Goal: Task Accomplishment & Management: Complete application form

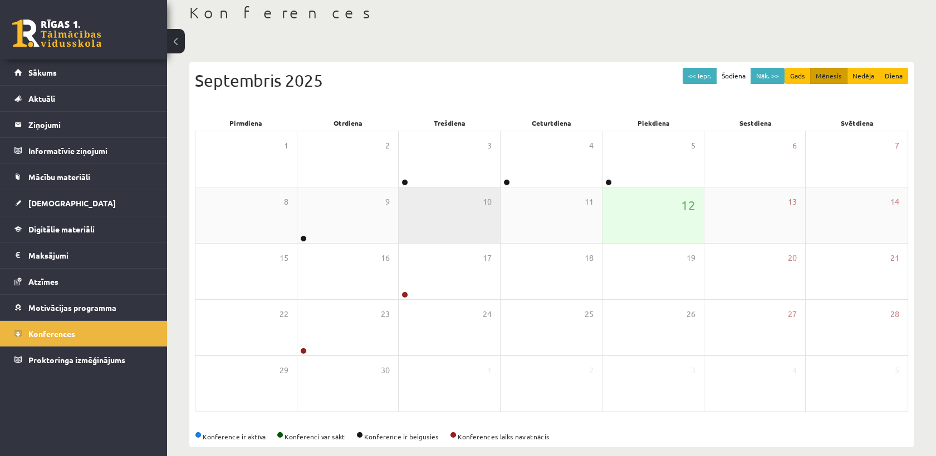
scroll to position [75, 0]
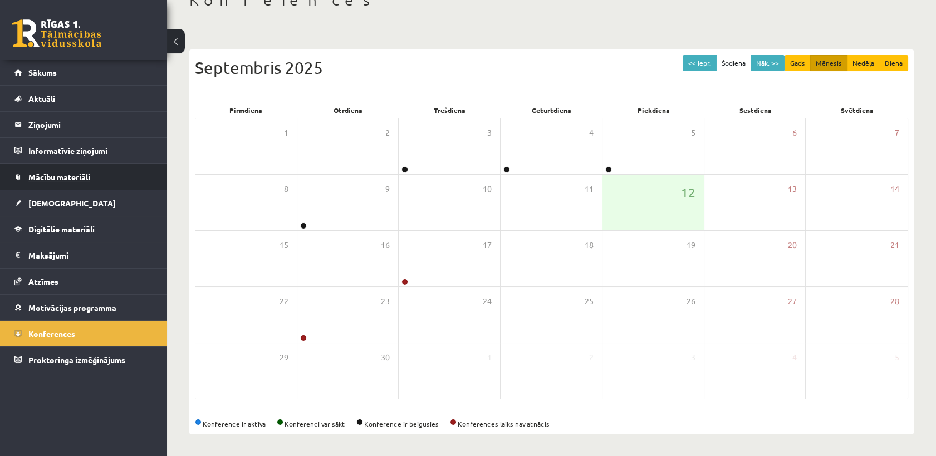
click at [78, 173] on span "Mācību materiāli" at bounding box center [59, 177] width 62 height 10
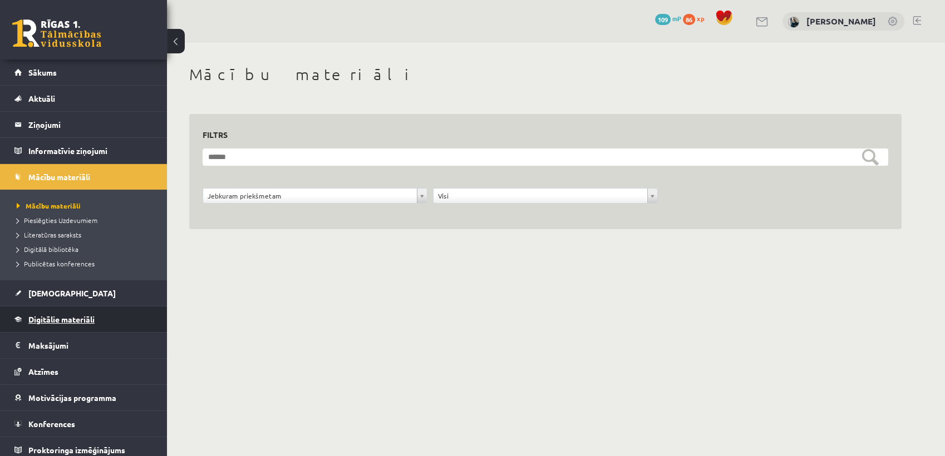
click at [38, 327] on link "Digitālie materiāli" at bounding box center [83, 320] width 139 height 26
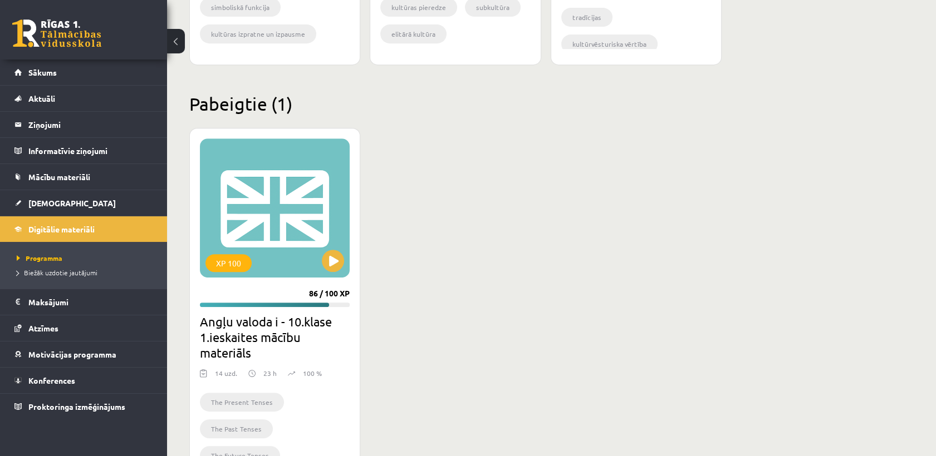
scroll to position [989, 0]
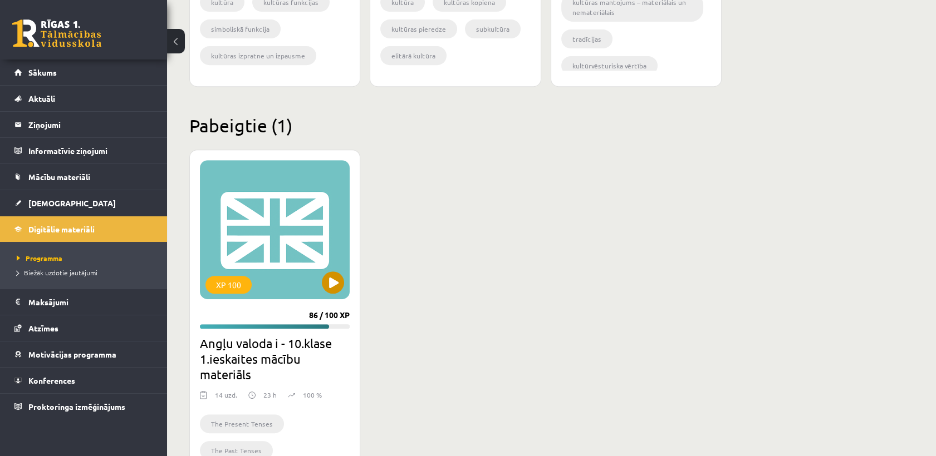
click at [323, 203] on div "XP 100" at bounding box center [275, 229] width 150 height 139
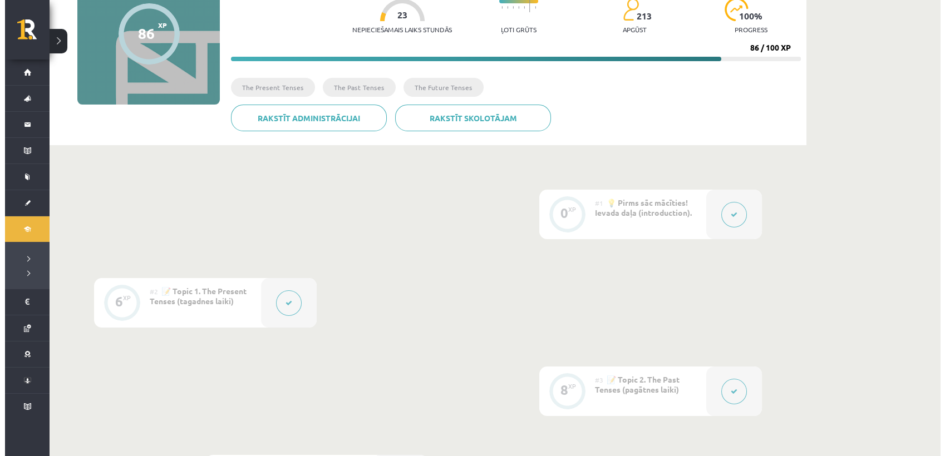
scroll to position [124, 0]
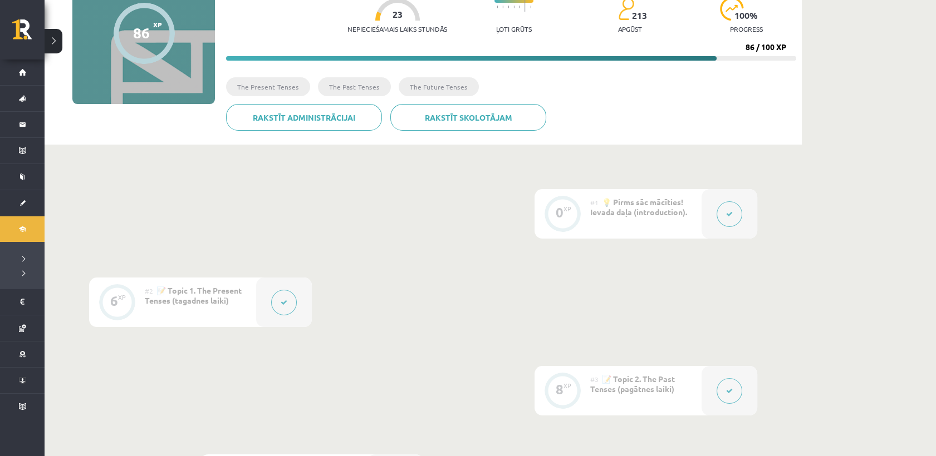
click at [259, 288] on div at bounding box center [284, 303] width 56 height 50
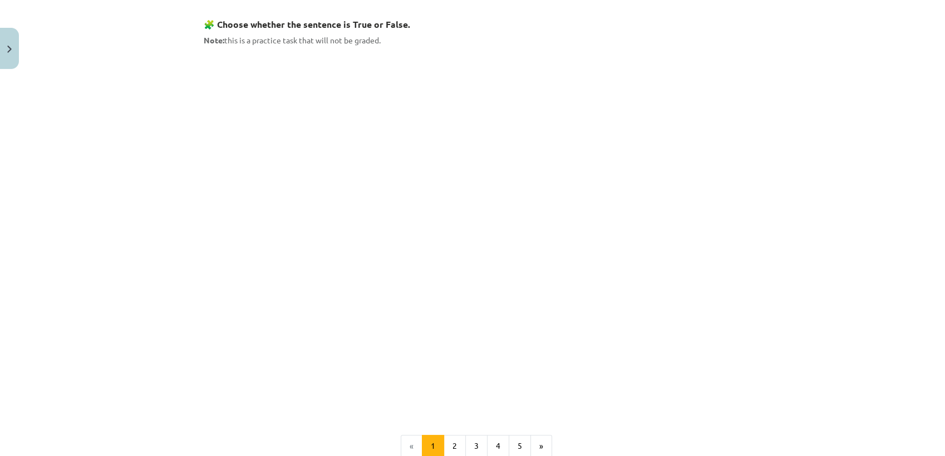
scroll to position [866, 0]
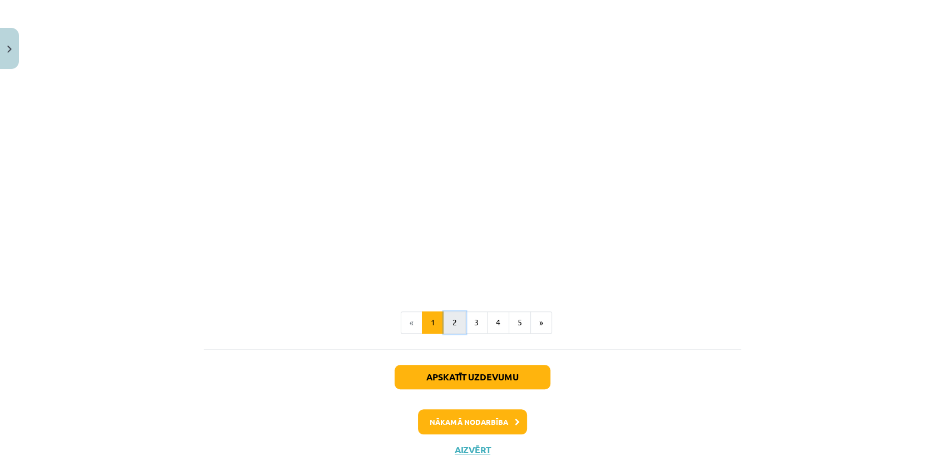
click at [450, 314] on button "2" at bounding box center [455, 323] width 22 height 22
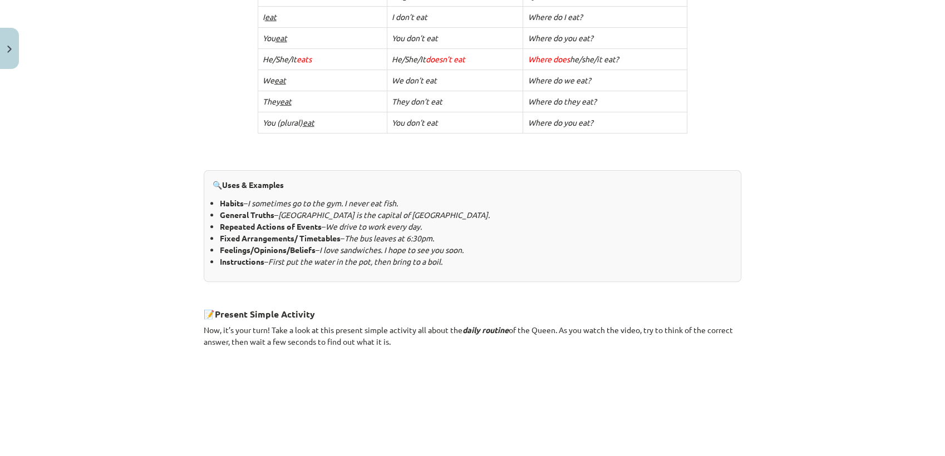
scroll to position [675, 0]
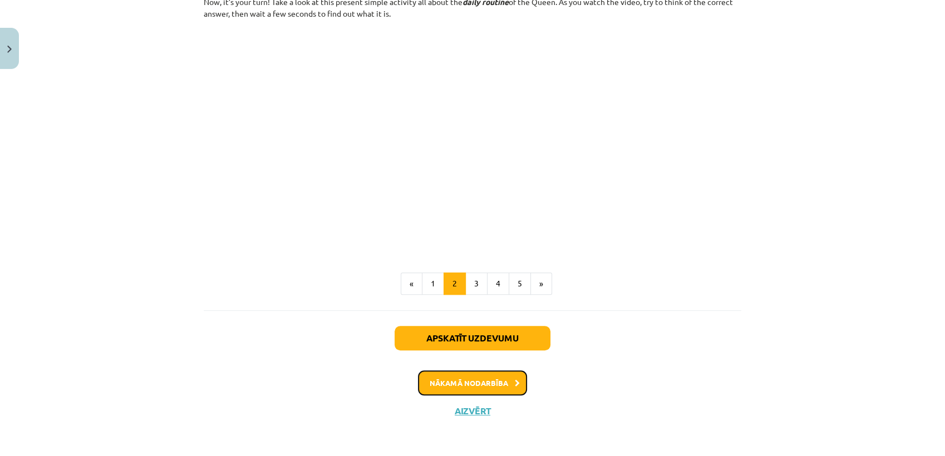
click at [493, 387] on button "Nākamā nodarbība" at bounding box center [472, 384] width 109 height 26
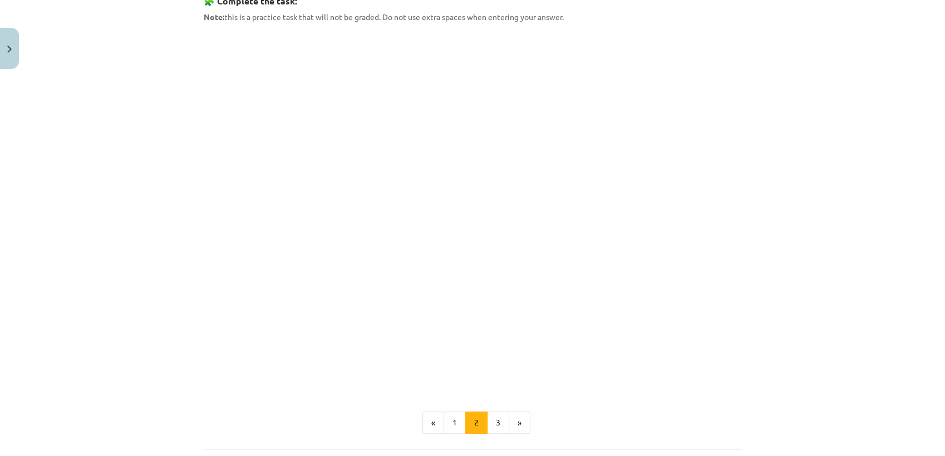
scroll to position [723, 0]
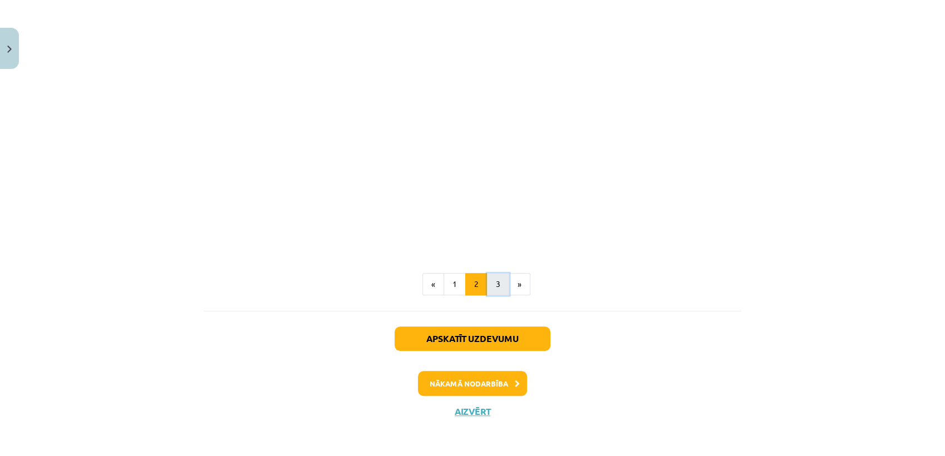
click at [493, 284] on button "3" at bounding box center [498, 284] width 22 height 22
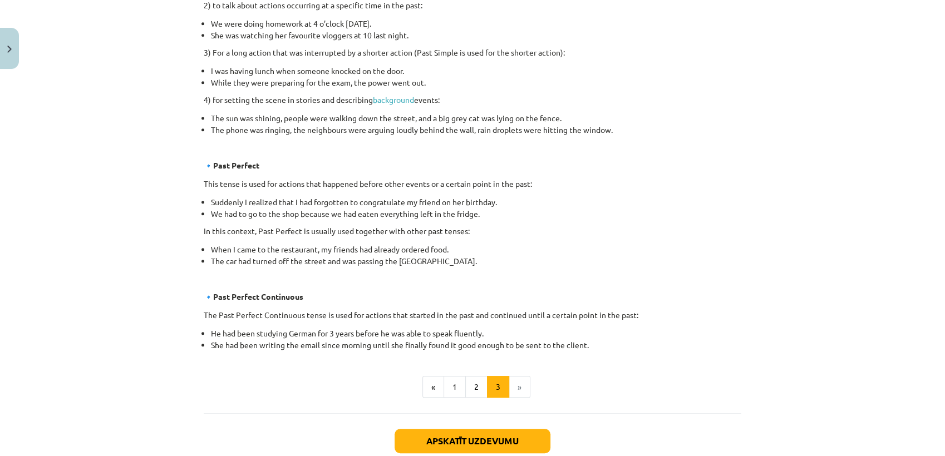
scroll to position [634, 0]
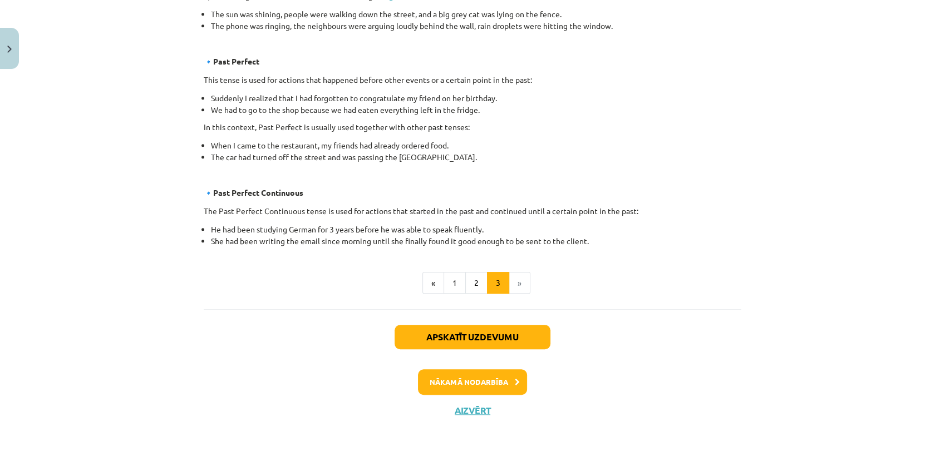
click at [916, 289] on div "Mācību tēma: Angļu valoda i - 10.klase 1.ieskaites mācību materiāls #3 📝 Topic …" at bounding box center [472, 228] width 945 height 456
click at [501, 367] on div "Apskatīt uzdevumu Nākamā nodarbība Aizvērt" at bounding box center [473, 367] width 538 height 114
click at [505, 386] on button "Nākamā nodarbība" at bounding box center [472, 383] width 109 height 26
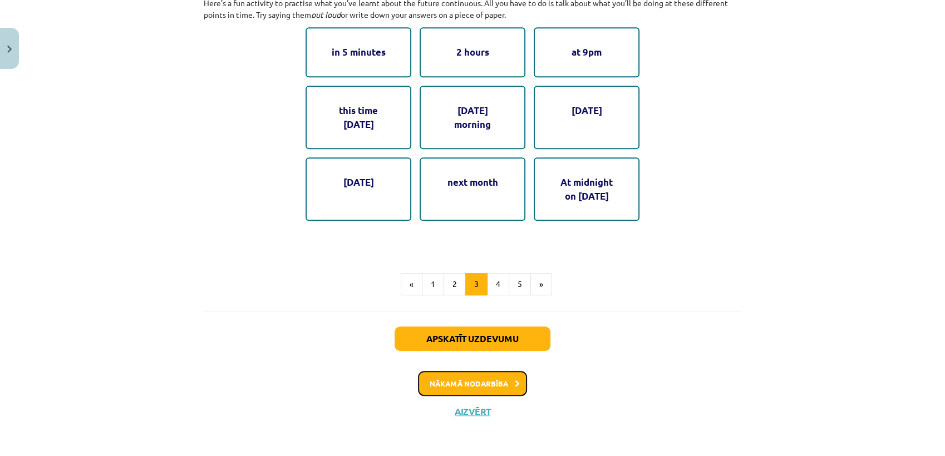
click at [469, 376] on button "Nākamā nodarbība" at bounding box center [472, 384] width 109 height 26
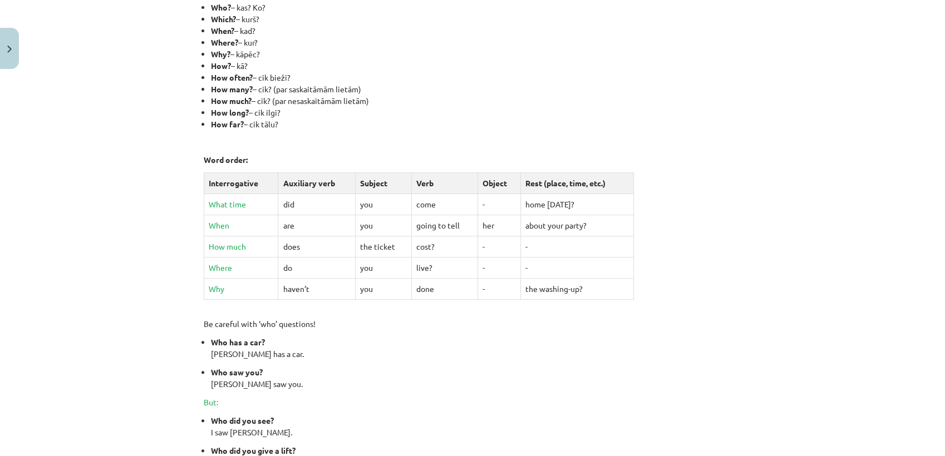
scroll to position [399, 0]
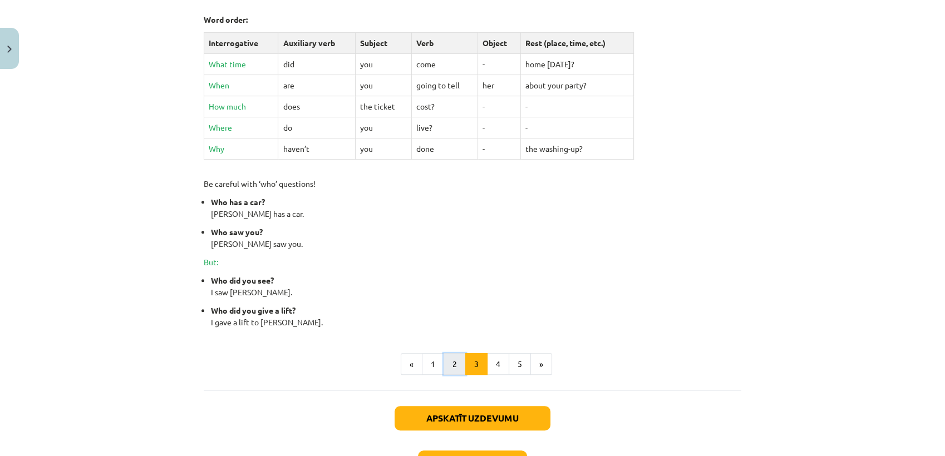
click at [457, 371] on button "2" at bounding box center [455, 365] width 22 height 22
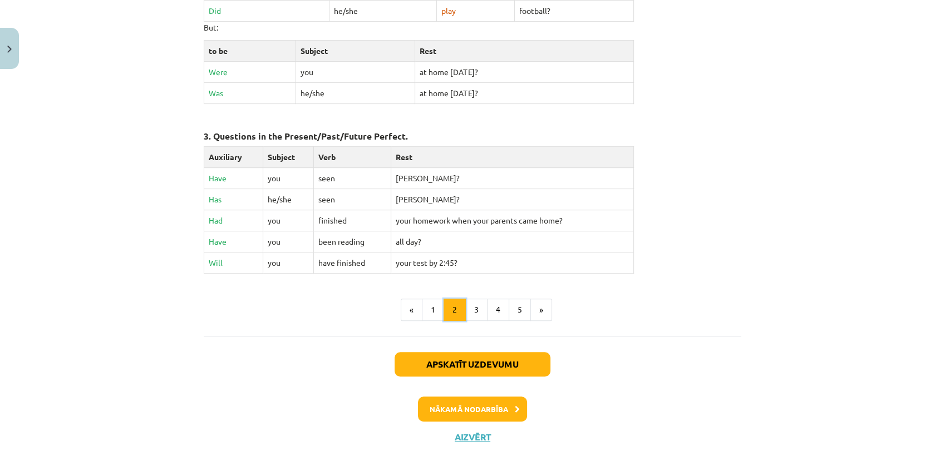
scroll to position [508, 0]
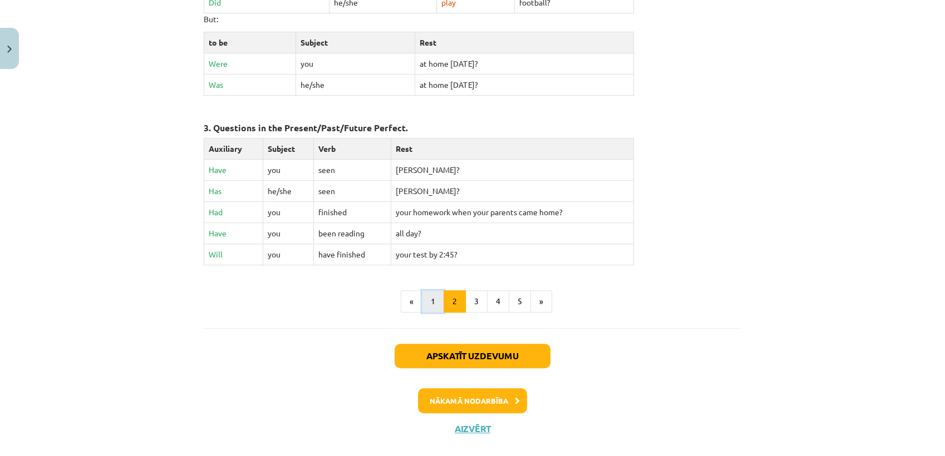
click at [428, 302] on button "1" at bounding box center [433, 302] width 22 height 22
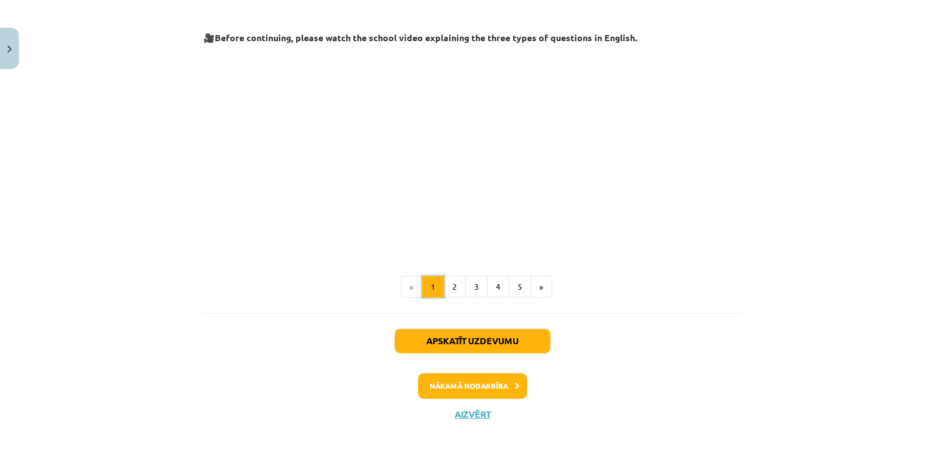
scroll to position [262, 0]
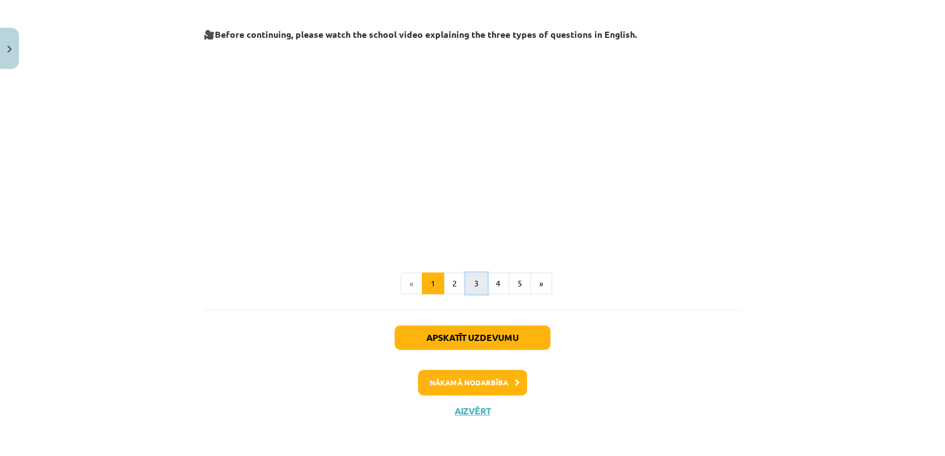
click at [472, 289] on button "3" at bounding box center [476, 284] width 22 height 22
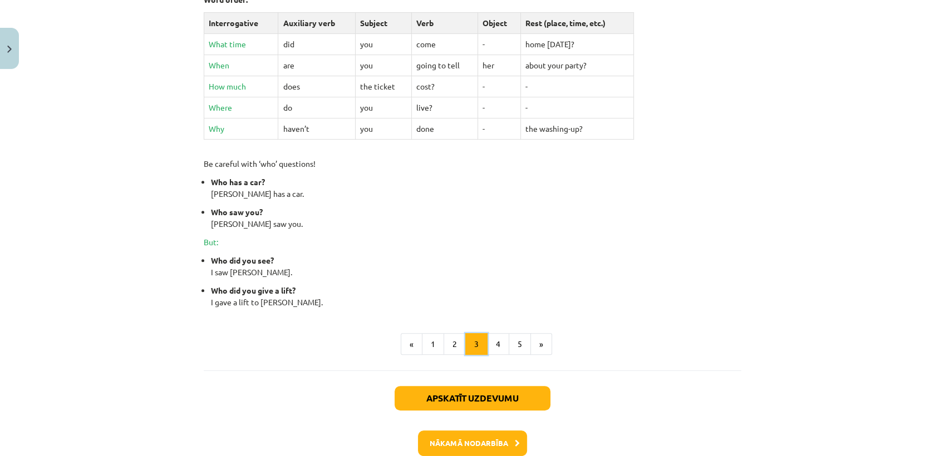
scroll to position [446, 0]
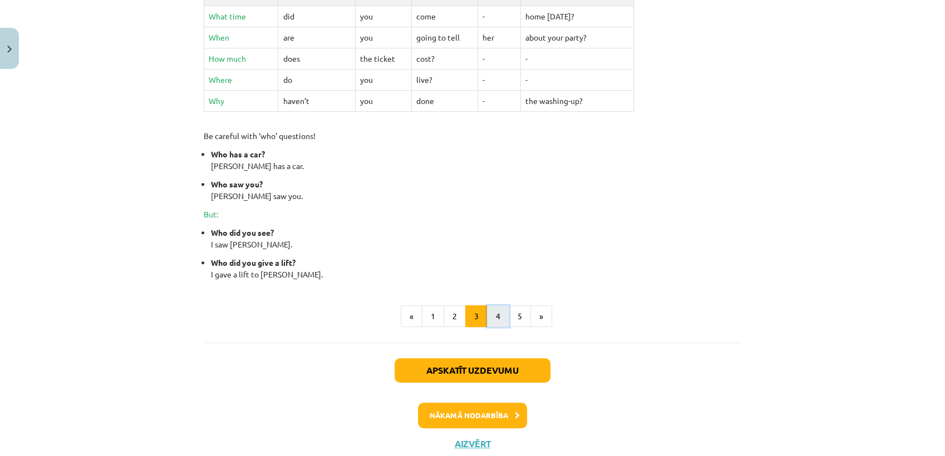
click at [492, 321] on button "4" at bounding box center [498, 317] width 22 height 22
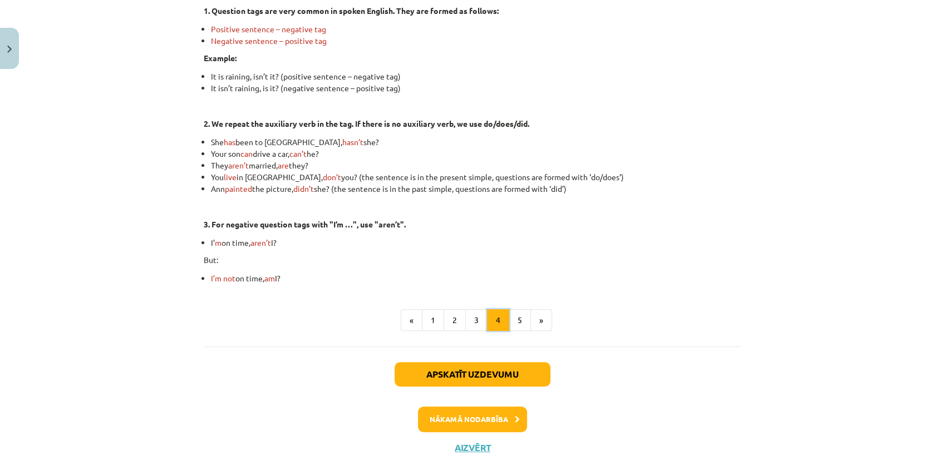
scroll to position [199, 0]
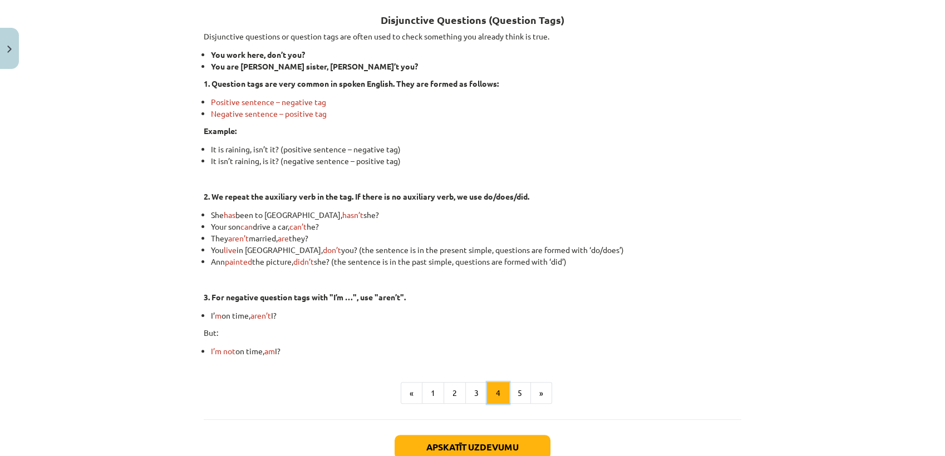
drag, startPoint x: 490, startPoint y: 401, endPoint x: 494, endPoint y: 410, distance: 9.7
drag, startPoint x: 494, startPoint y: 410, endPoint x: 441, endPoint y: 368, distance: 67.7
click at [437, 369] on div "Disjunctive Questions (Question Tags) Disjunctive questions or question tags ar…" at bounding box center [473, 202] width 538 height 404
click at [509, 390] on button "5" at bounding box center [520, 393] width 22 height 22
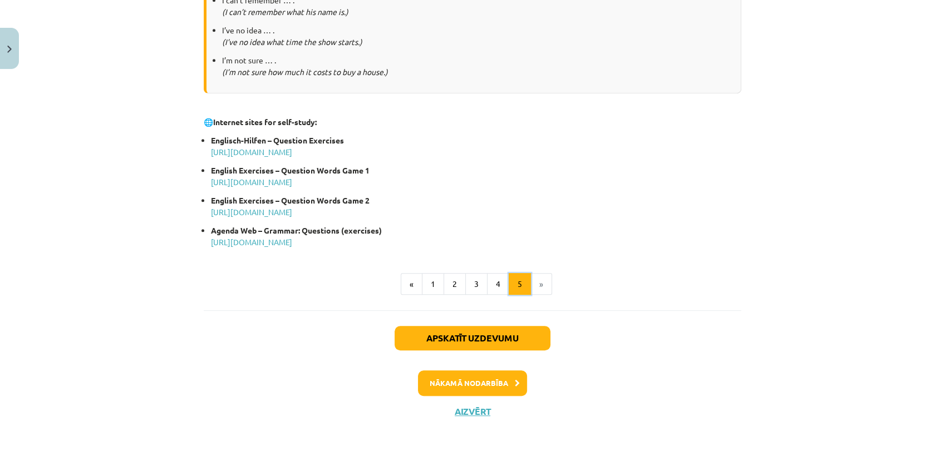
scroll to position [577, 0]
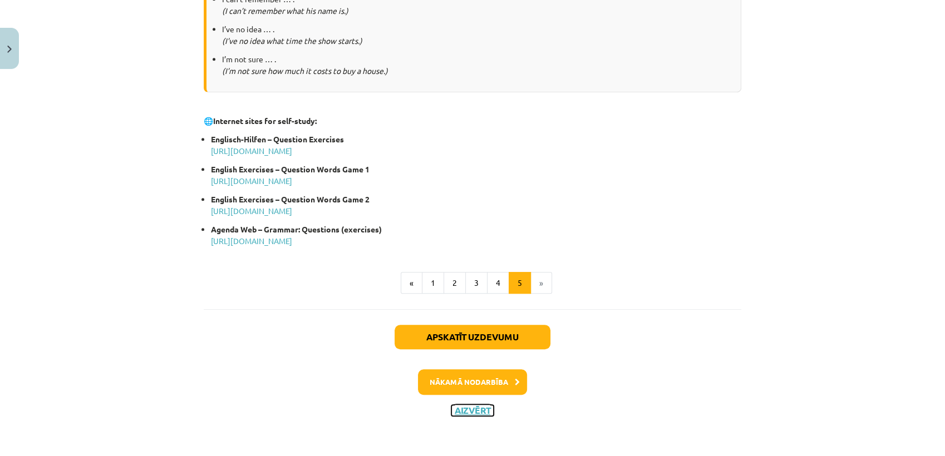
click at [463, 410] on button "Aizvērt" at bounding box center [472, 410] width 42 height 11
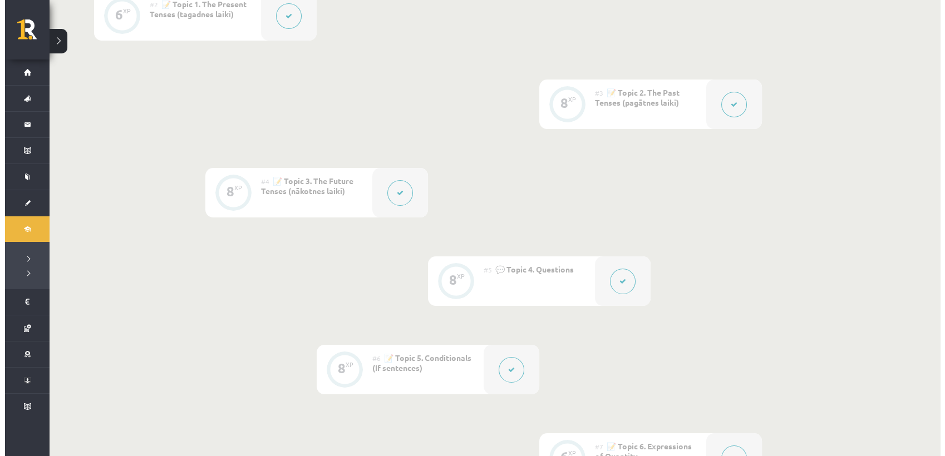
scroll to position [433, 0]
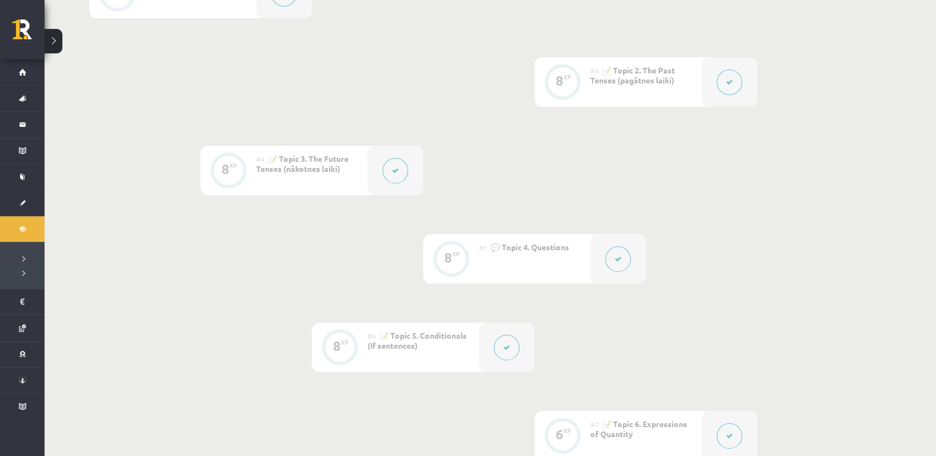
click at [508, 354] on button at bounding box center [507, 348] width 26 height 26
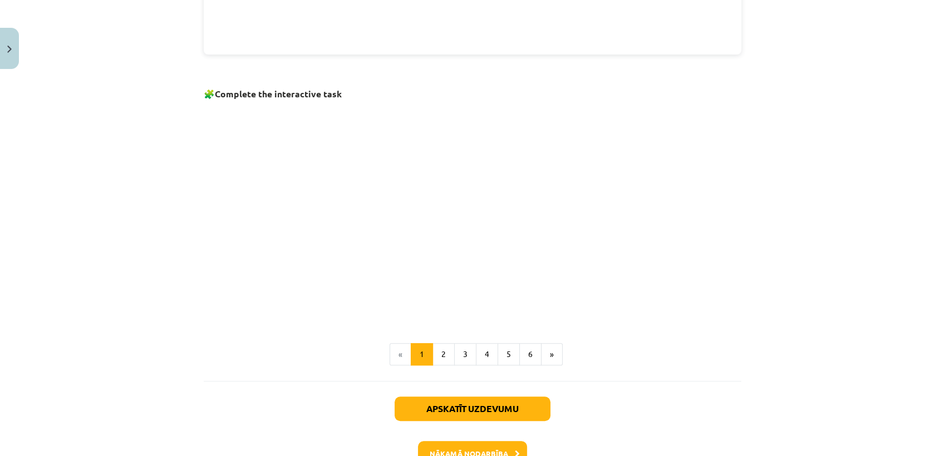
scroll to position [680, 0]
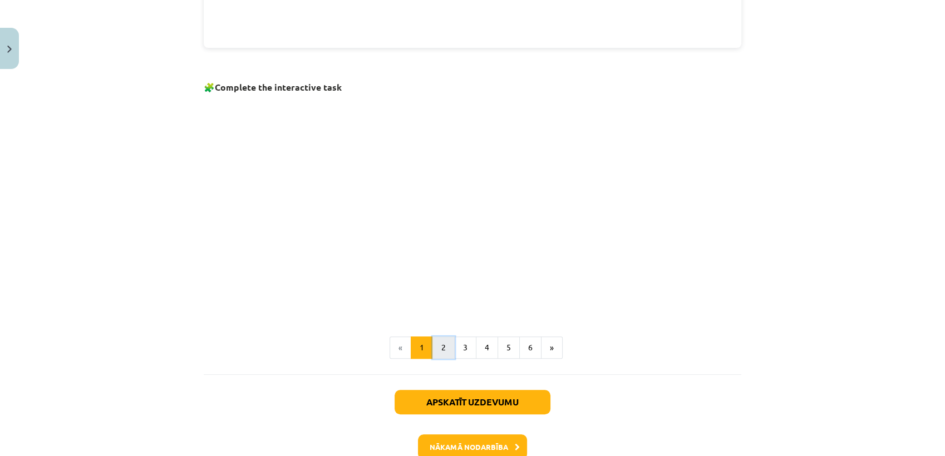
click at [445, 348] on button "2" at bounding box center [444, 348] width 22 height 22
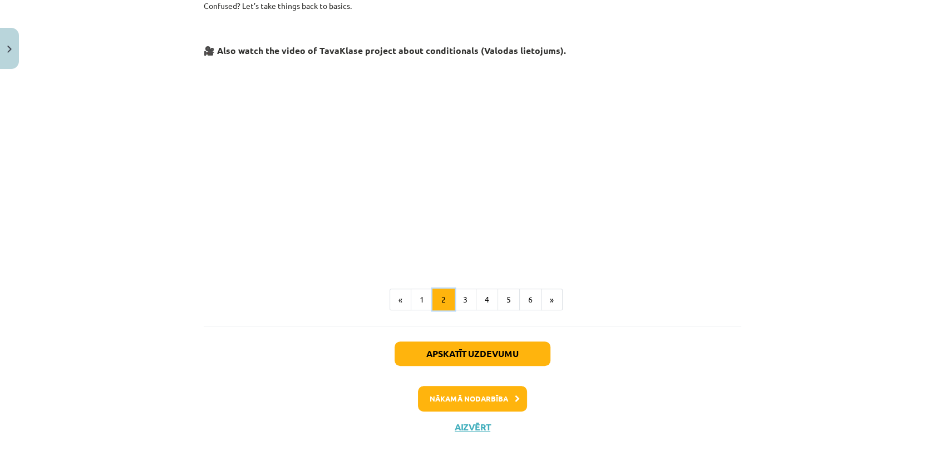
scroll to position [480, 0]
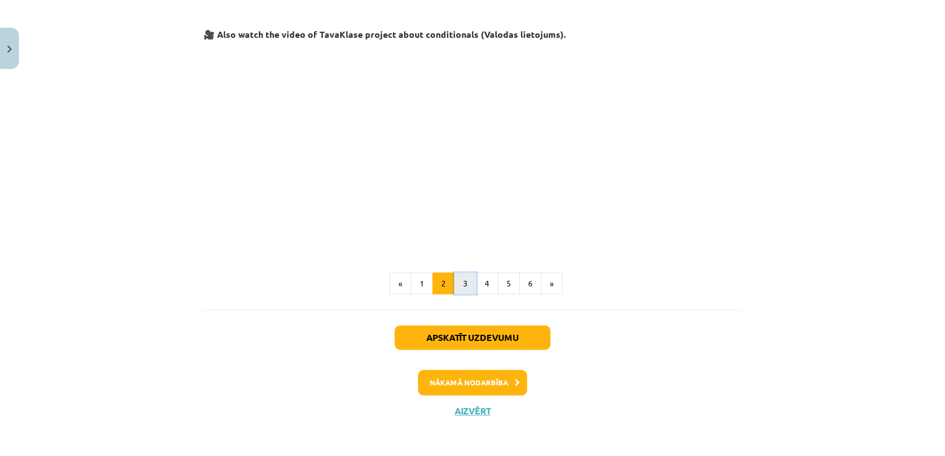
click at [462, 288] on button "3" at bounding box center [465, 284] width 22 height 22
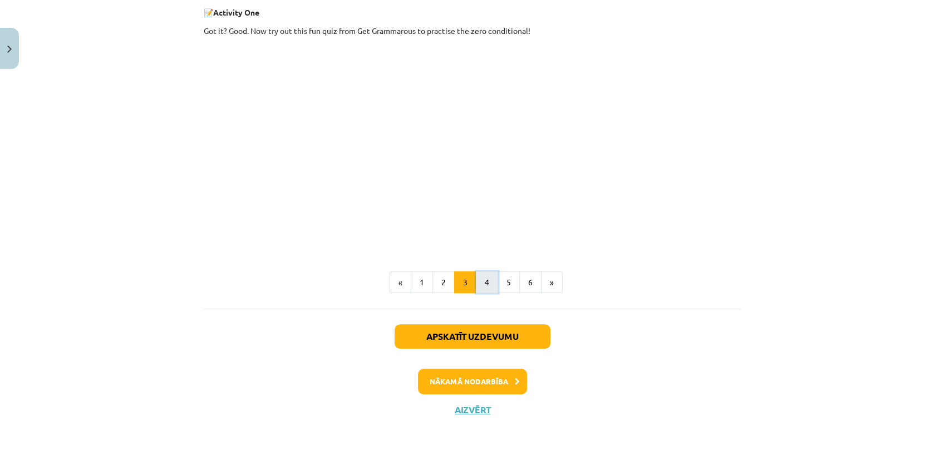
click at [483, 289] on button "4" at bounding box center [487, 283] width 22 height 22
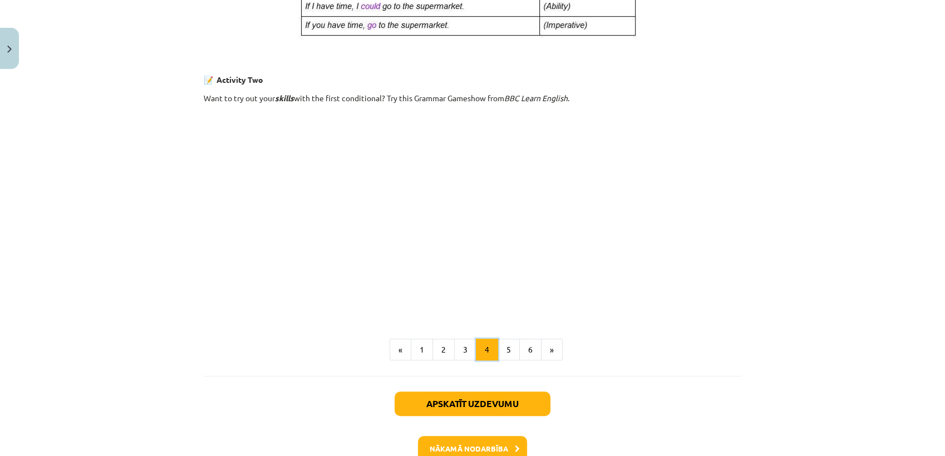
scroll to position [694, 0]
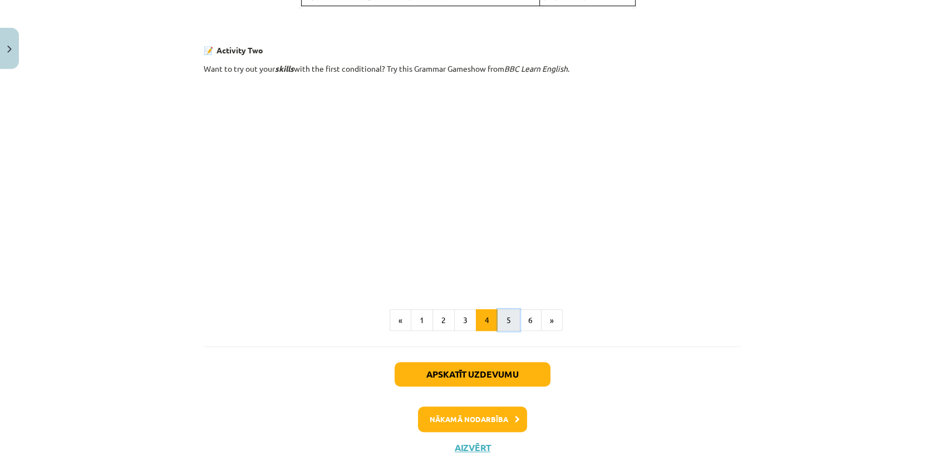
click at [503, 321] on button "5" at bounding box center [509, 321] width 22 height 22
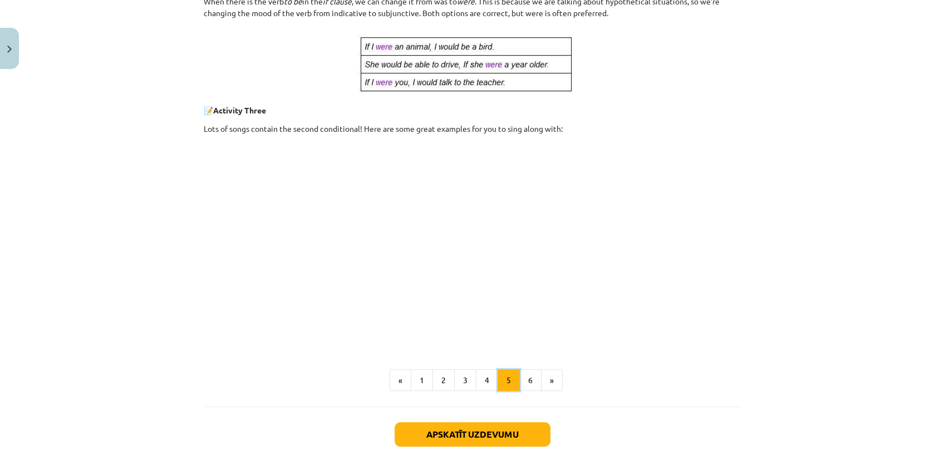
scroll to position [570, 0]
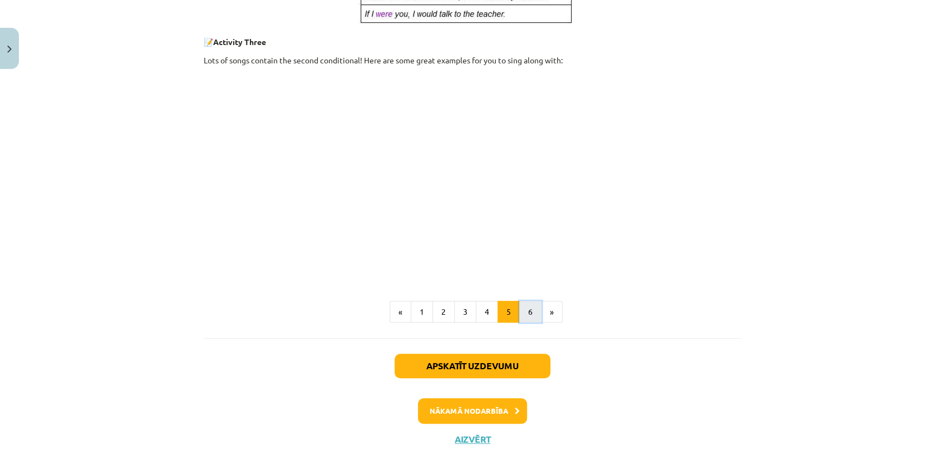
click at [525, 313] on button "6" at bounding box center [530, 312] width 22 height 22
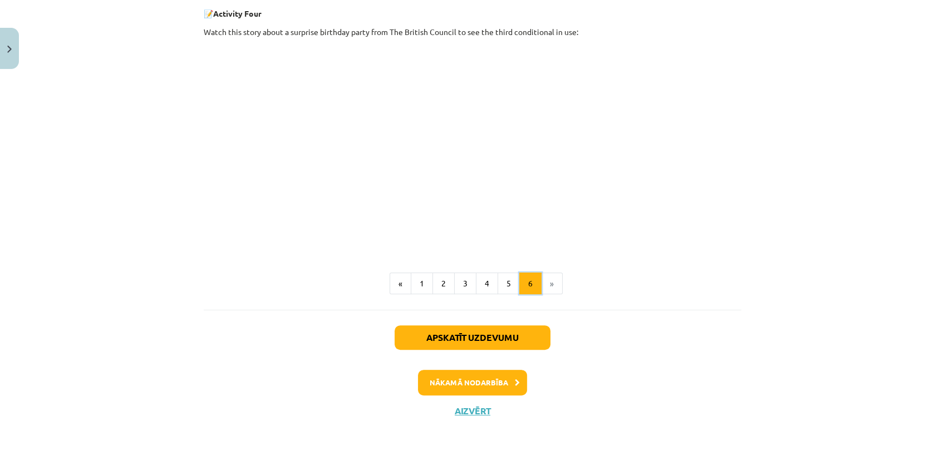
scroll to position [449, 0]
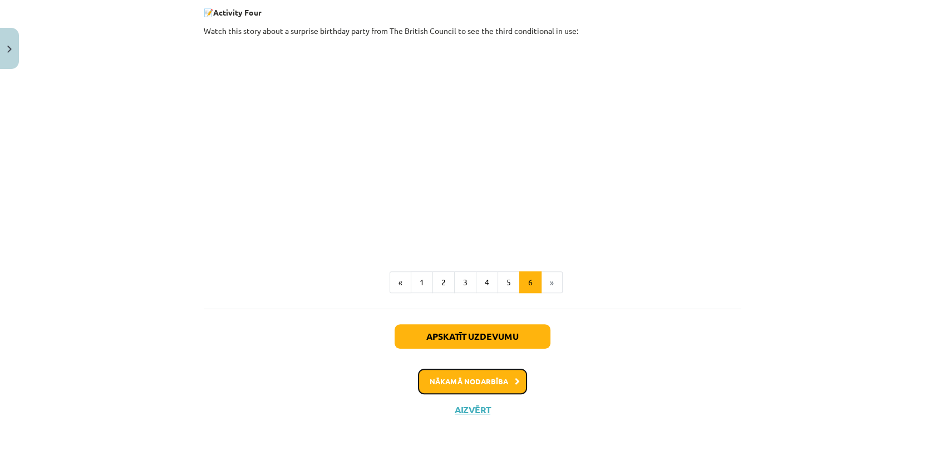
click at [479, 381] on button "Nākamā nodarbība" at bounding box center [472, 382] width 109 height 26
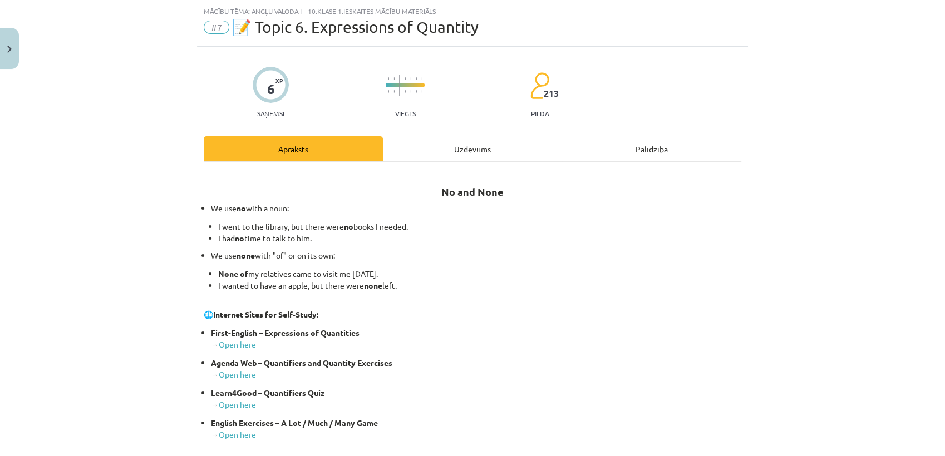
scroll to position [239, 0]
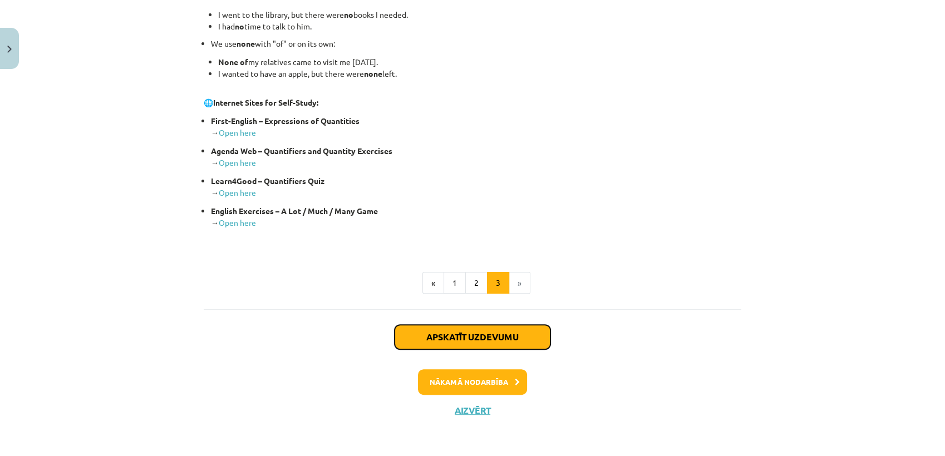
click at [498, 348] on button "Apskatīt uzdevumu" at bounding box center [473, 337] width 156 height 24
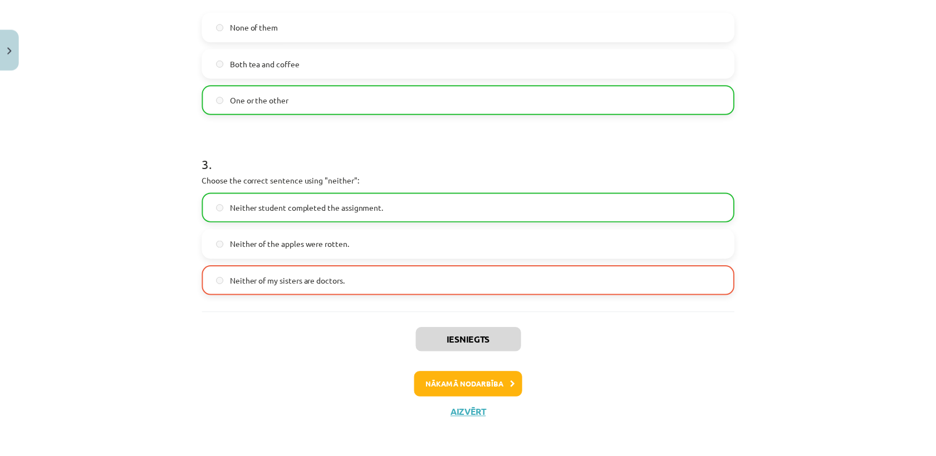
scroll to position [464, 0]
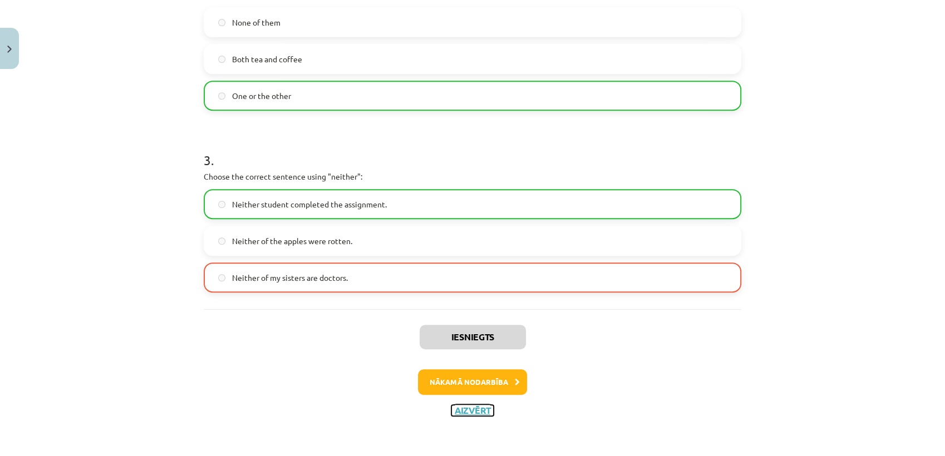
click at [475, 410] on button "Aizvērt" at bounding box center [472, 410] width 42 height 11
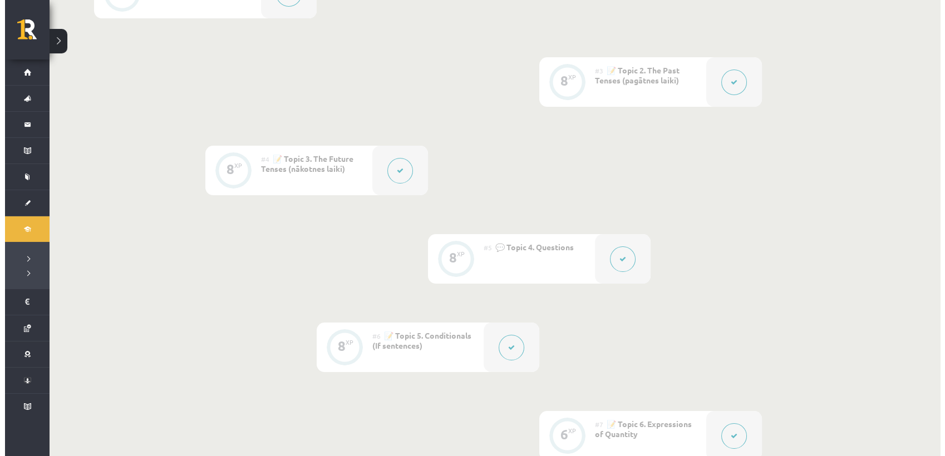
scroll to position [618, 0]
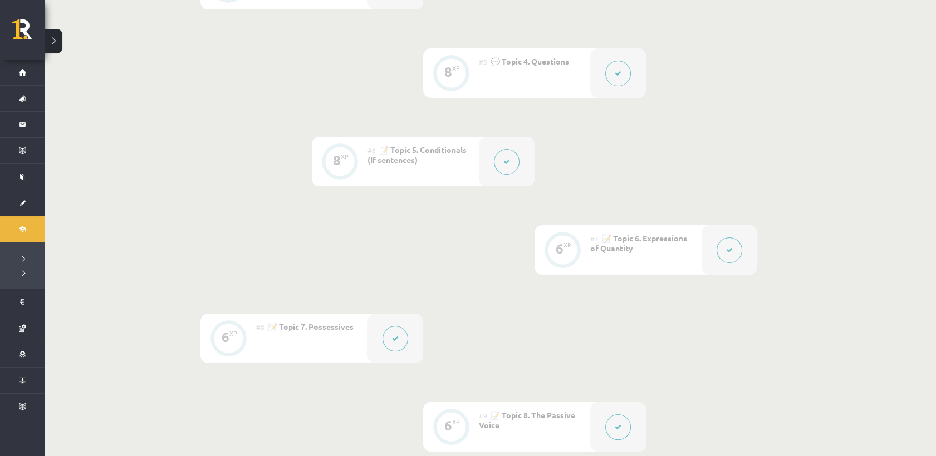
click at [738, 253] on button at bounding box center [729, 251] width 26 height 26
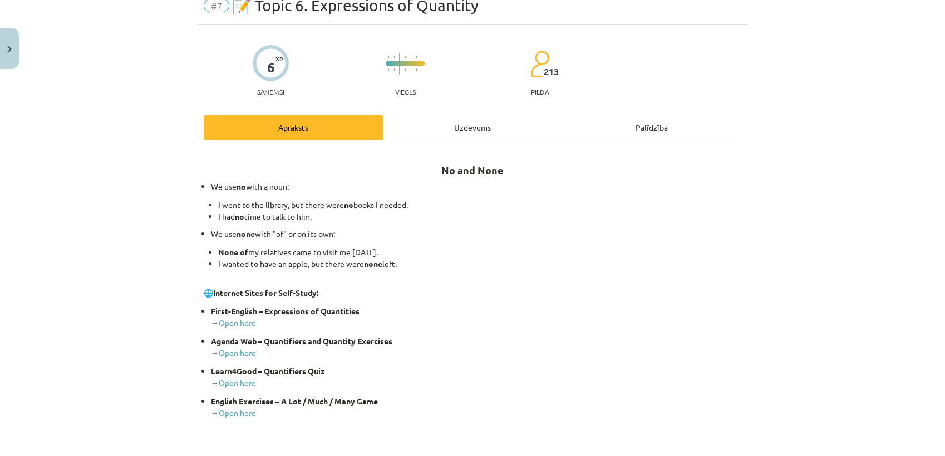
scroll to position [185, 0]
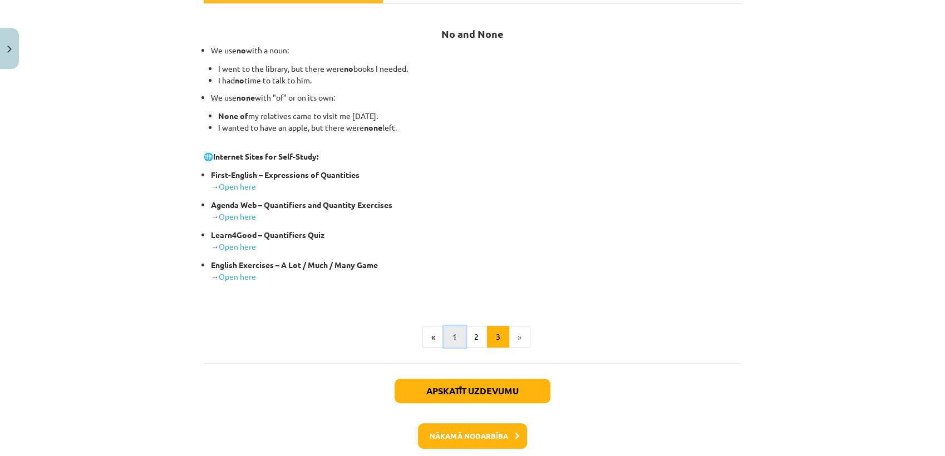
click at [453, 338] on button "1" at bounding box center [455, 337] width 22 height 22
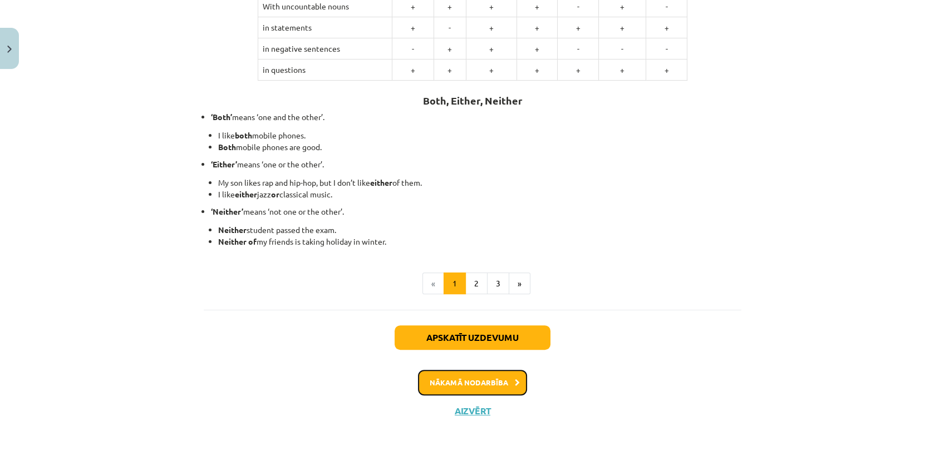
click at [500, 382] on button "Nākamā nodarbība" at bounding box center [472, 383] width 109 height 26
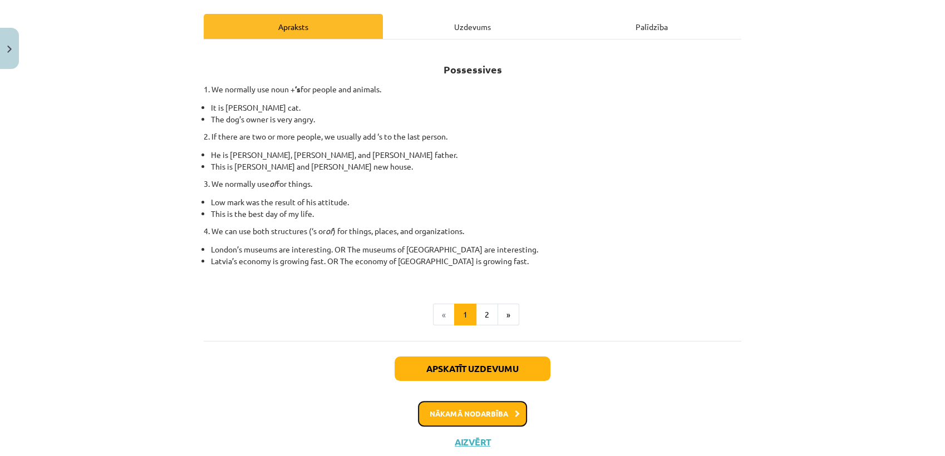
scroll to position [120, 0]
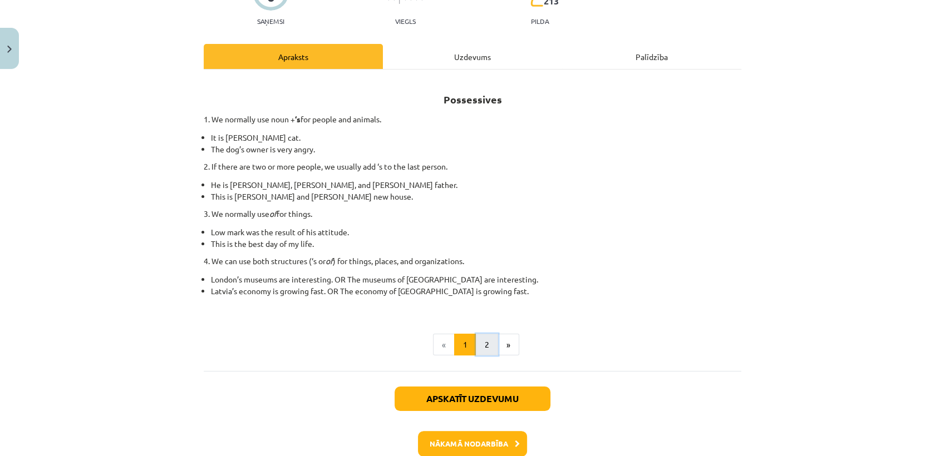
click at [485, 345] on button "2" at bounding box center [487, 345] width 22 height 22
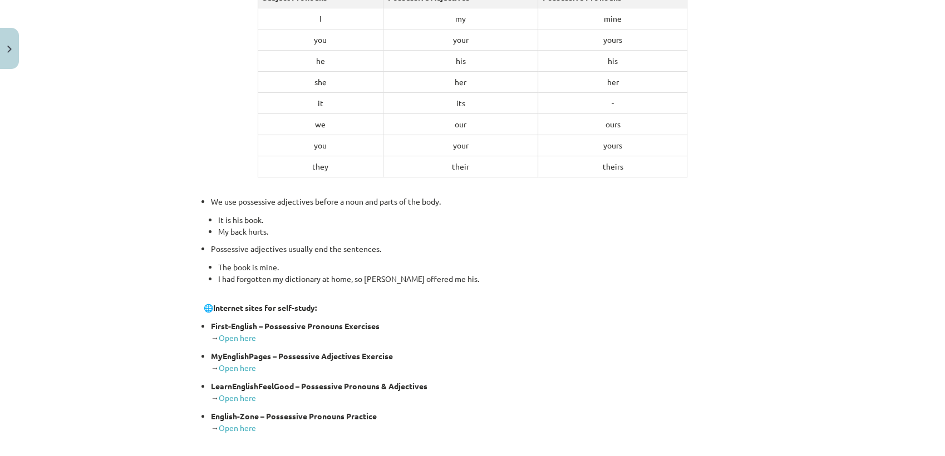
scroll to position [305, 0]
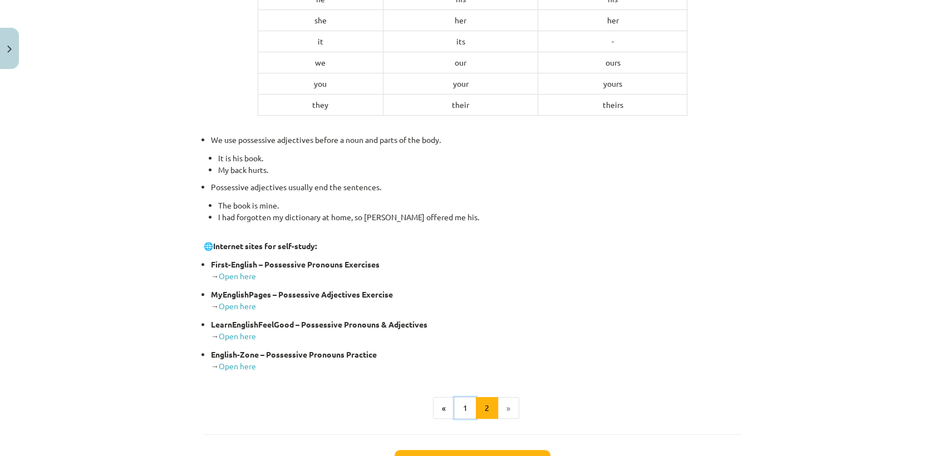
click at [463, 410] on button "1" at bounding box center [465, 408] width 22 height 22
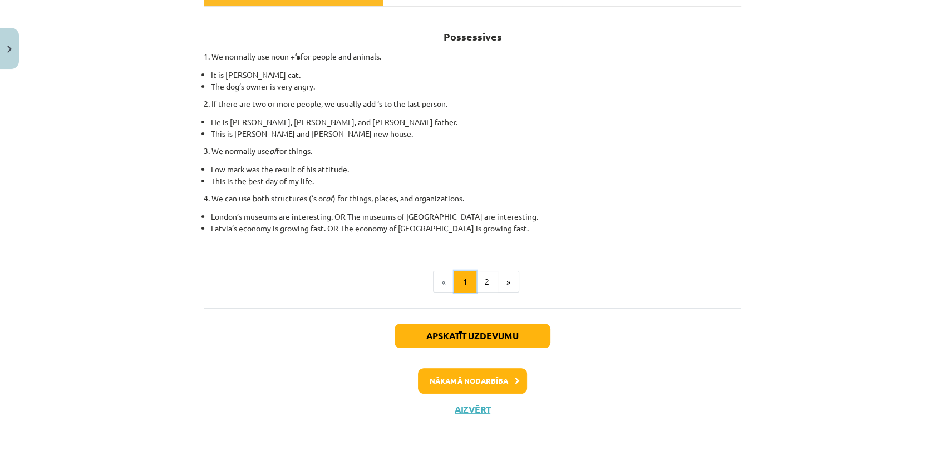
scroll to position [181, 0]
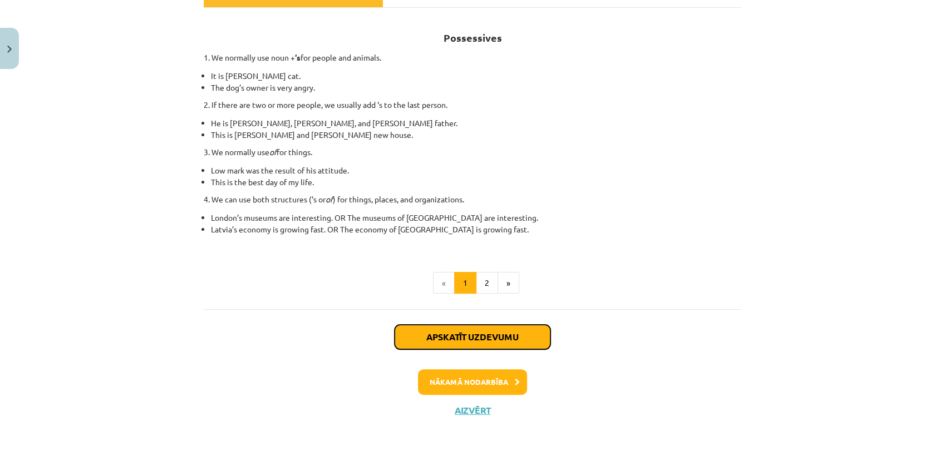
click at [463, 343] on button "Apskatīt uzdevumu" at bounding box center [473, 337] width 156 height 24
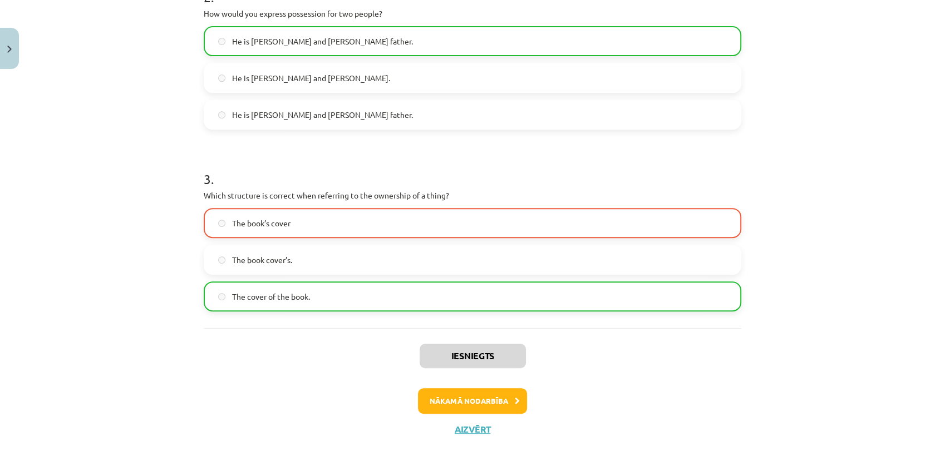
scroll to position [453, 0]
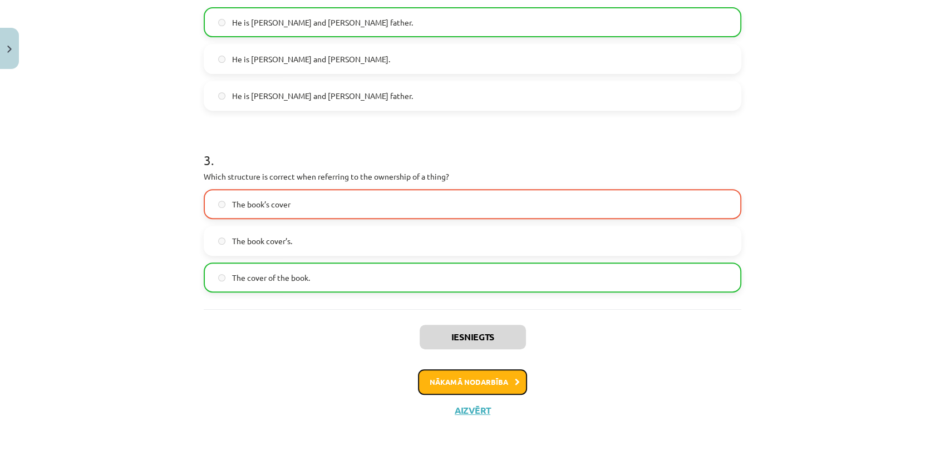
click at [474, 381] on button "Nākamā nodarbība" at bounding box center [472, 383] width 109 height 26
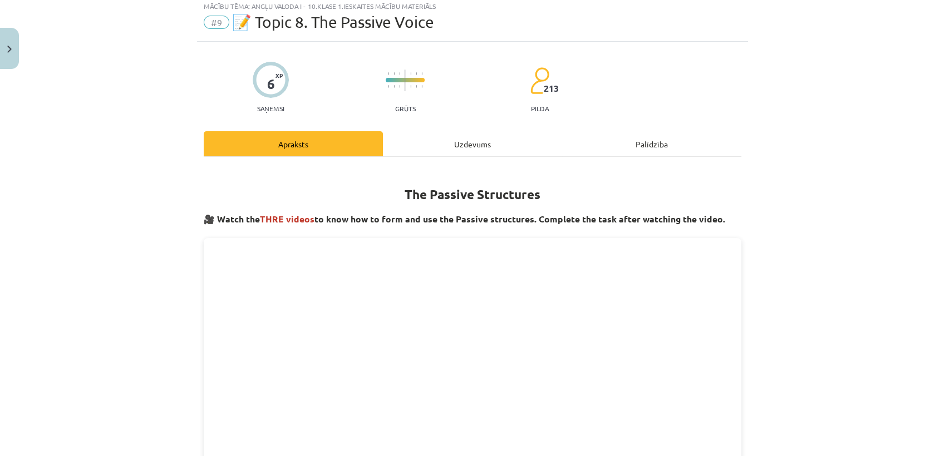
scroll to position [27, 0]
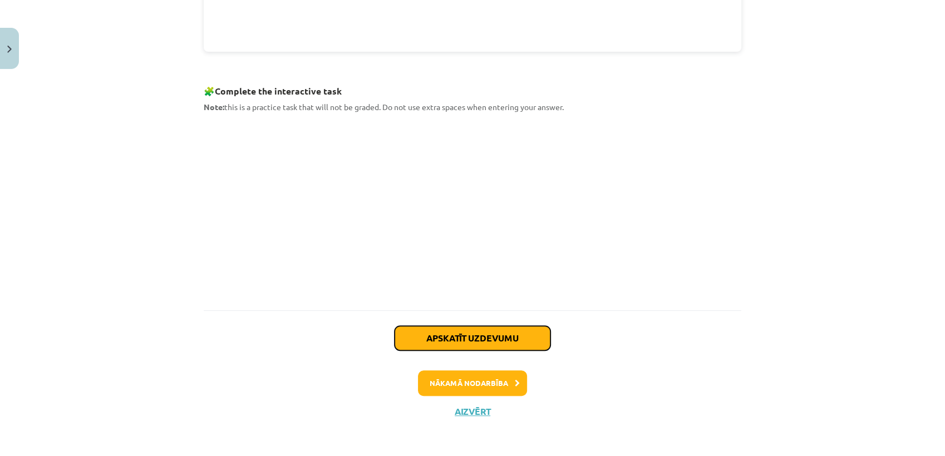
click at [472, 335] on button "Apskatīt uzdevumu" at bounding box center [473, 338] width 156 height 24
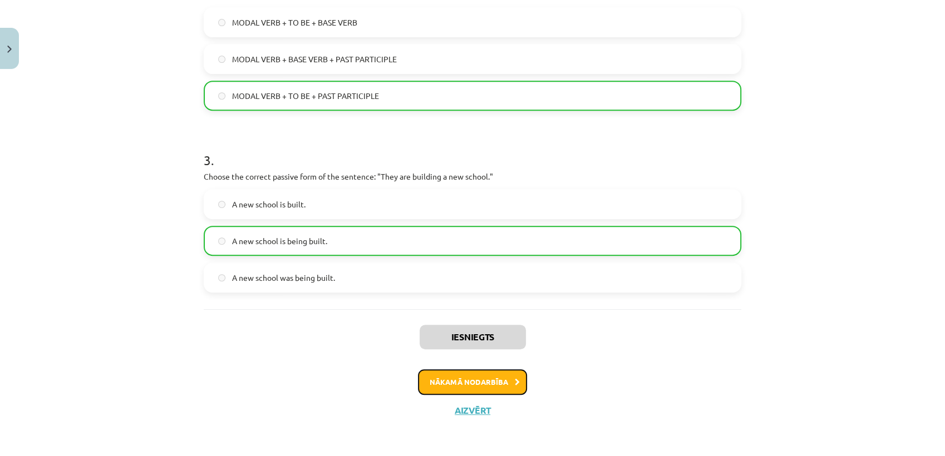
click at [469, 375] on button "Nākamā nodarbība" at bounding box center [472, 383] width 109 height 26
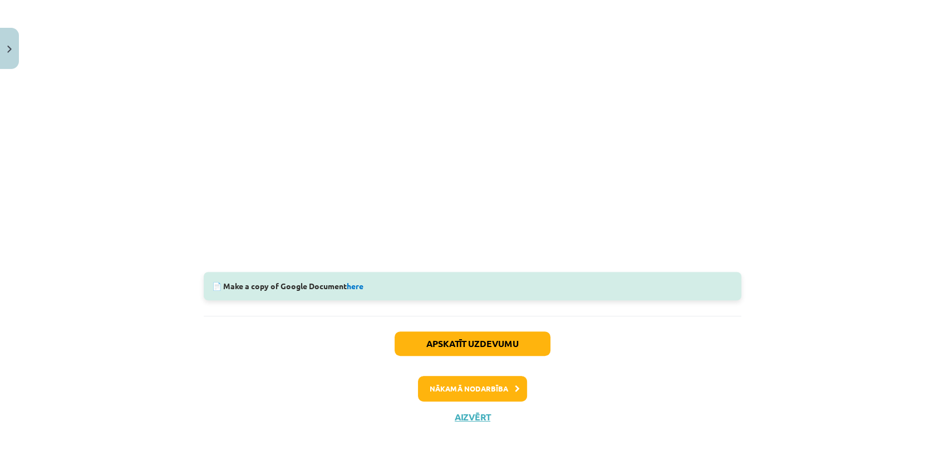
scroll to position [297, 0]
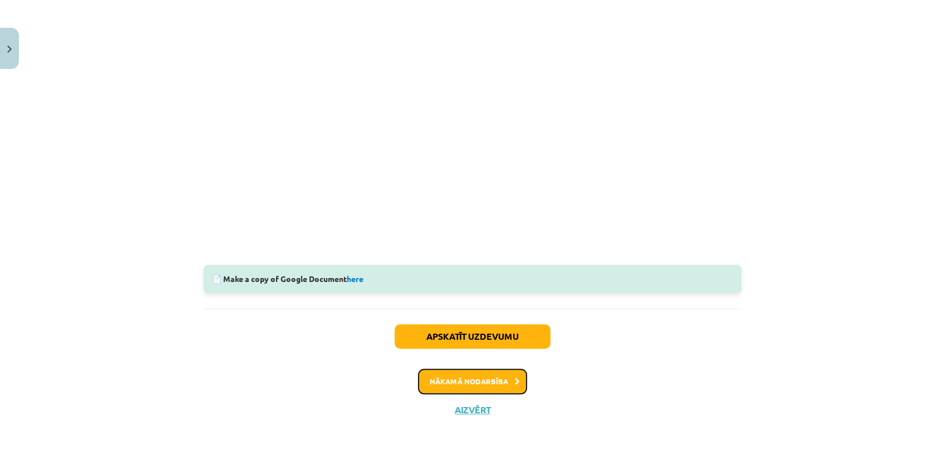
click at [508, 376] on button "Nākamā nodarbība" at bounding box center [472, 382] width 109 height 26
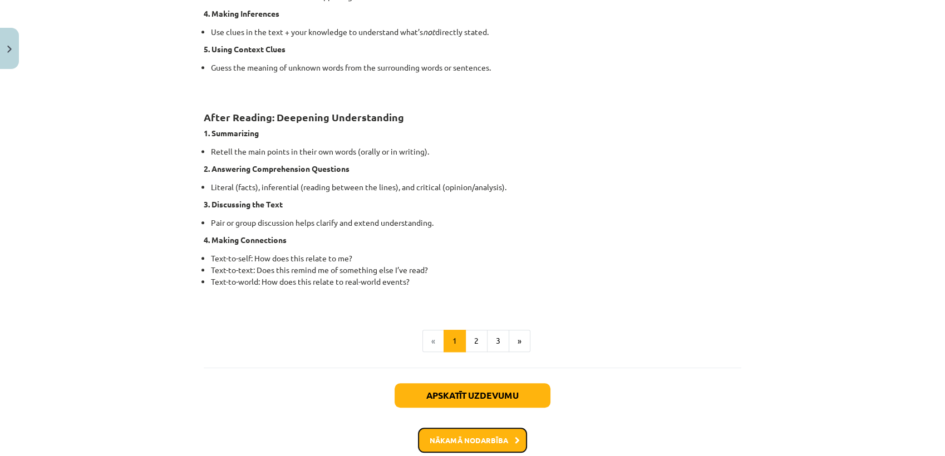
scroll to position [864, 0]
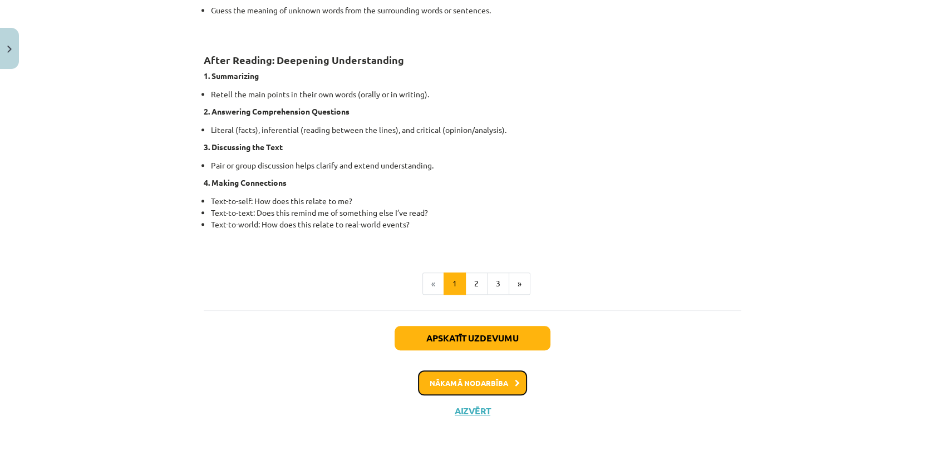
click at [482, 391] on button "Nākamā nodarbība" at bounding box center [472, 384] width 109 height 26
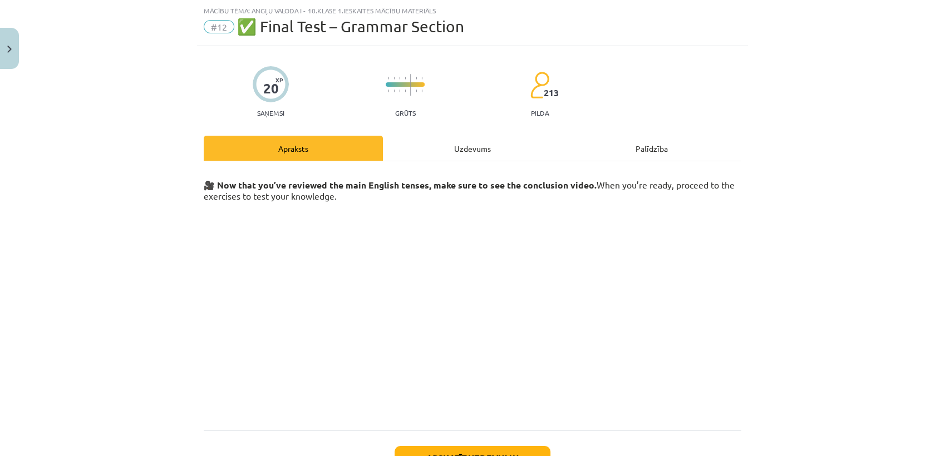
scroll to position [27, 0]
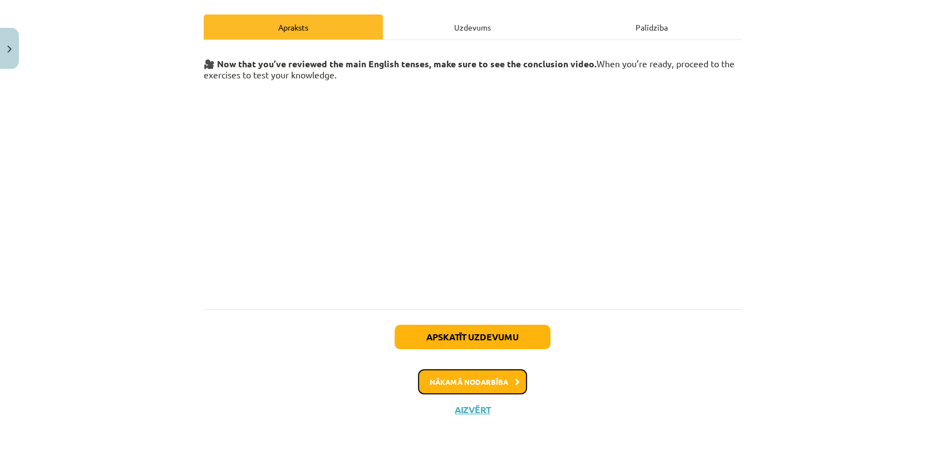
click at [482, 387] on button "Nākamā nodarbība" at bounding box center [472, 383] width 109 height 26
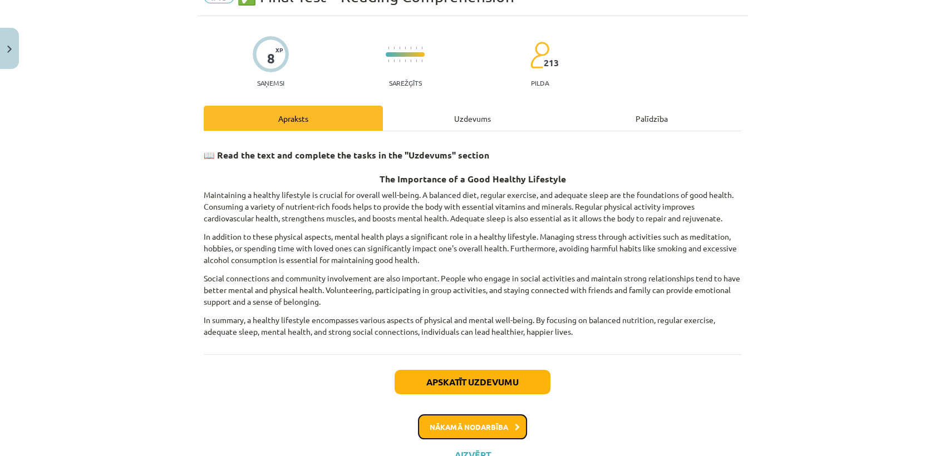
scroll to position [102, 0]
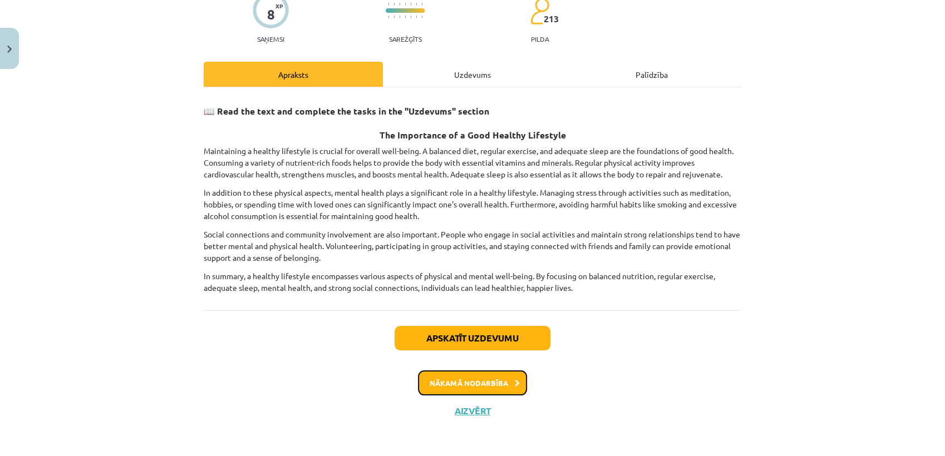
click at [480, 387] on button "Nākamā nodarbība" at bounding box center [472, 384] width 109 height 26
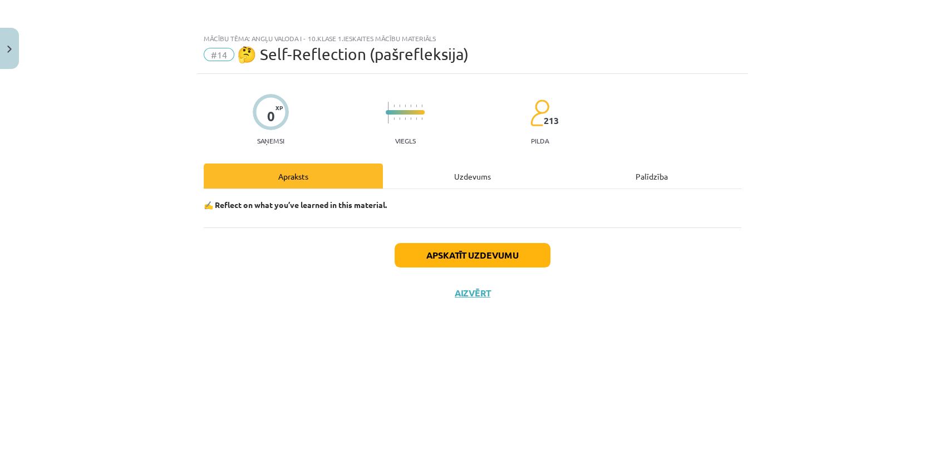
scroll to position [0, 0]
click at [465, 301] on div "Apskatīt uzdevumu Aizvērt" at bounding box center [473, 267] width 538 height 78
click at [471, 292] on button "Aizvērt" at bounding box center [472, 293] width 42 height 11
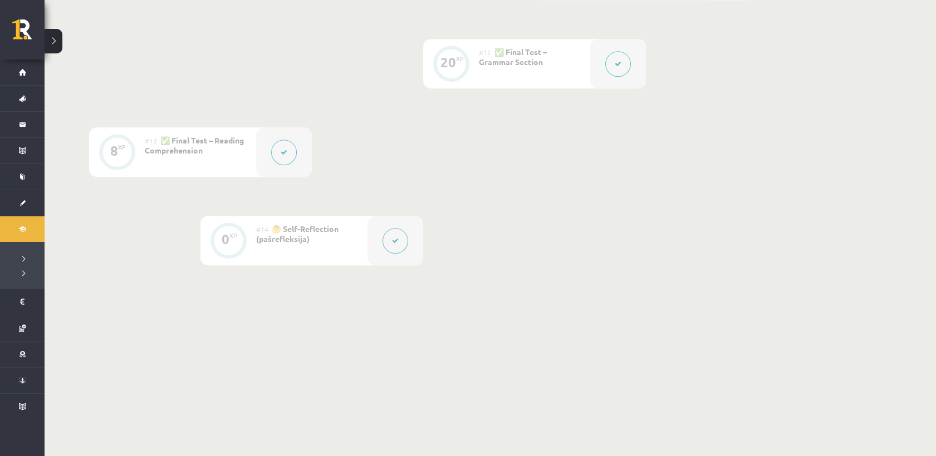
scroll to position [1251, 0]
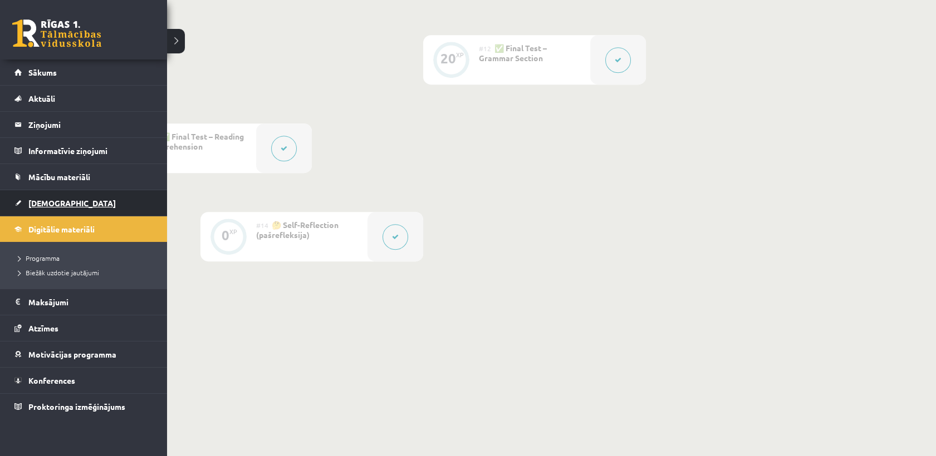
click at [49, 203] on span "[DEMOGRAPHIC_DATA]" at bounding box center [71, 203] width 87 height 10
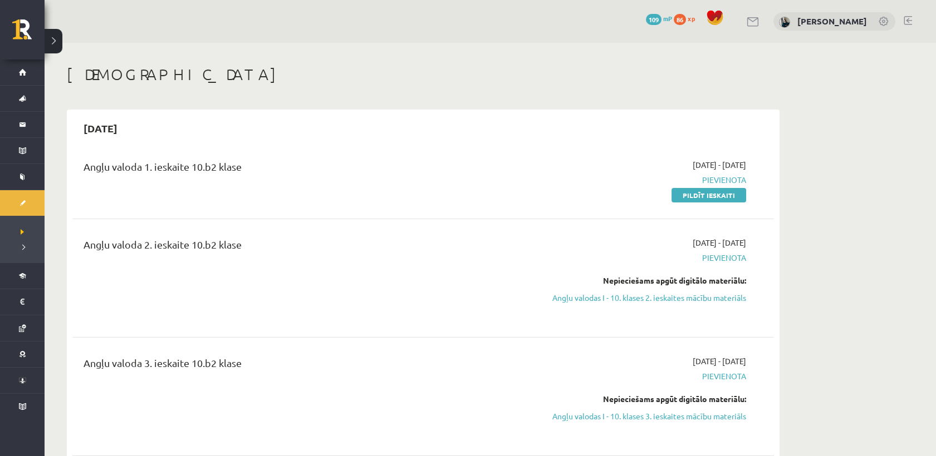
click at [708, 204] on div "Angļu valoda 1. ieskaite 10.b2 klase 2025-09-01 - 2025-09-30 Pievienota Pildīt …" at bounding box center [422, 180] width 701 height 64
click at [704, 192] on link "Pildīt ieskaiti" at bounding box center [708, 195] width 75 height 14
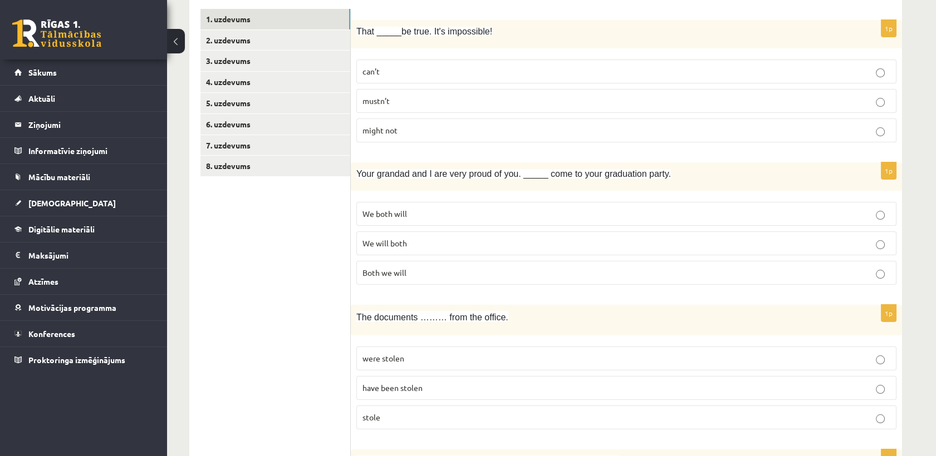
scroll to position [185, 0]
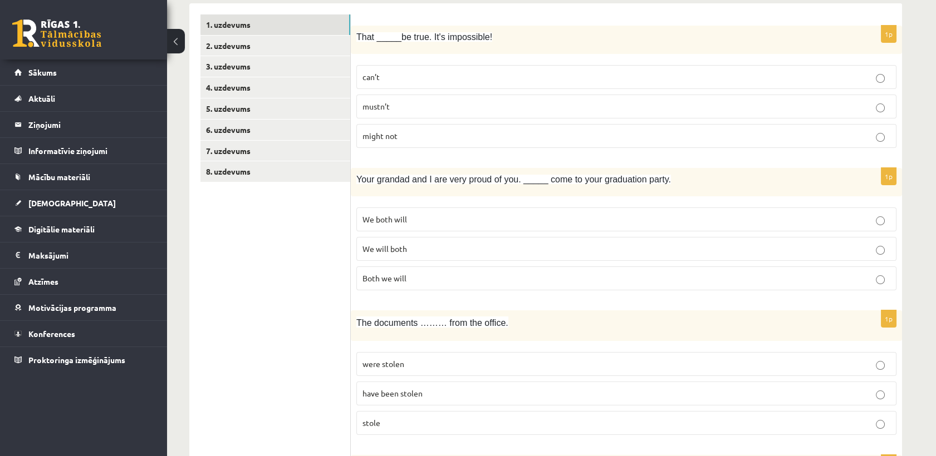
click at [432, 68] on label "can’t" at bounding box center [626, 77] width 540 height 24
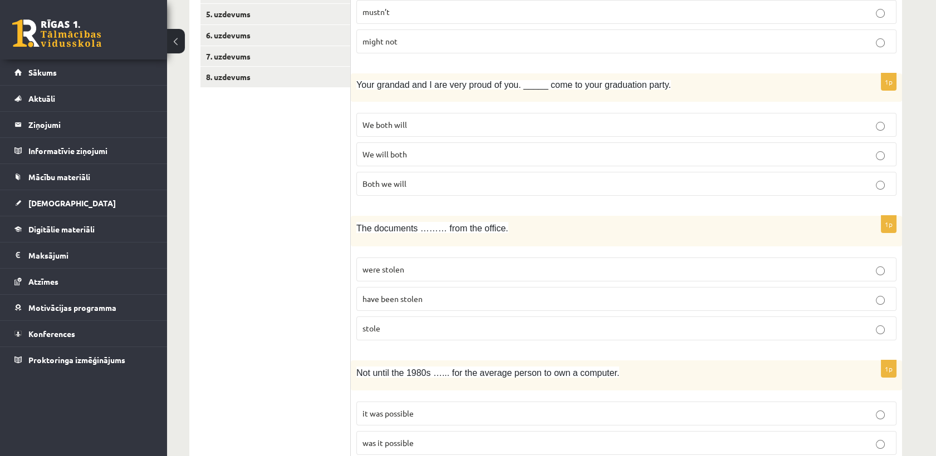
scroll to position [309, 0]
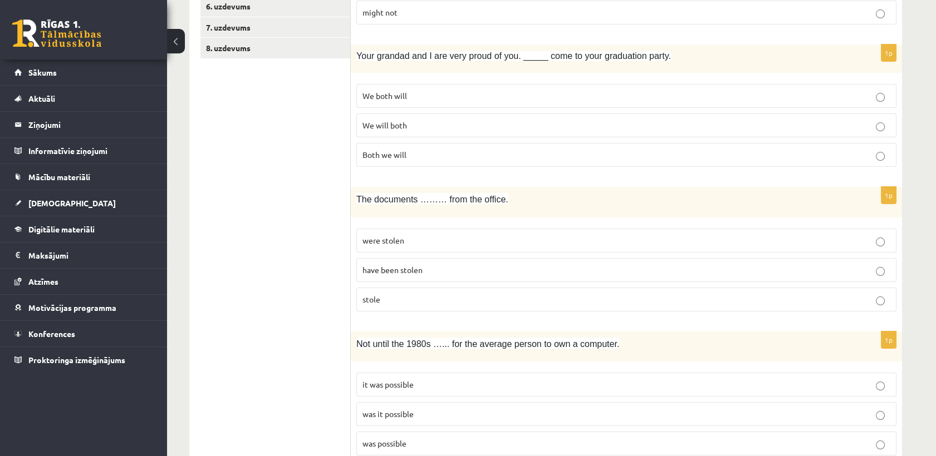
click at [434, 96] on p "We both will" at bounding box center [626, 96] width 528 height 12
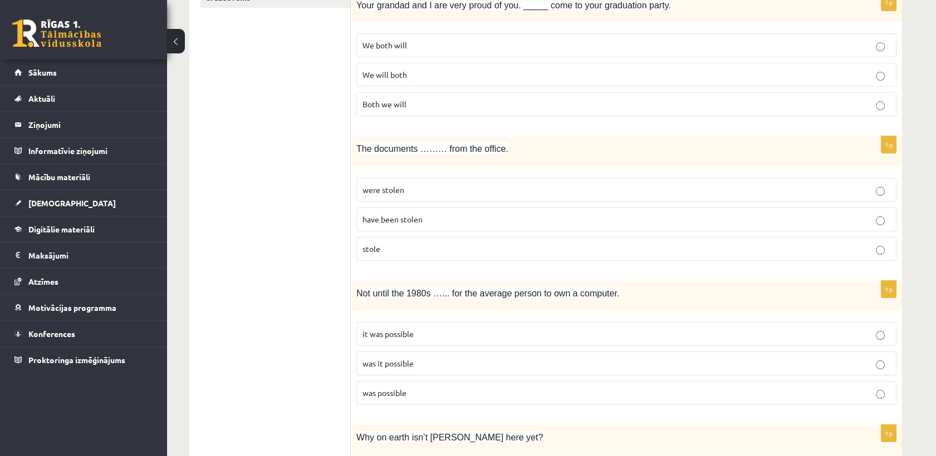
scroll to position [433, 0]
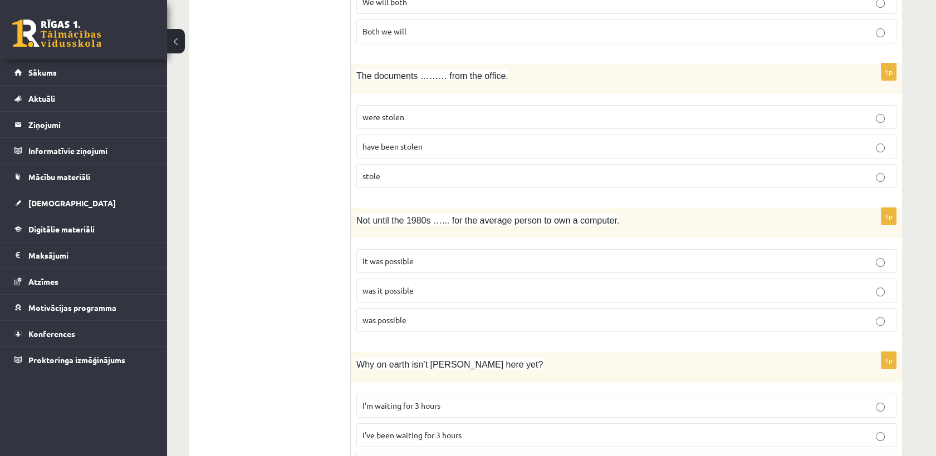
click at [396, 146] on span "have been stolen" at bounding box center [392, 146] width 60 height 10
click at [368, 112] on span "were stolen" at bounding box center [383, 117] width 42 height 10
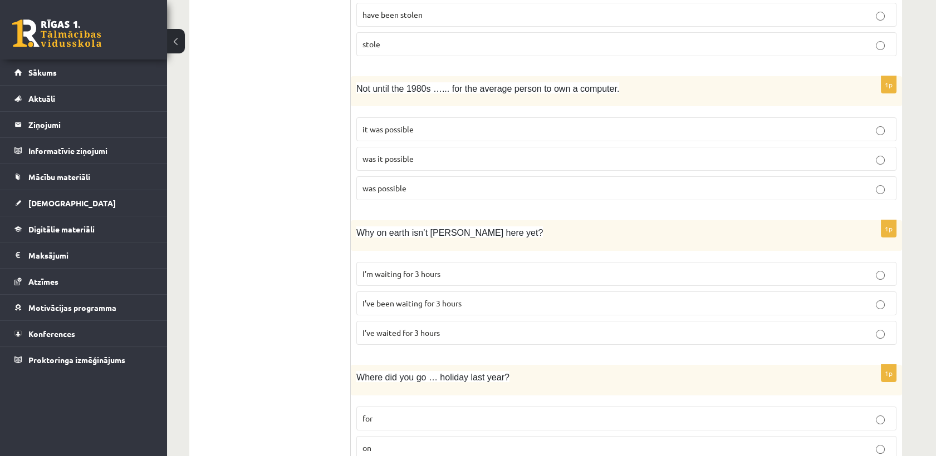
scroll to position [618, 0]
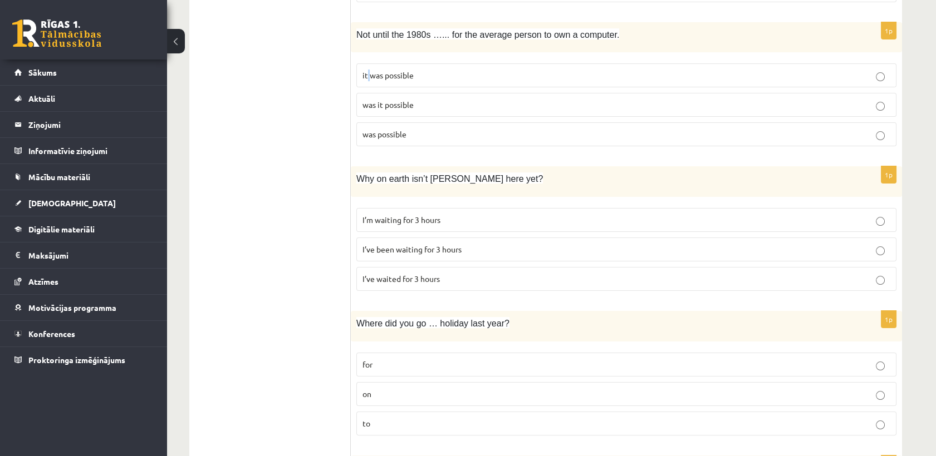
click at [368, 80] on p "it was possible" at bounding box center [626, 76] width 528 height 12
click at [401, 80] on p "it was possible" at bounding box center [626, 76] width 528 height 12
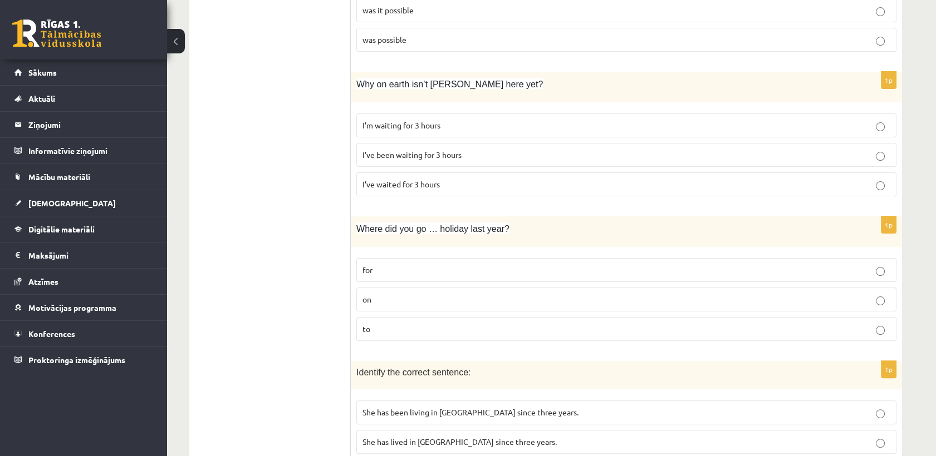
scroll to position [742, 0]
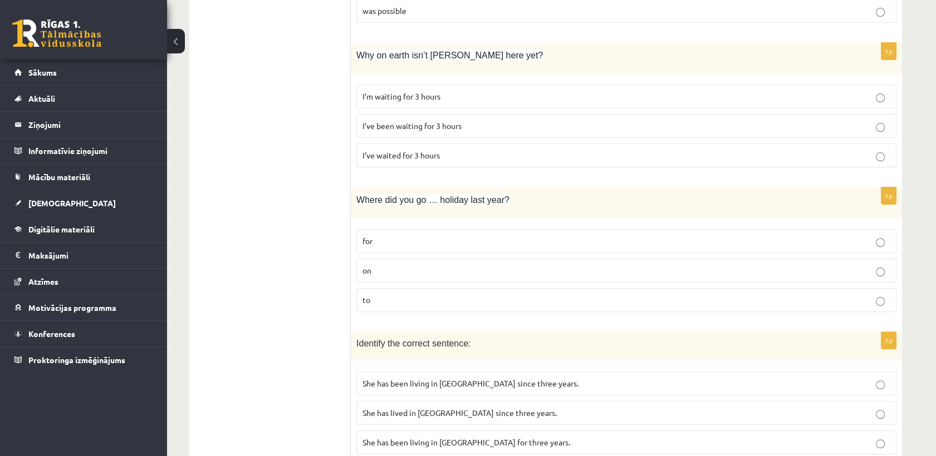
click at [379, 132] on label "I’ve been waiting for 3 hours" at bounding box center [626, 126] width 540 height 24
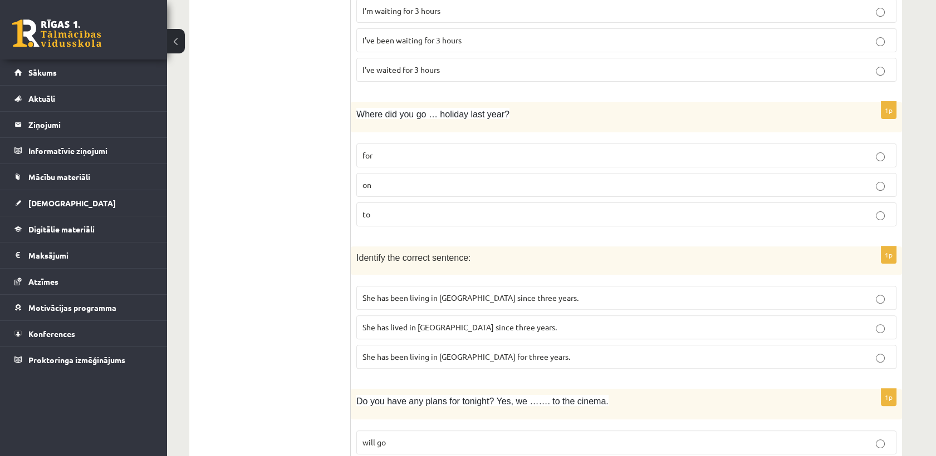
scroll to position [866, 0]
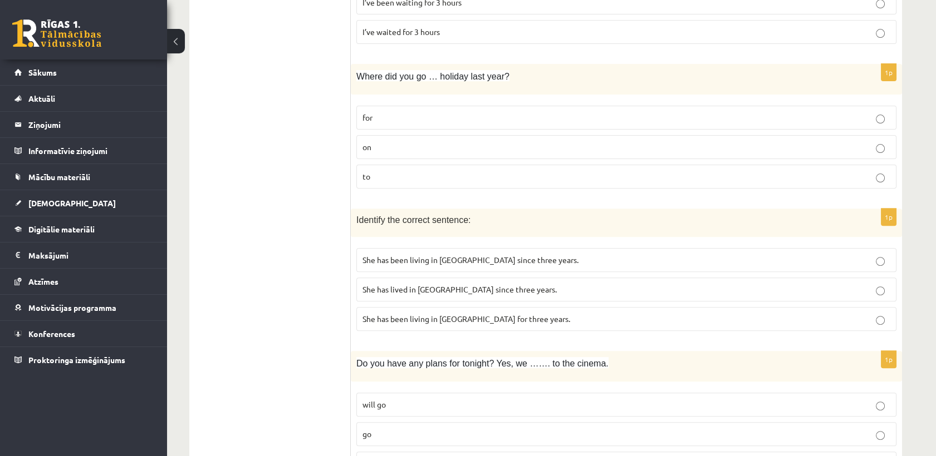
click at [387, 147] on p "on" at bounding box center [626, 147] width 528 height 12
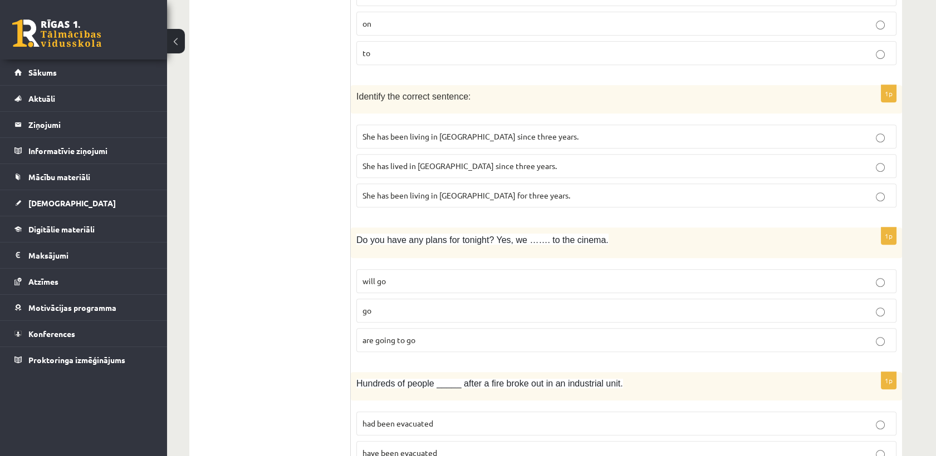
scroll to position [1051, 0]
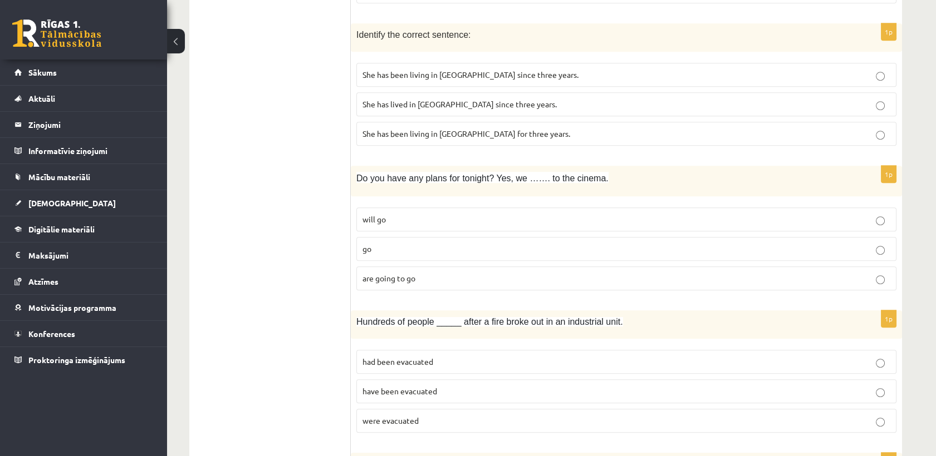
click at [464, 129] on span "She has been living in Paris for three years." at bounding box center [466, 134] width 208 height 10
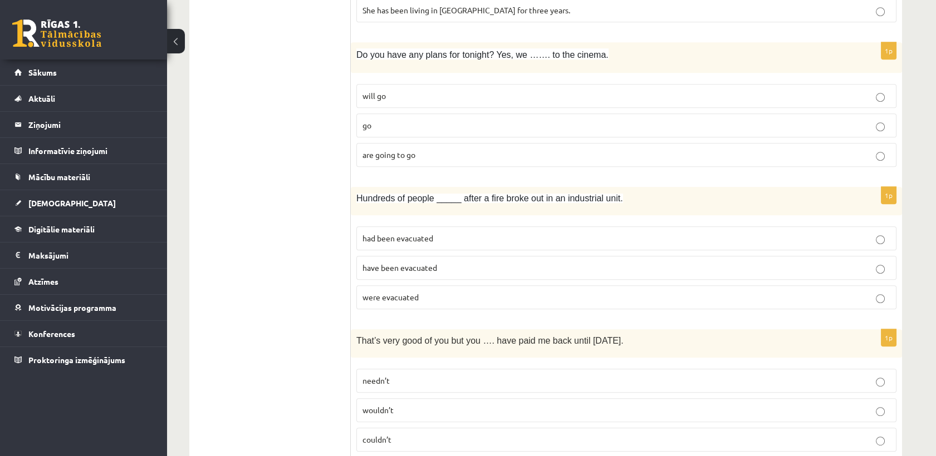
scroll to position [1175, 0]
click at [429, 95] on p "will go" at bounding box center [626, 96] width 528 height 12
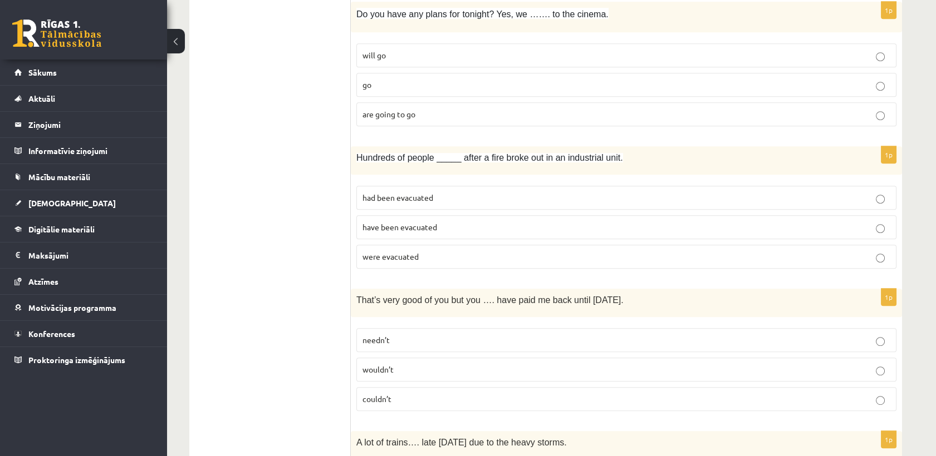
scroll to position [1237, 0]
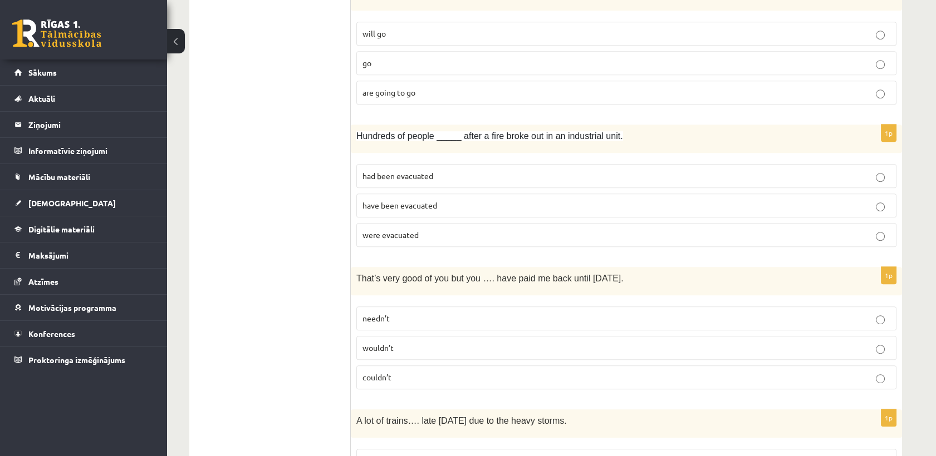
click at [404, 98] on label "are going to go" at bounding box center [626, 93] width 540 height 24
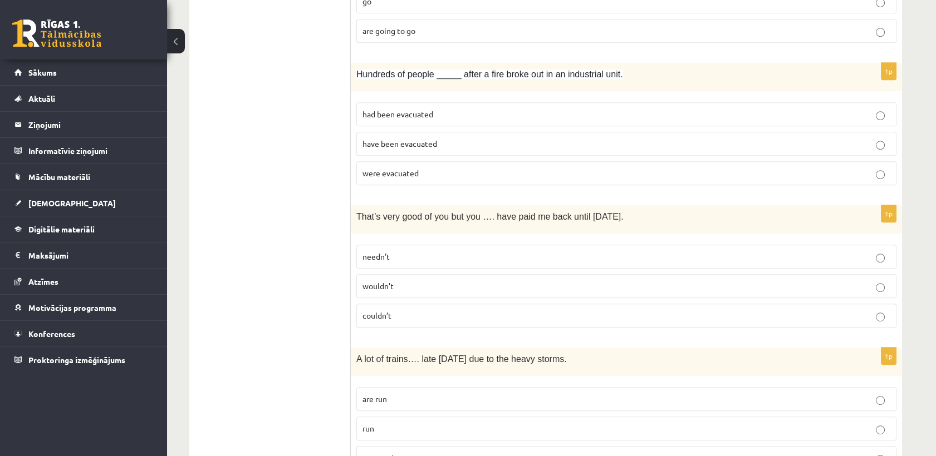
scroll to position [1361, 0]
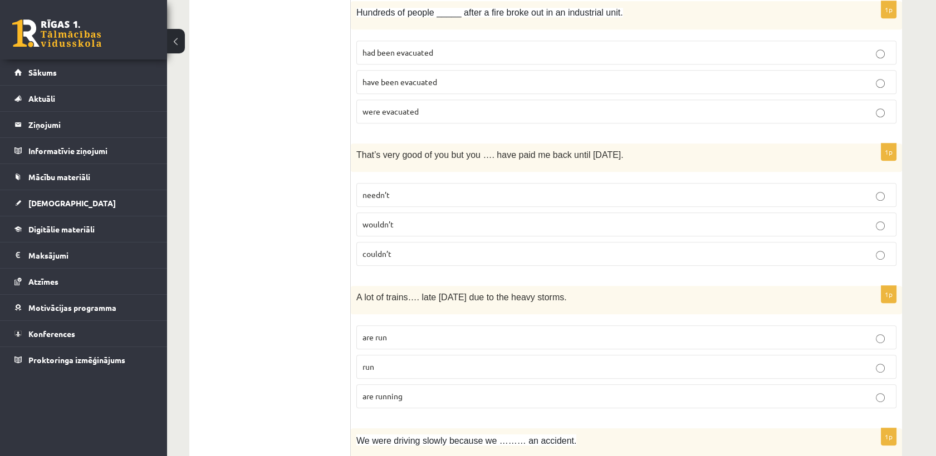
click at [433, 81] on span "have been evacuated" at bounding box center [399, 82] width 75 height 10
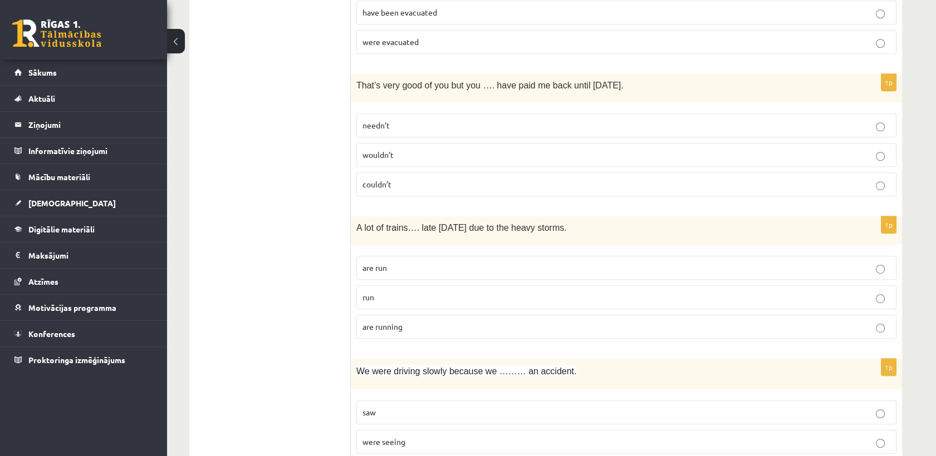
scroll to position [1484, 0]
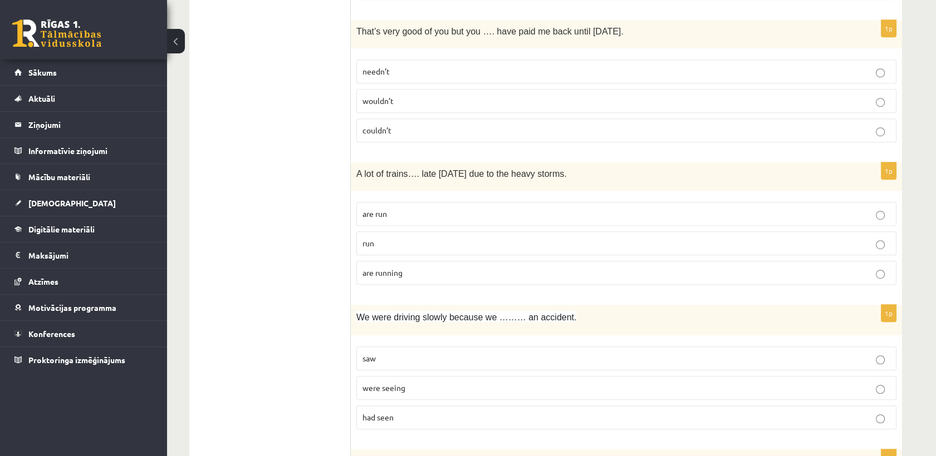
click at [432, 71] on p "needn’t" at bounding box center [626, 72] width 528 height 12
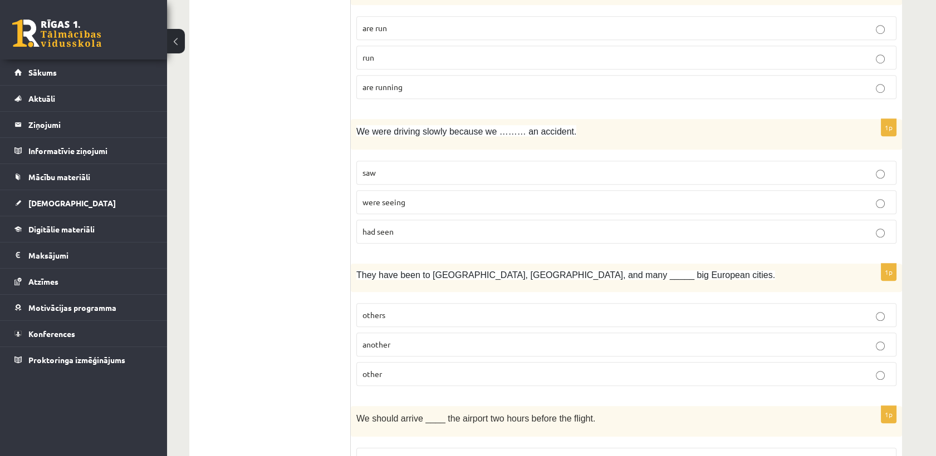
scroll to position [1608, 0]
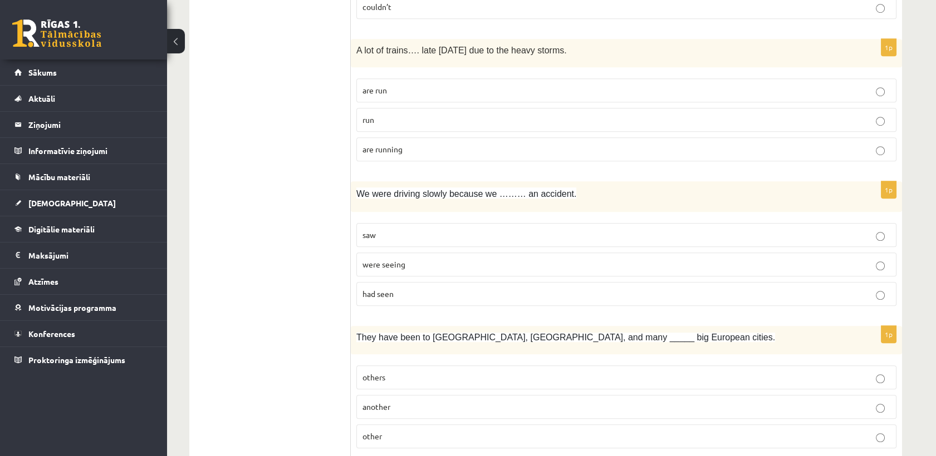
click at [403, 149] on p "are running" at bounding box center [626, 150] width 528 height 12
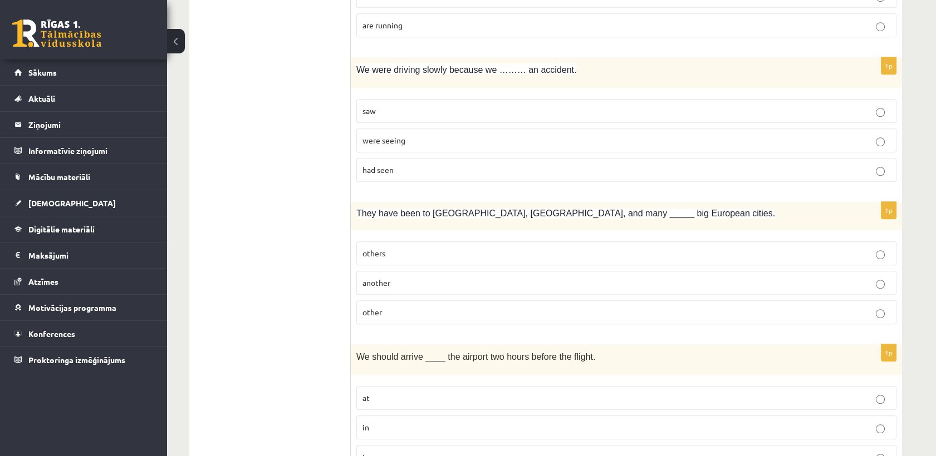
click at [400, 109] on p "saw" at bounding box center [626, 111] width 528 height 12
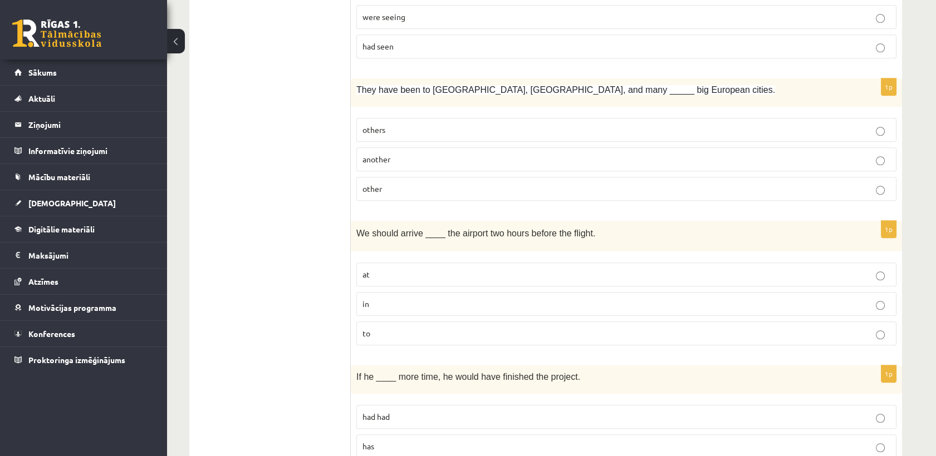
scroll to position [1917, 0]
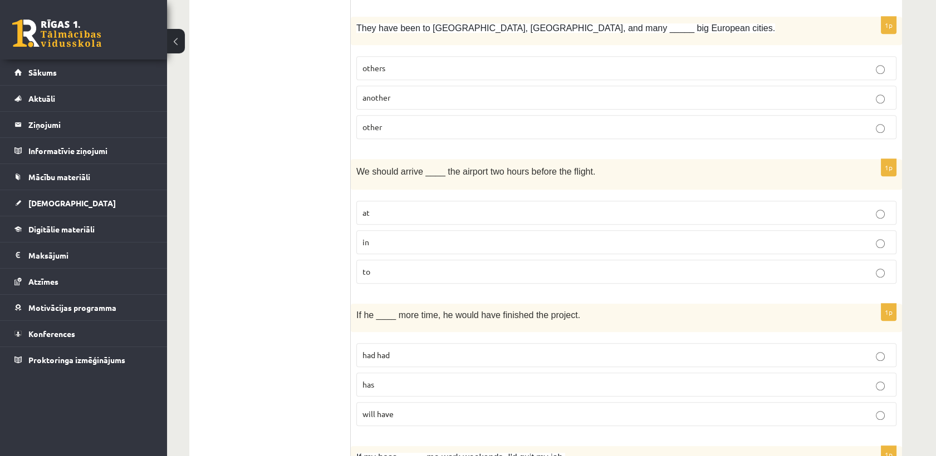
click at [406, 124] on p "other" at bounding box center [626, 127] width 528 height 12
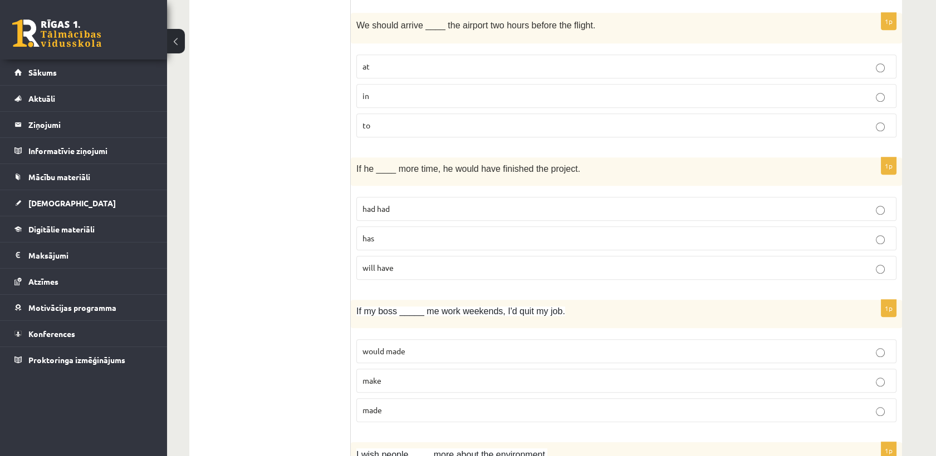
scroll to position [2041, 0]
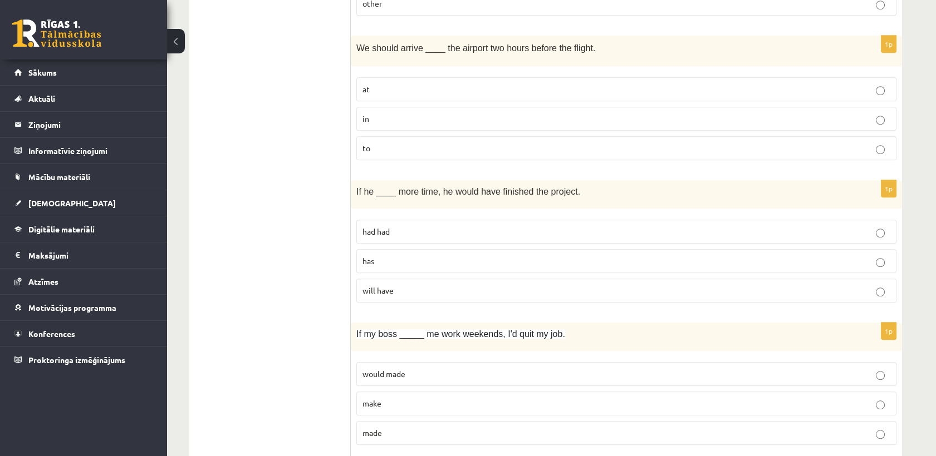
click at [386, 84] on p "at" at bounding box center [626, 90] width 528 height 12
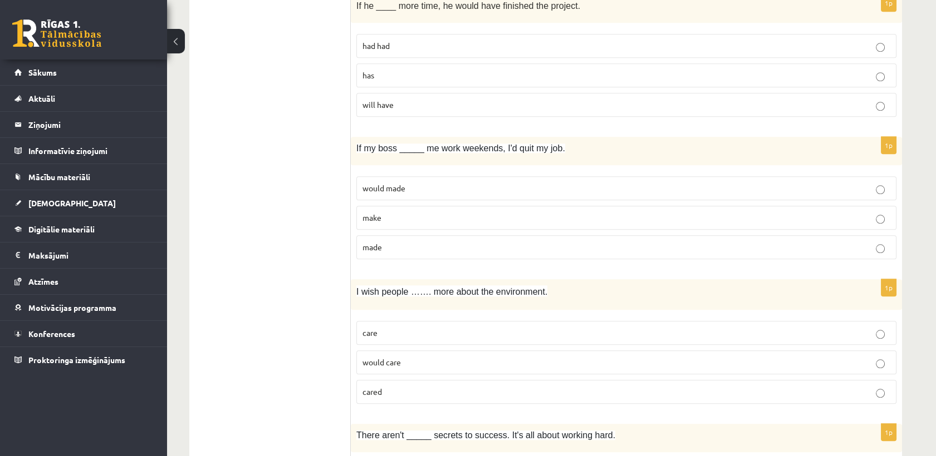
scroll to position [2164, 0]
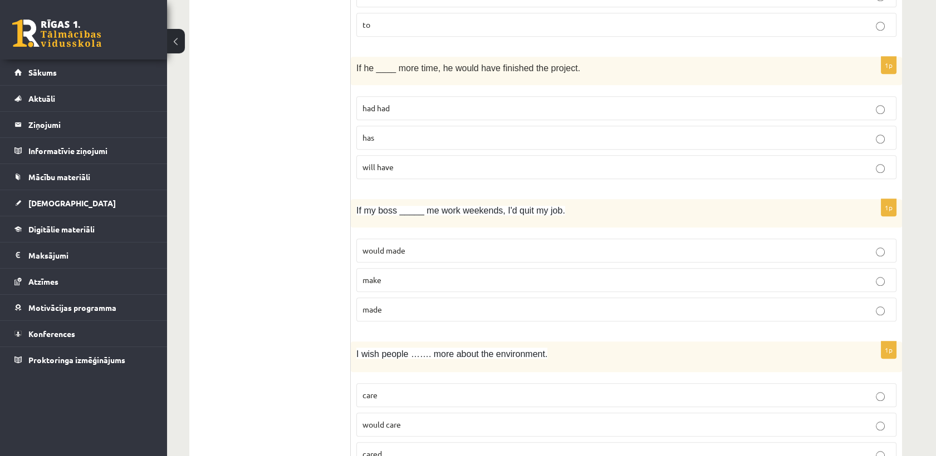
click at [381, 103] on span "had had" at bounding box center [375, 108] width 27 height 10
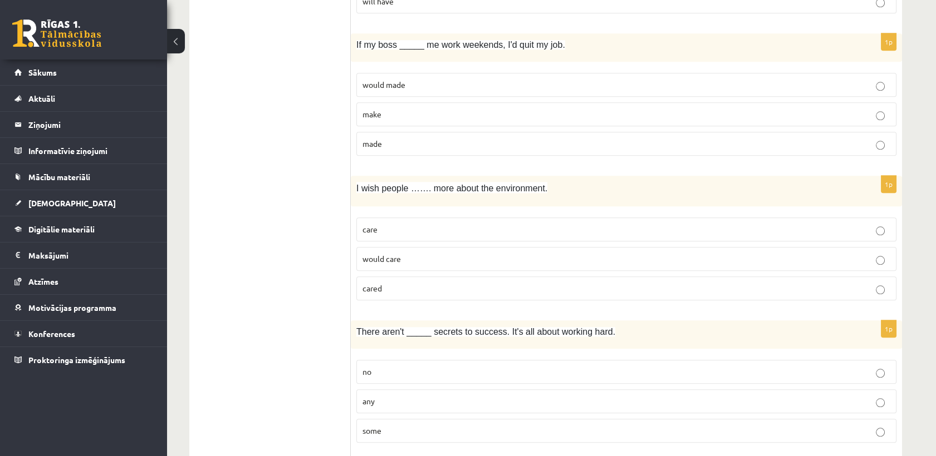
scroll to position [2350, 0]
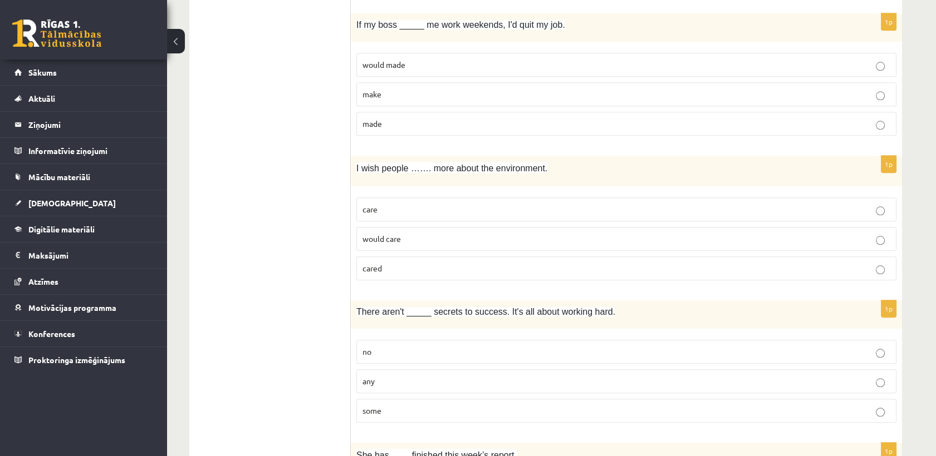
click at [414, 112] on label "made" at bounding box center [626, 124] width 540 height 24
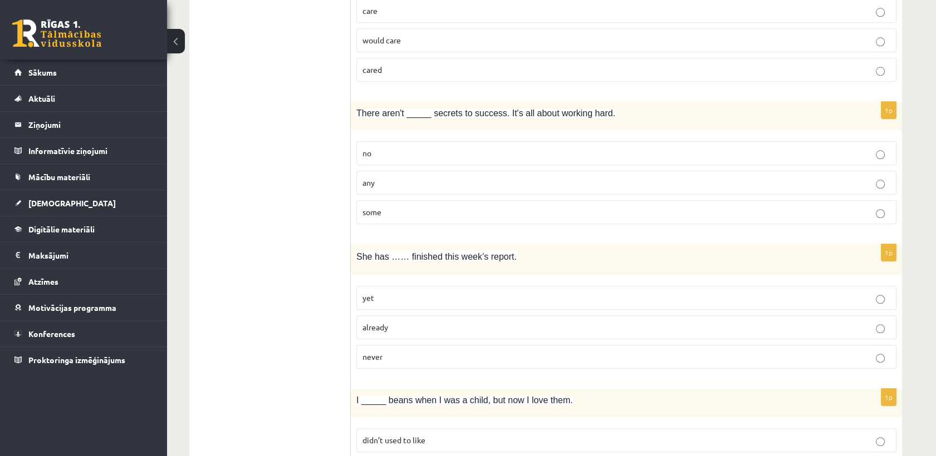
scroll to position [2474, 0]
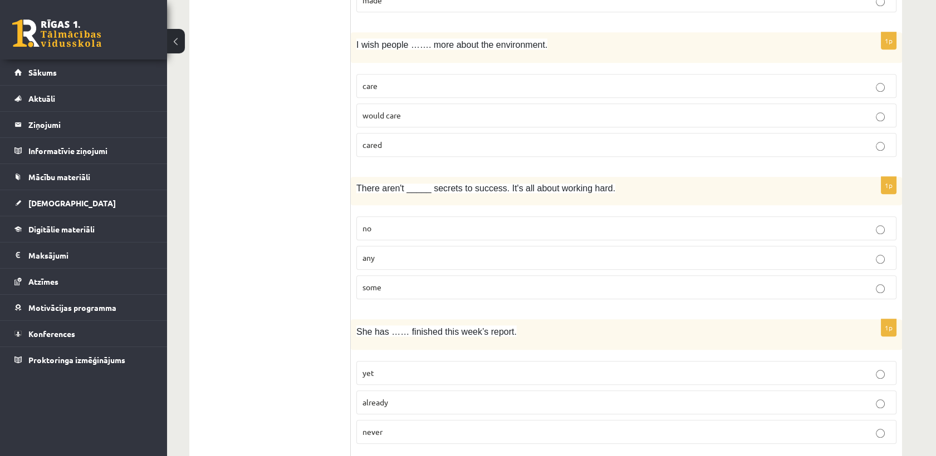
click at [385, 110] on span "would care" at bounding box center [381, 115] width 38 height 10
click at [362, 87] on label "care" at bounding box center [626, 86] width 540 height 24
click at [410, 145] on label "cared" at bounding box center [626, 145] width 540 height 24
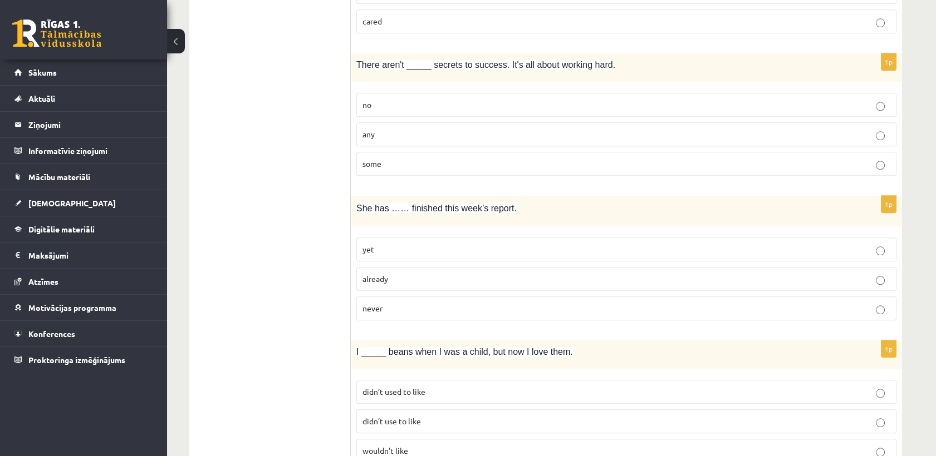
scroll to position [2637, 0]
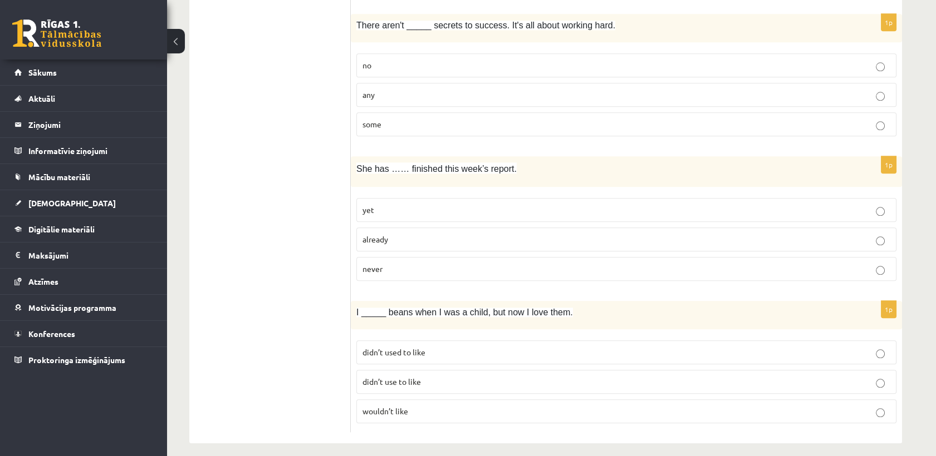
click at [379, 90] on p "any" at bounding box center [626, 95] width 528 height 12
click at [401, 234] on p "already" at bounding box center [626, 240] width 528 height 12
click at [368, 347] on span "didn’t used to like" at bounding box center [393, 352] width 63 height 10
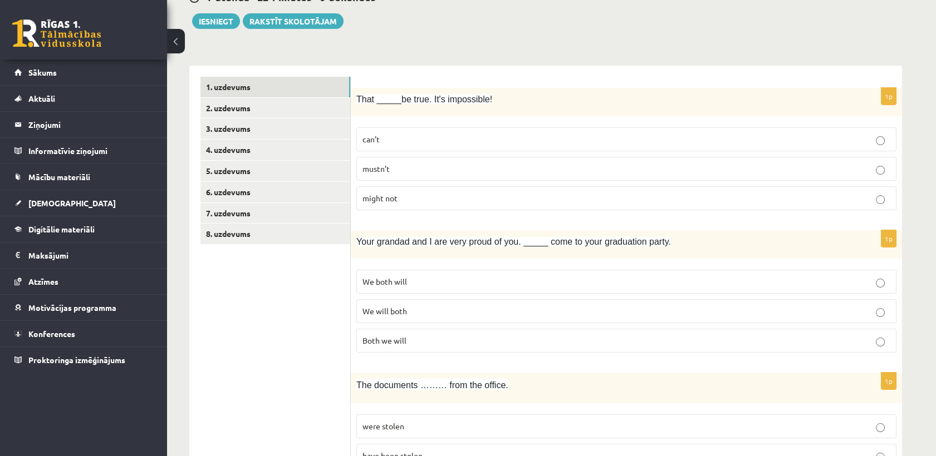
scroll to position [101, 0]
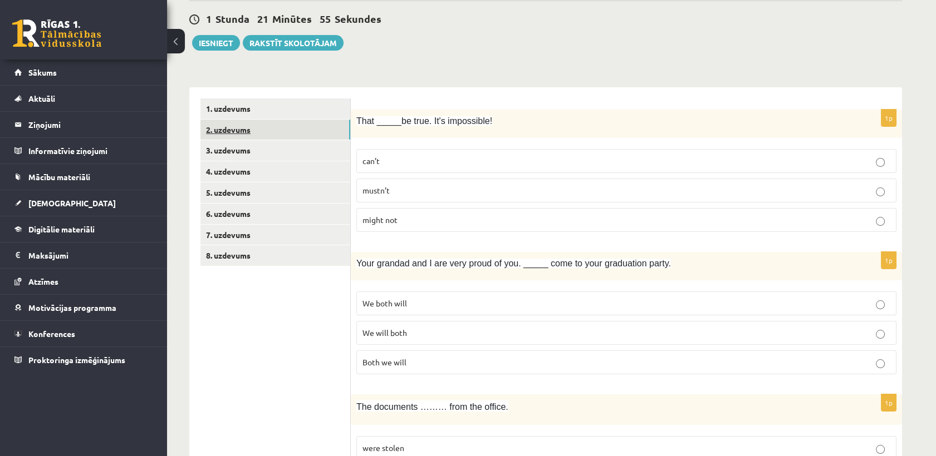
click at [249, 127] on link "2. uzdevums" at bounding box center [275, 130] width 150 height 21
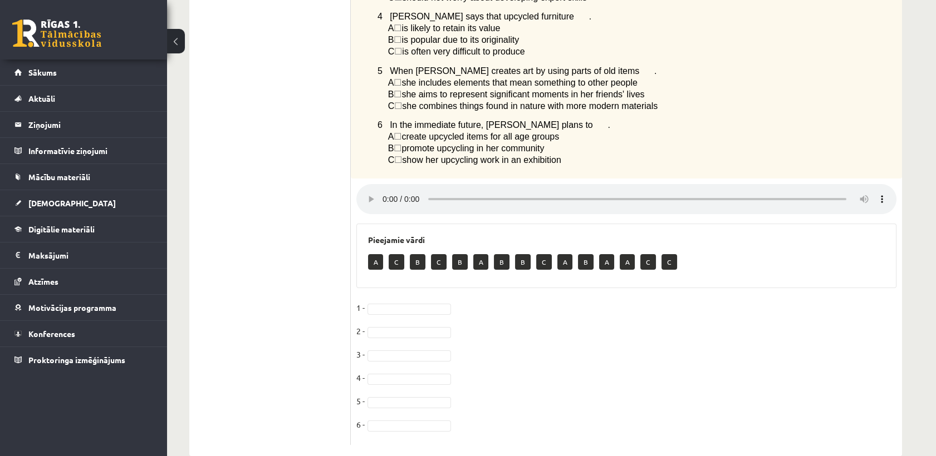
scroll to position [434, 0]
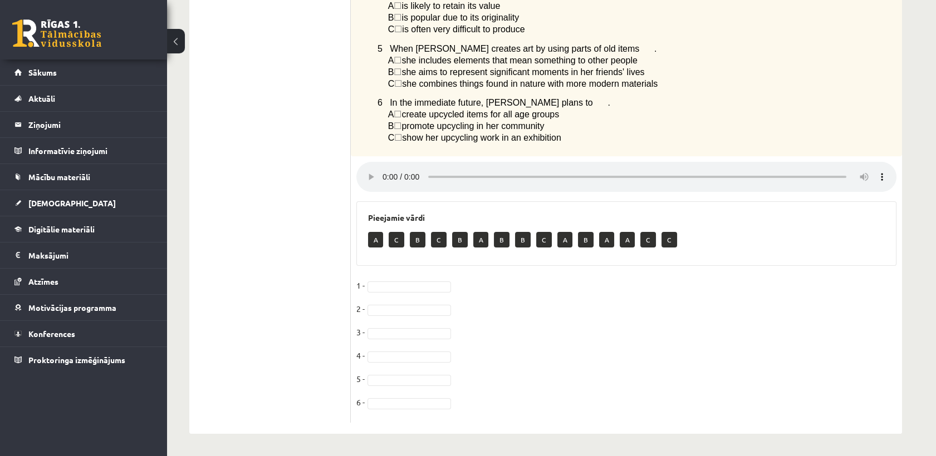
click at [374, 245] on p "A" at bounding box center [375, 240] width 15 height 16
drag, startPoint x: 379, startPoint y: 238, endPoint x: 386, endPoint y: 271, distance: 33.8
click at [386, 271] on div "6p Listen to a radio interview with a girl called Yasemin who has a hobby calle…" at bounding box center [626, 102] width 551 height 644
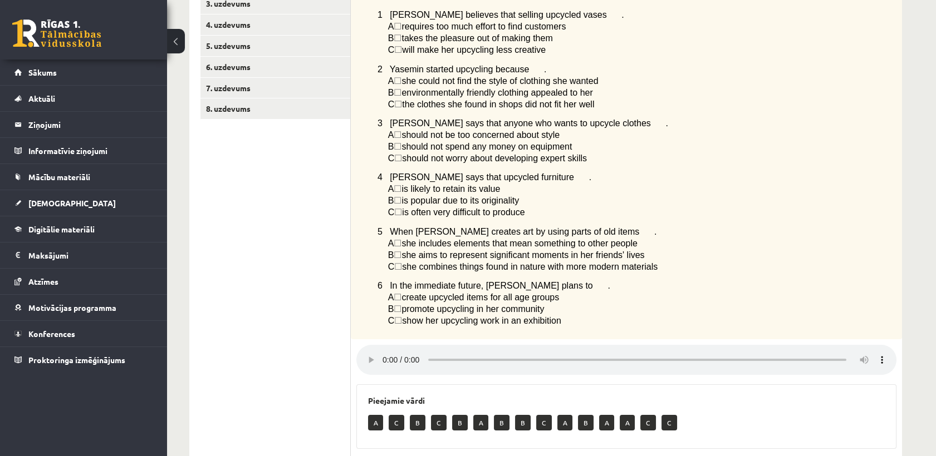
scroll to position [186, 0]
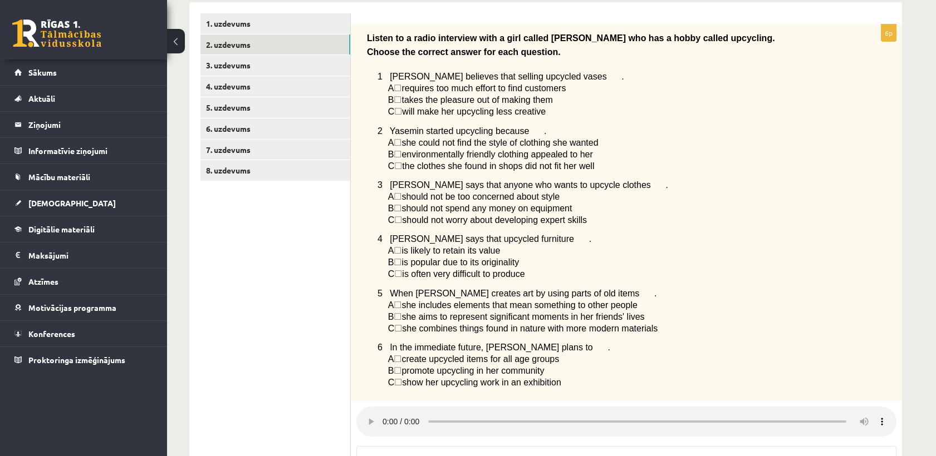
click at [401, 88] on span "☐" at bounding box center [398, 88] width 8 height 9
click at [401, 98] on span "☐" at bounding box center [398, 99] width 8 height 9
click at [401, 107] on span "☐" at bounding box center [398, 111] width 8 height 9
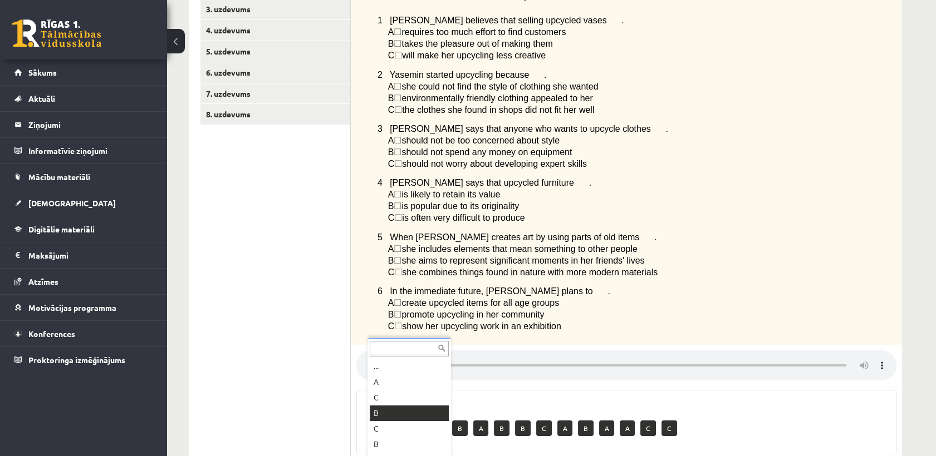
scroll to position [310, 0]
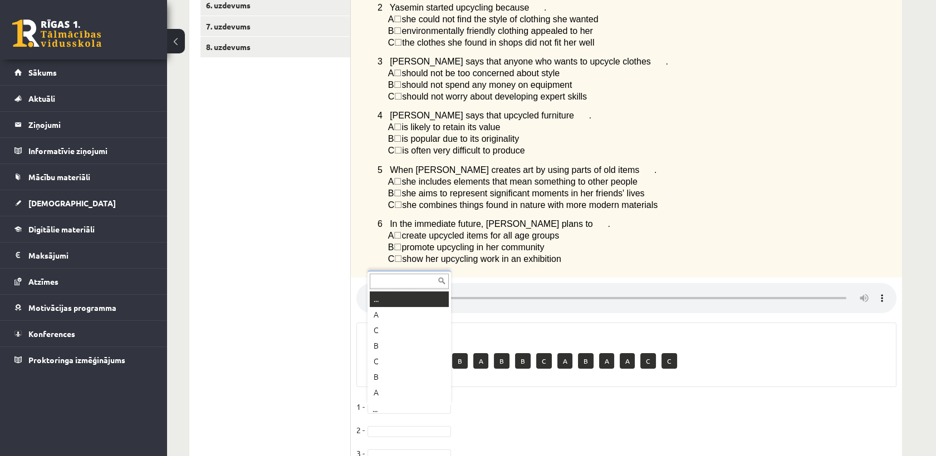
drag, startPoint x: 425, startPoint y: 414, endPoint x: 428, endPoint y: 408, distance: 6.7
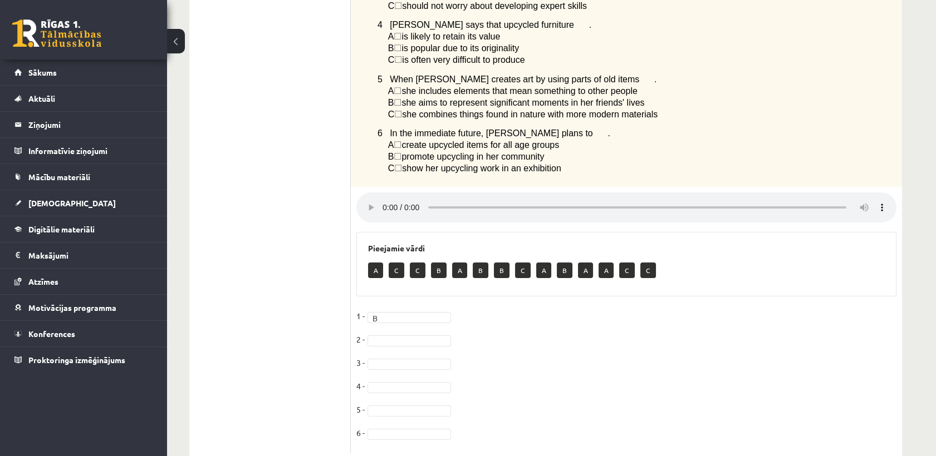
scroll to position [372, 0]
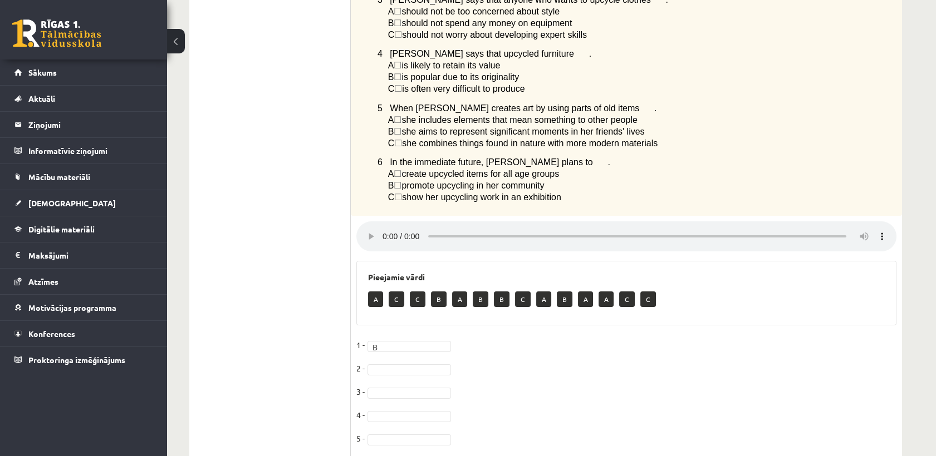
click at [316, 154] on ul "1. uzdevums 2. uzdevums 3. uzdevums 4. uzdevums 5. uzdevums 6. uzdevums 7. uzde…" at bounding box center [275, 155] width 150 height 655
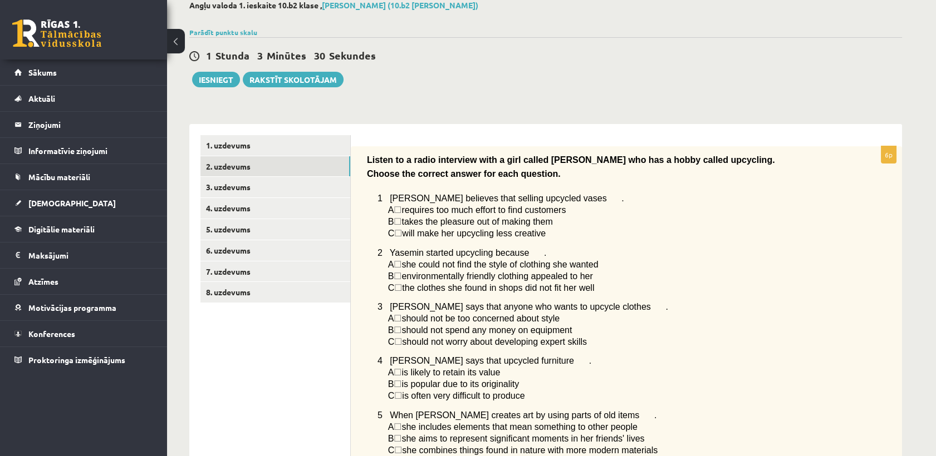
scroll to position [62, 0]
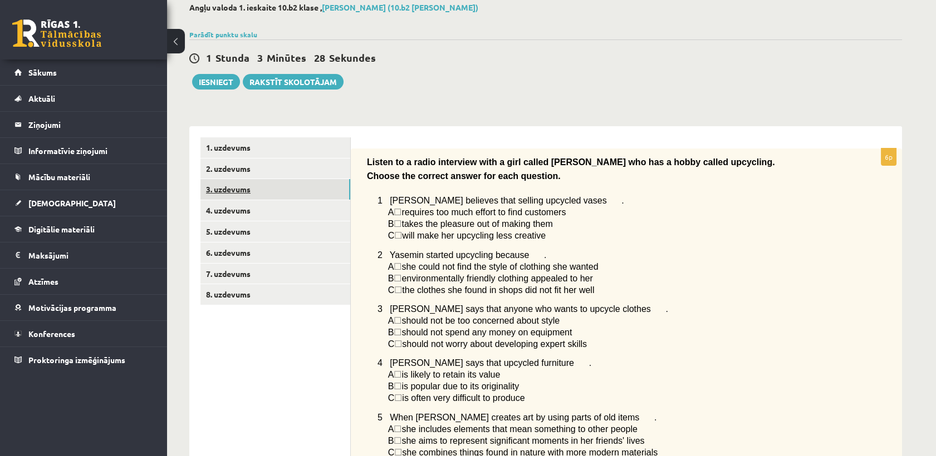
click at [236, 189] on link "3. uzdevums" at bounding box center [275, 189] width 150 height 21
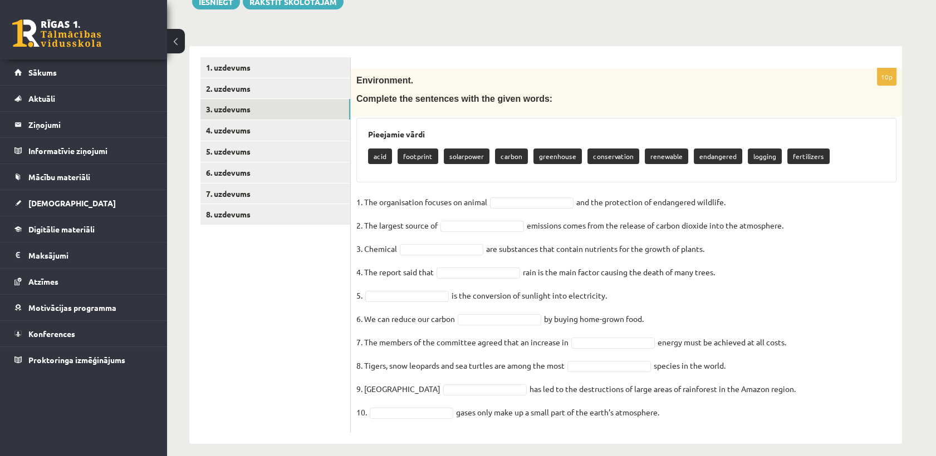
scroll to position [152, 0]
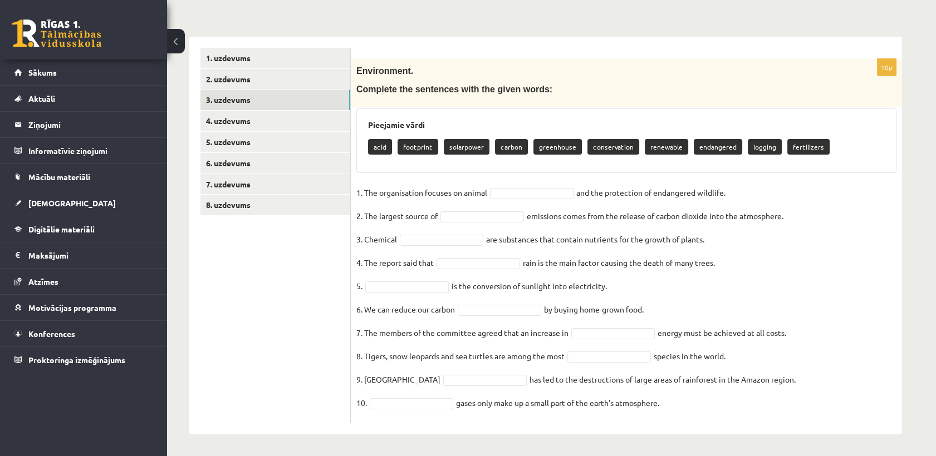
click at [523, 204] on fieldset "1. The organisation focuses on animal and the protection of endangered wildlife…" at bounding box center [626, 301] width 540 height 234
click at [512, 209] on fieldset "**********" at bounding box center [626, 301] width 540 height 234
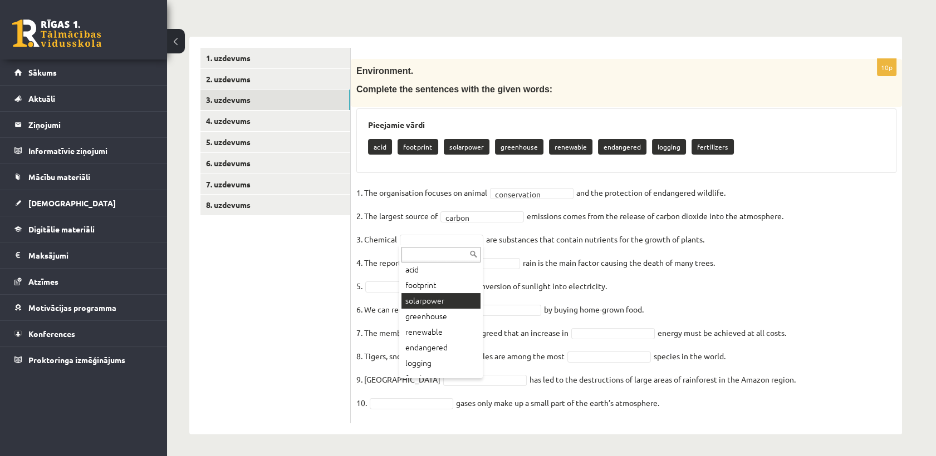
scroll to position [29, 0]
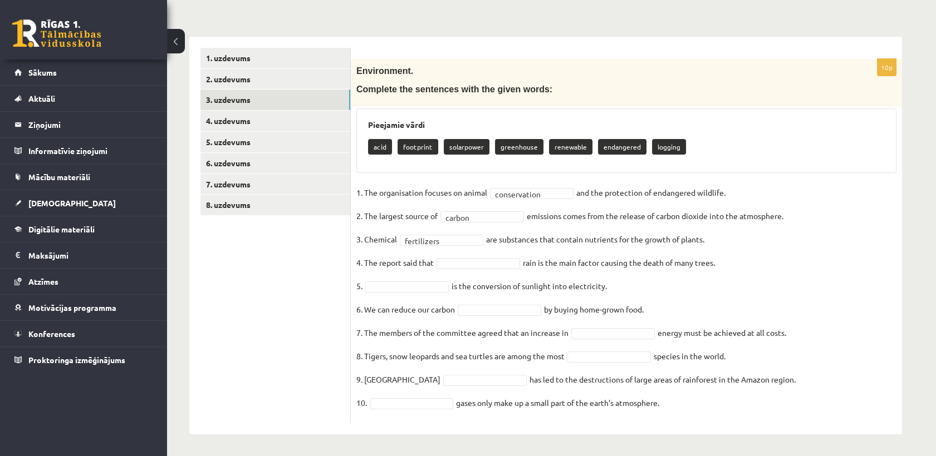
click at [438, 360] on p "8. Tigers, snow leopards and sea turtles are among the most" at bounding box center [460, 356] width 208 height 17
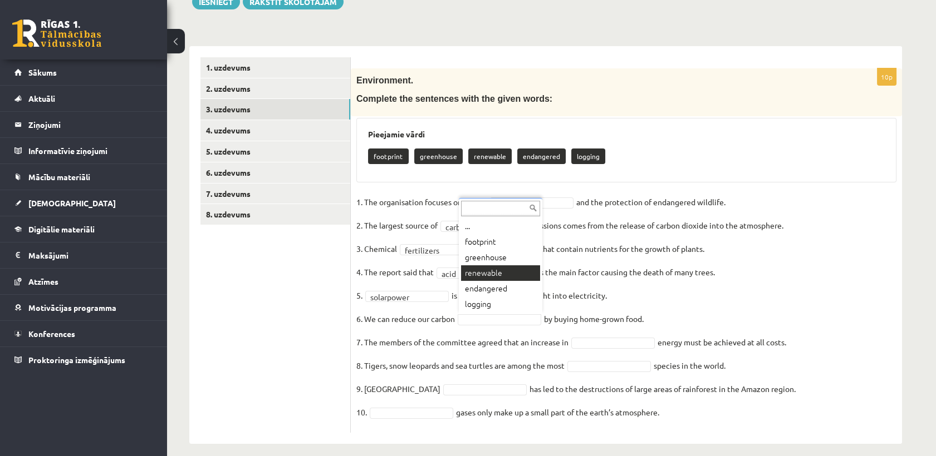
scroll to position [152, 0]
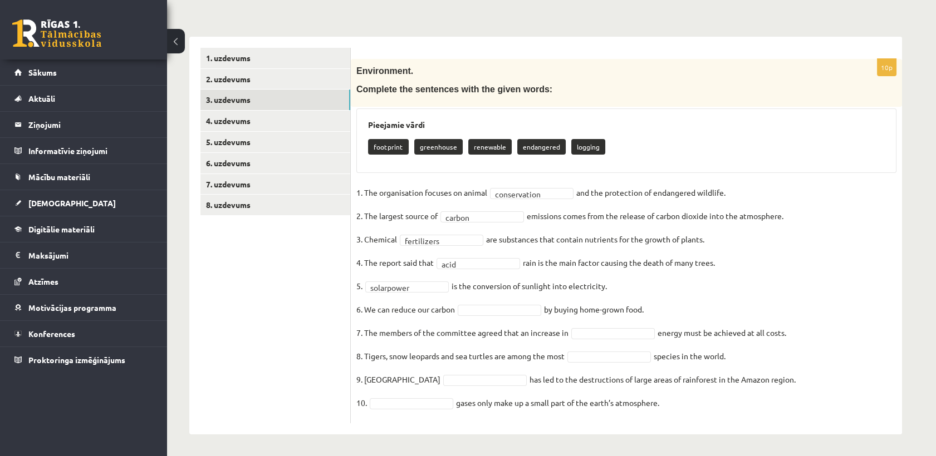
click at [543, 311] on span at bounding box center [499, 310] width 89 height 10
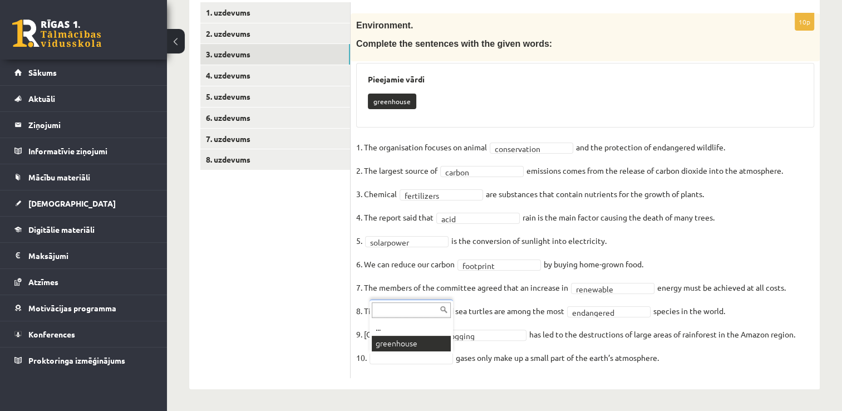
scroll to position [171, 0]
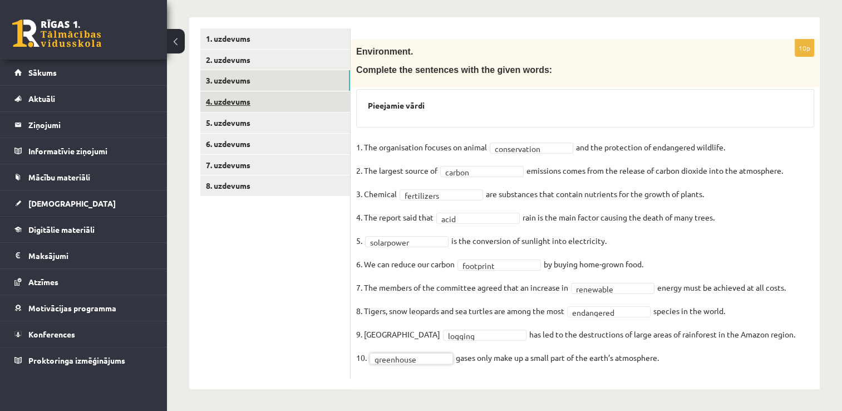
click at [234, 104] on link "4. uzdevums" at bounding box center [275, 101] width 150 height 21
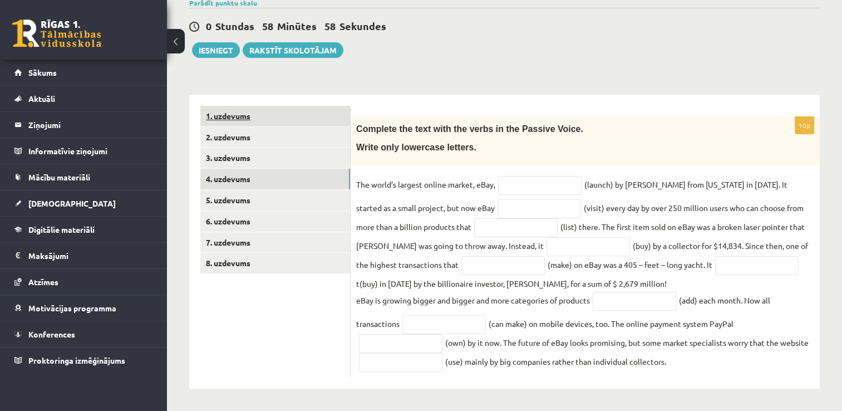
scroll to position [94, 0]
click at [529, 190] on input "text" at bounding box center [540, 185] width 84 height 19
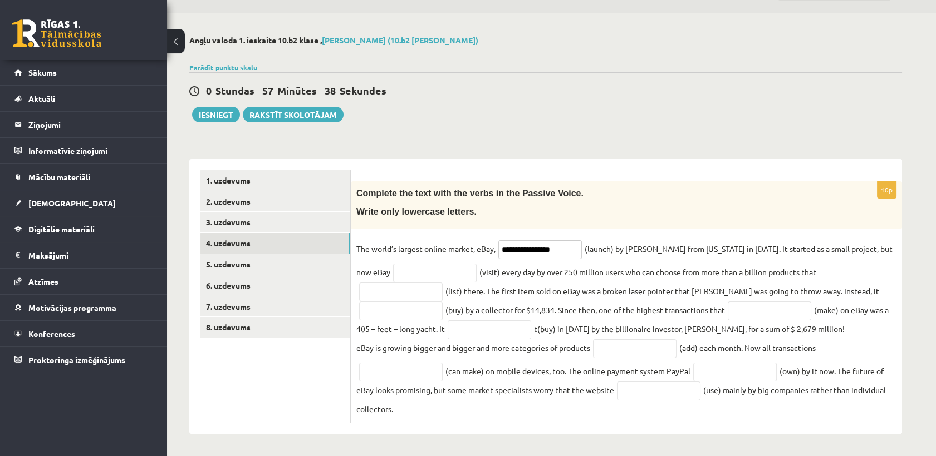
type input "**********"
click at [428, 270] on input "text" at bounding box center [435, 273] width 84 height 19
type input "*"
type input "**********"
click at [443, 283] on input "text" at bounding box center [401, 292] width 84 height 19
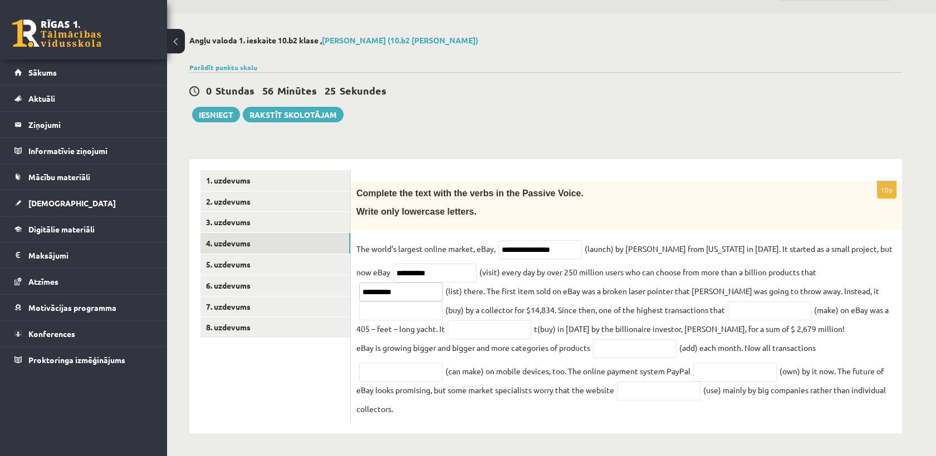
type input "**********"
click at [443, 302] on input "text" at bounding box center [401, 311] width 84 height 19
type input "**********"
click at [728, 312] on input "text" at bounding box center [770, 311] width 84 height 19
type input "********"
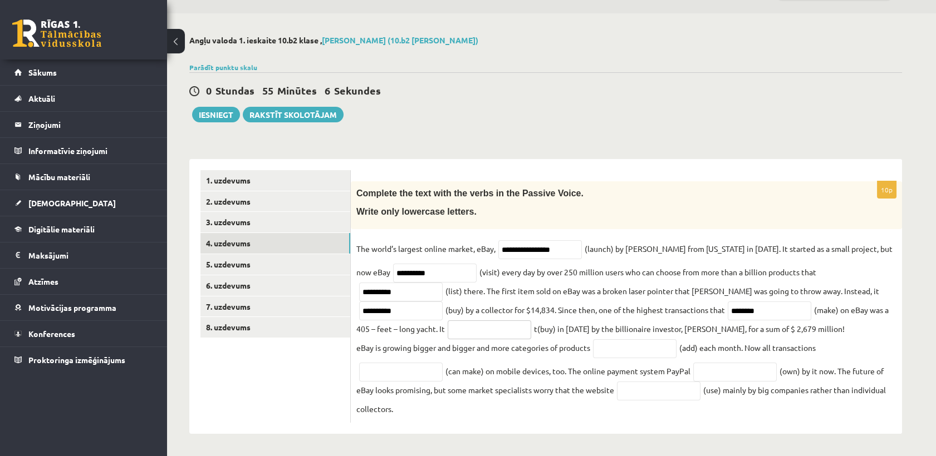
click at [448, 326] on input "text" at bounding box center [490, 330] width 84 height 19
type input "**********"
click at [606, 348] on input "text" at bounding box center [635, 349] width 84 height 19
type input "**********"
click at [369, 371] on input "text" at bounding box center [401, 372] width 84 height 19
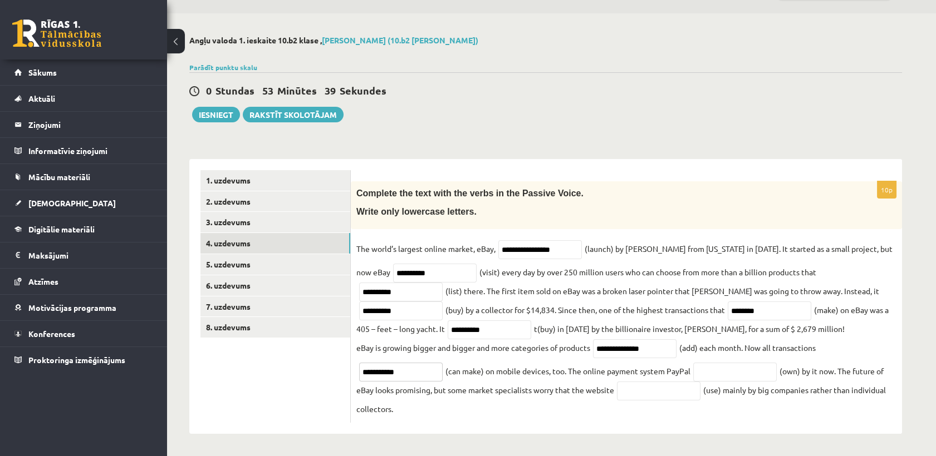
type input "**********"
click at [730, 364] on input "text" at bounding box center [735, 372] width 84 height 19
type input "********"
click at [665, 398] on input "text" at bounding box center [659, 391] width 84 height 19
type input "**********"
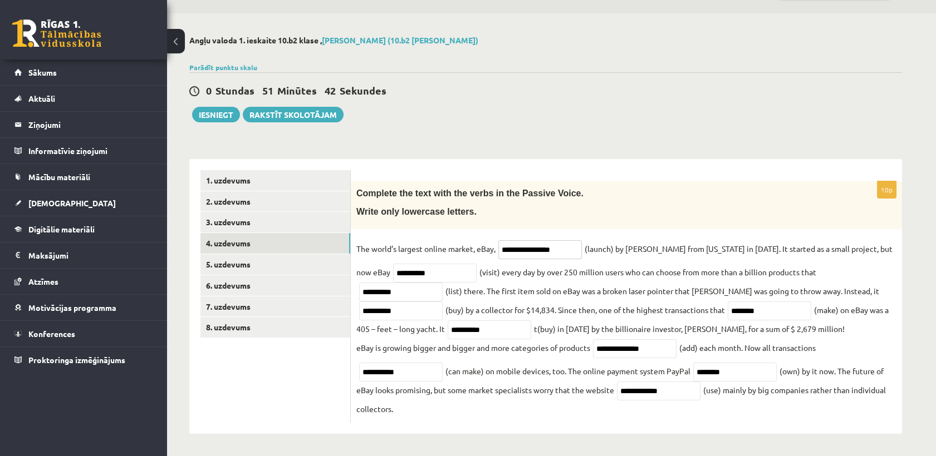
drag, startPoint x: 533, startPoint y: 248, endPoint x: 499, endPoint y: 249, distance: 34.0
click at [499, 249] on span "**********" at bounding box center [539, 249] width 89 height 10
type input "**********"
click at [239, 265] on link "5. uzdevums" at bounding box center [275, 264] width 150 height 21
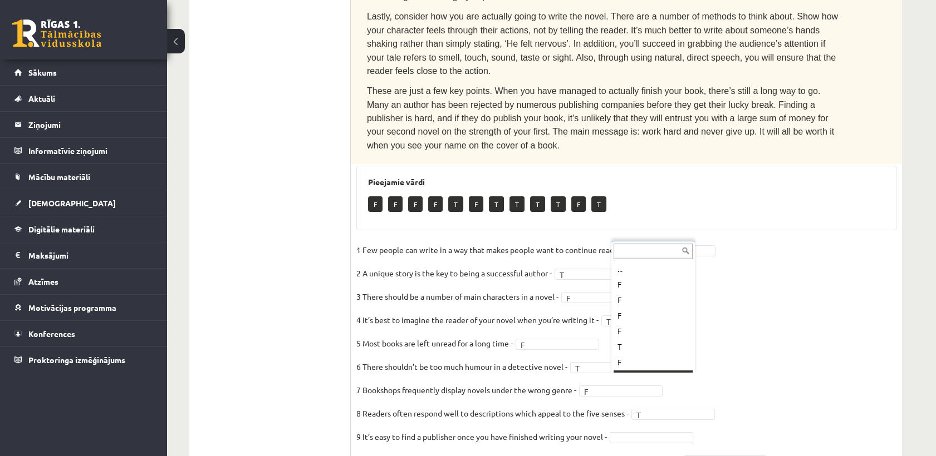
scroll to position [13, 0]
click at [635, 387] on fieldset "1 Few people can write in a way that makes people want to continue reading - F …" at bounding box center [626, 359] width 540 height 234
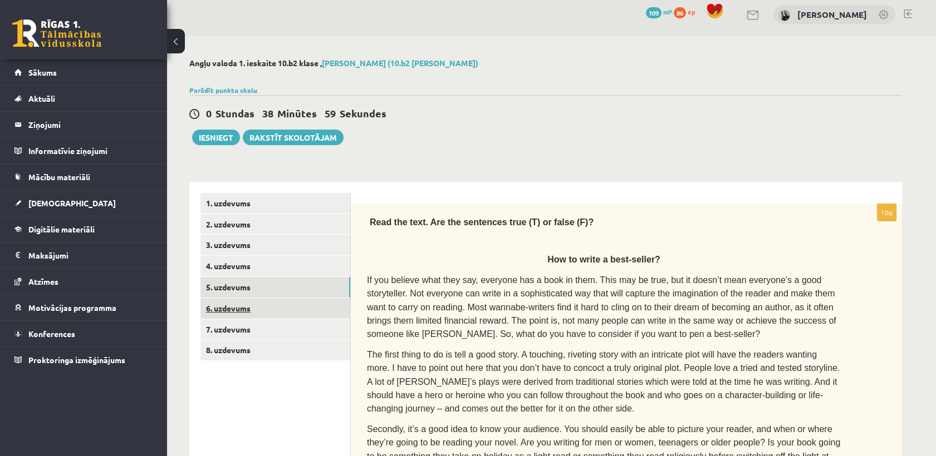
scroll to position [0, 0]
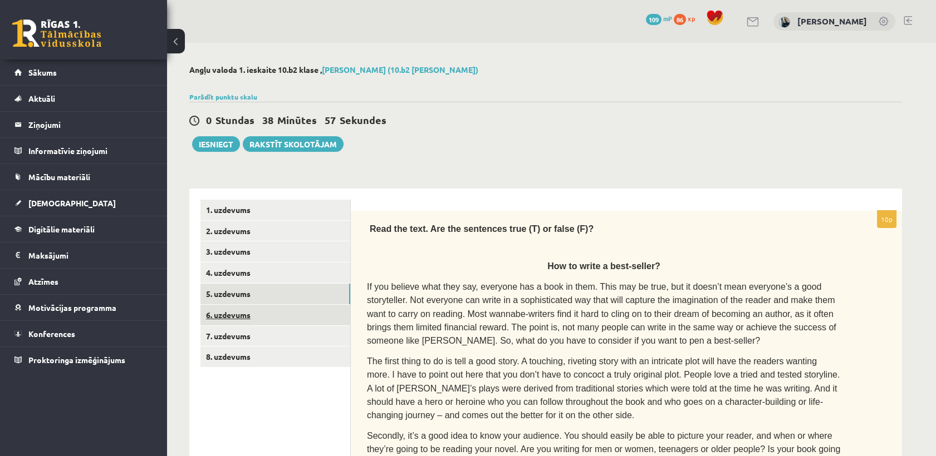
click at [236, 317] on link "6. uzdevums" at bounding box center [275, 315] width 150 height 21
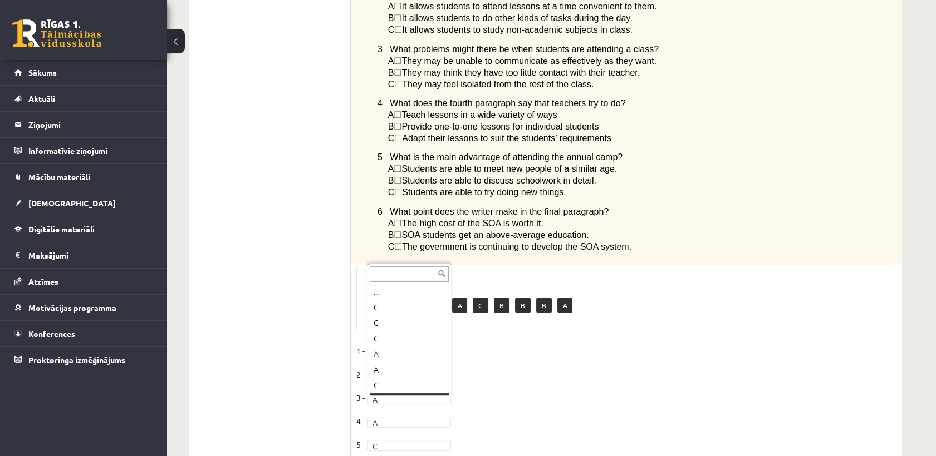
scroll to position [13, 0]
click at [505, 356] on fieldset "1 - B * 2 - B * 3 - A * 4 - A * 5 - C * 6 - A *" at bounding box center [626, 413] width 540 height 140
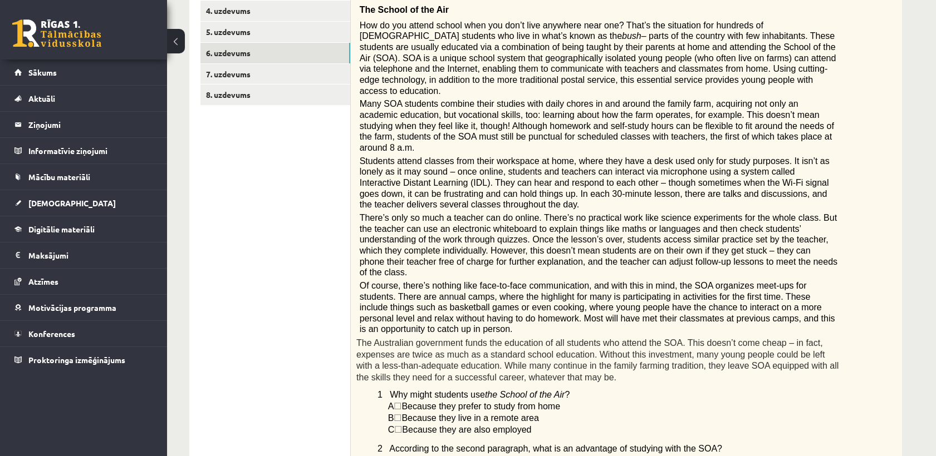
scroll to position [98, 0]
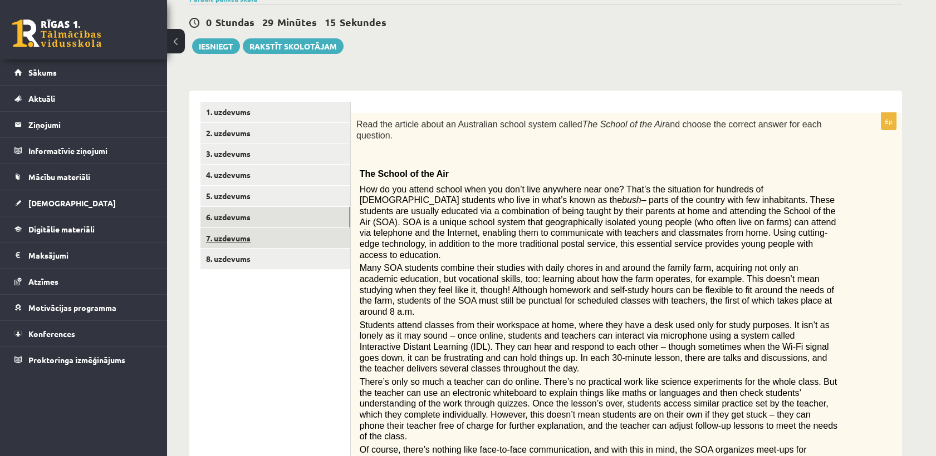
click at [285, 244] on link "7. uzdevums" at bounding box center [275, 238] width 150 height 21
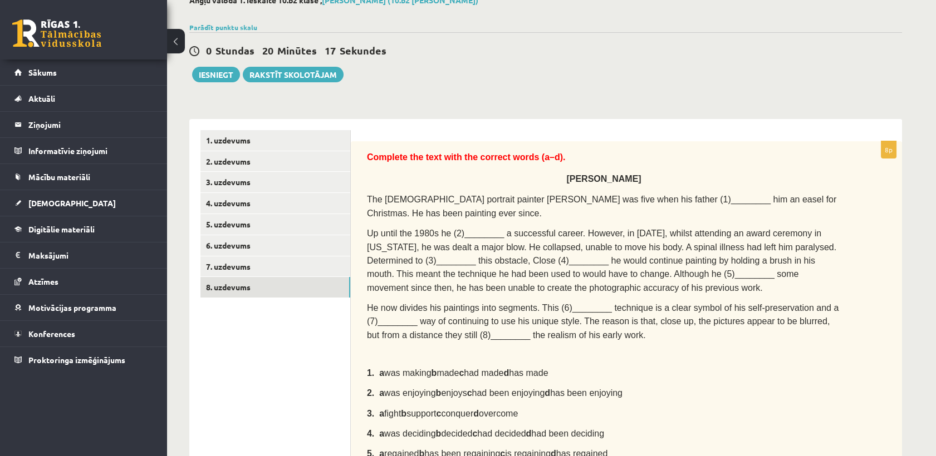
scroll to position [5, 0]
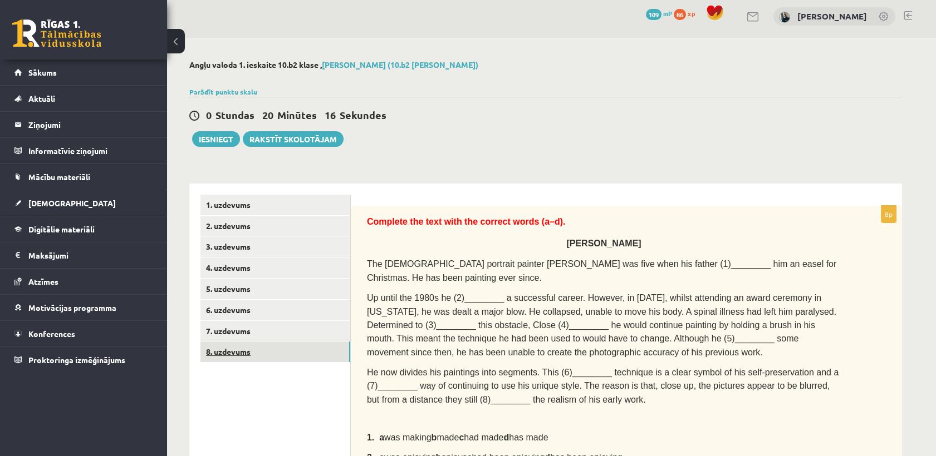
click at [236, 354] on link "8. uzdevums" at bounding box center [275, 352] width 150 height 21
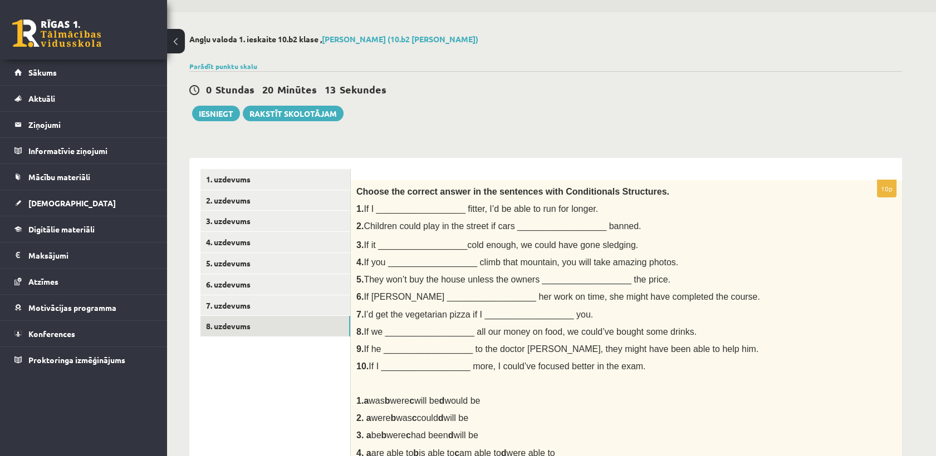
scroll to position [0, 0]
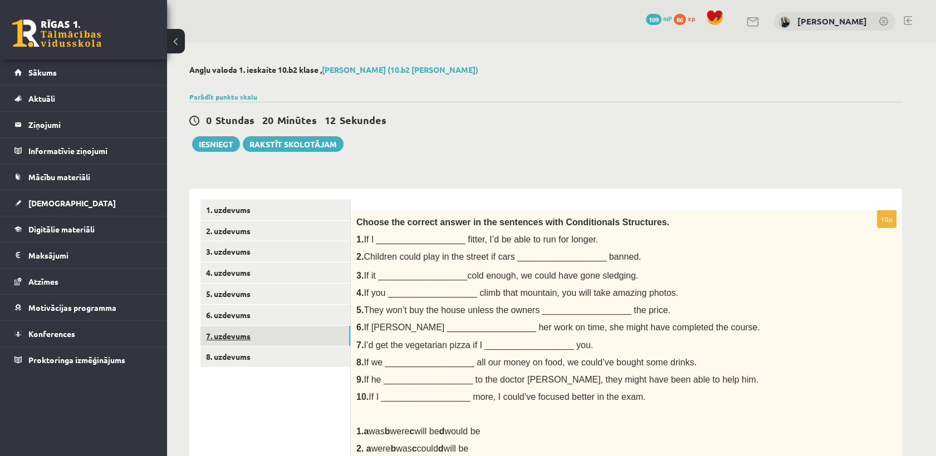
click at [228, 337] on link "7. uzdevums" at bounding box center [275, 336] width 150 height 21
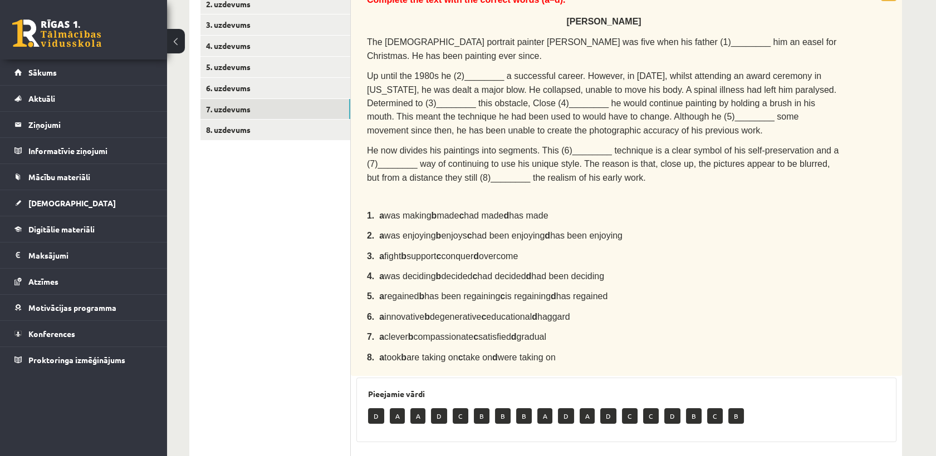
scroll to position [129, 0]
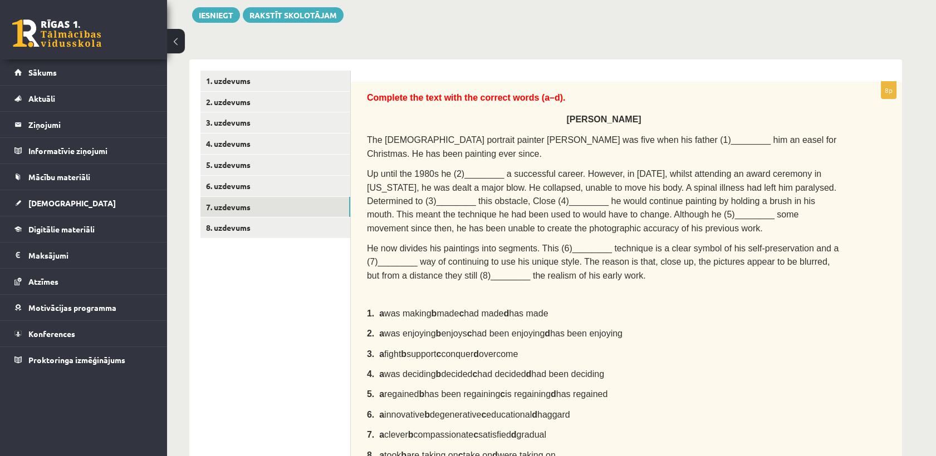
click at [238, 244] on ul "1. uzdevums 2. uzdevums 3. uzdevums 4. uzdevums 5. uzdevums 6. uzdevums 7. uzde…" at bounding box center [275, 408] width 150 height 674
drag, startPoint x: 238, startPoint y: 244, endPoint x: 247, endPoint y: 287, distance: 43.9
click at [247, 287] on ul "1. uzdevums 2. uzdevums 3. uzdevums 4. uzdevums 5. uzdevums 6. uzdevums 7. uzde…" at bounding box center [275, 408] width 150 height 674
click at [250, 234] on link "8. uzdevums" at bounding box center [275, 228] width 150 height 21
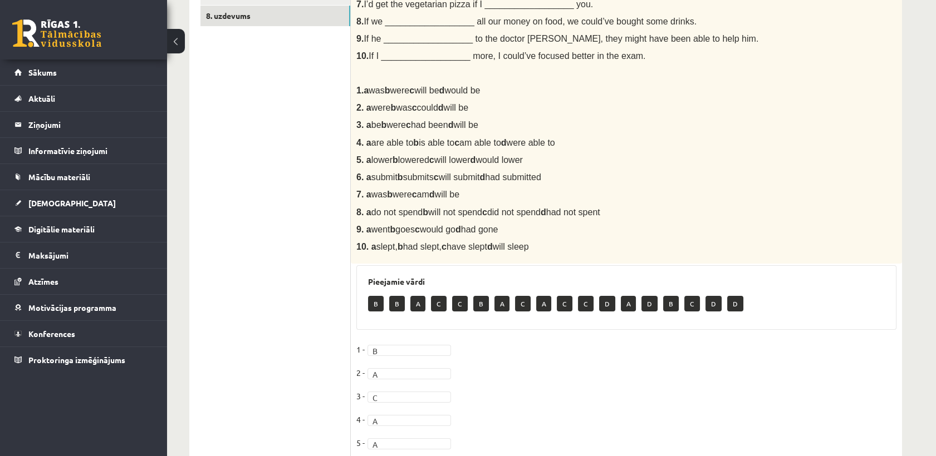
scroll to position [371, 0]
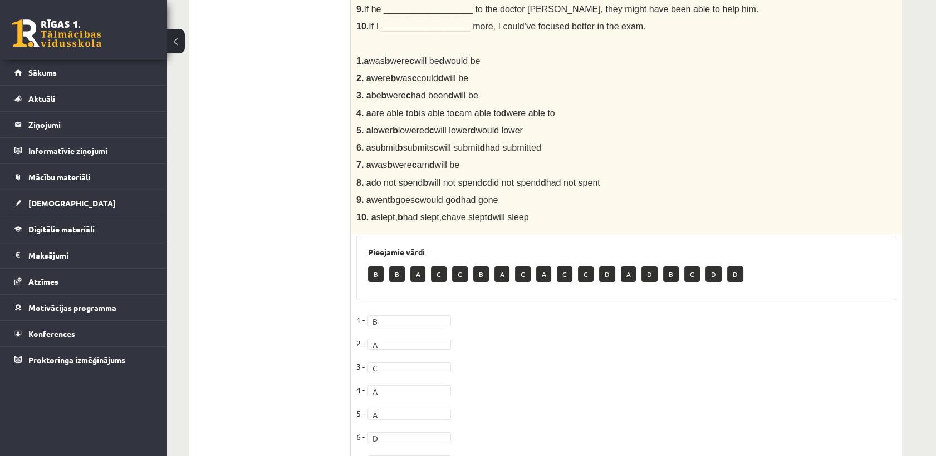
click at [481, 229] on div "Choose the correct answer in the sentences with Conditionals Structures. 1. If …" at bounding box center [626, 37] width 551 height 395
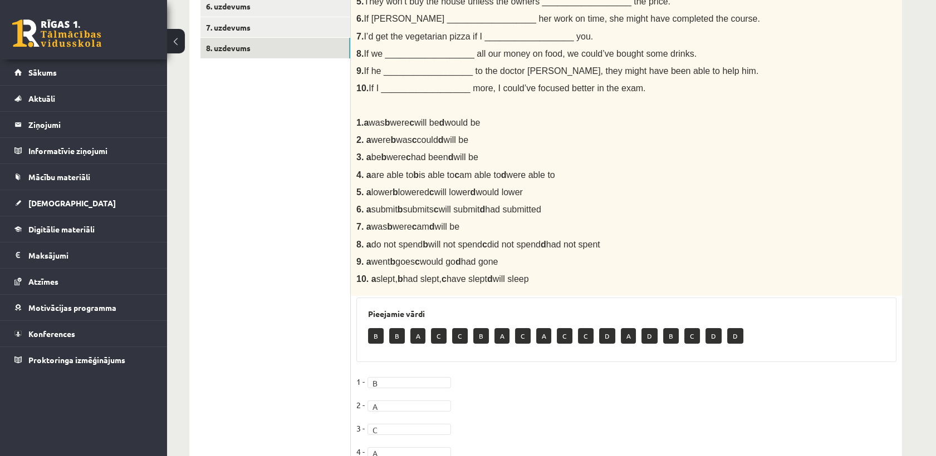
scroll to position [185, 0]
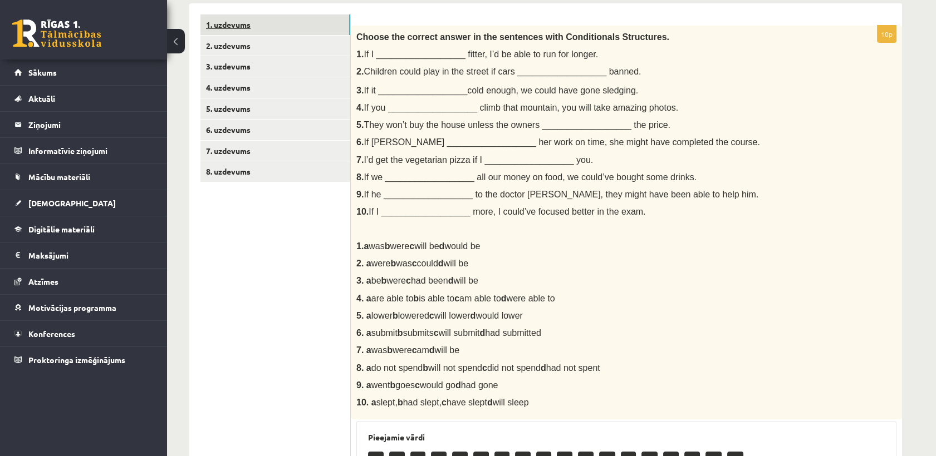
click at [236, 30] on link "1. uzdevums" at bounding box center [275, 24] width 150 height 21
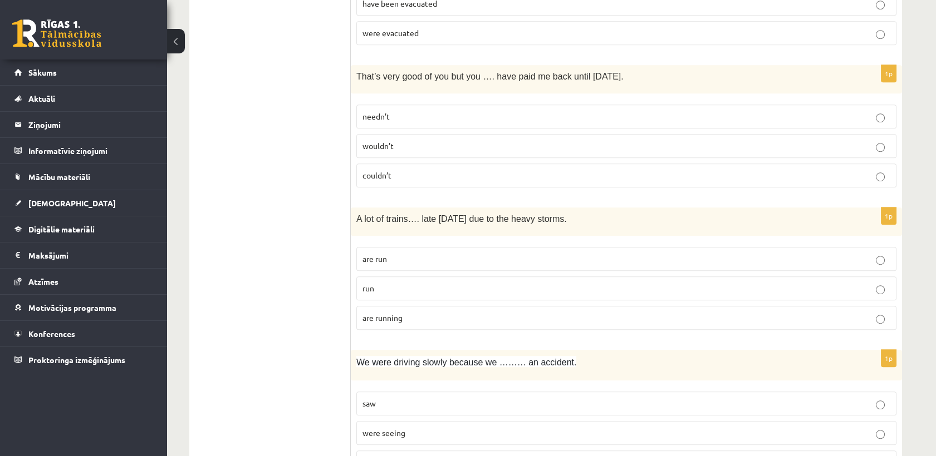
scroll to position [1361, 0]
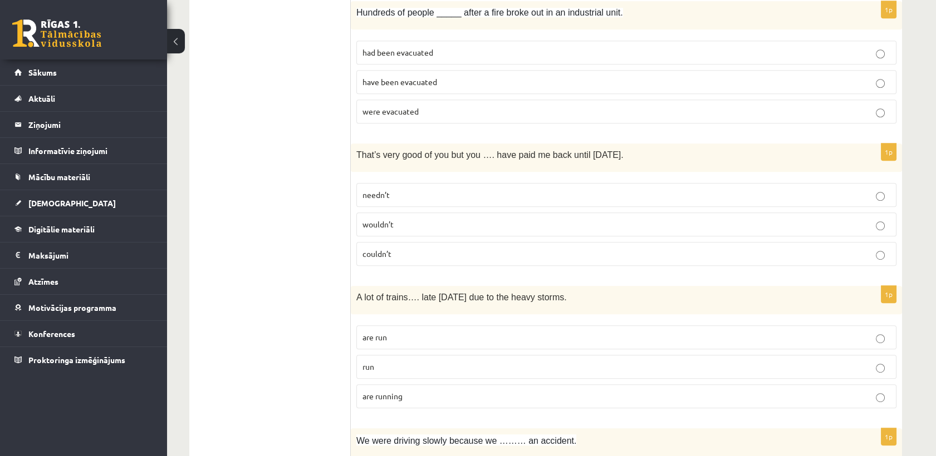
click at [393, 114] on label "were evacuated" at bounding box center [626, 112] width 540 height 24
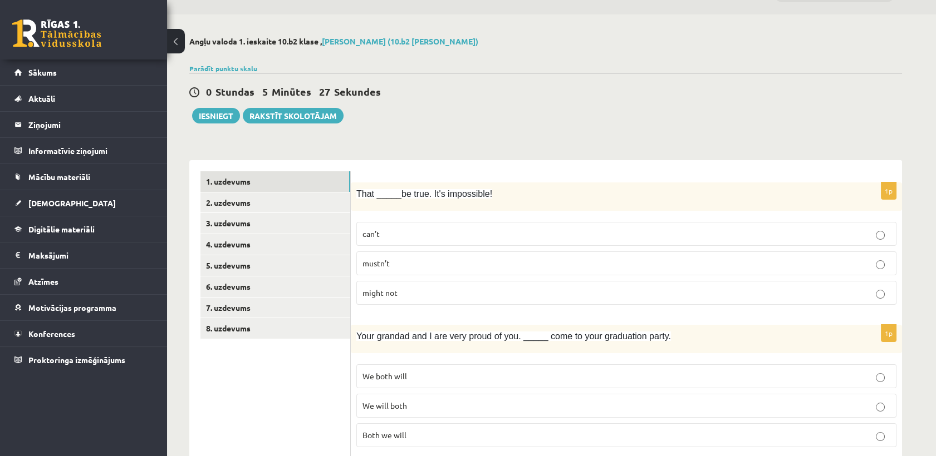
scroll to position [0, 0]
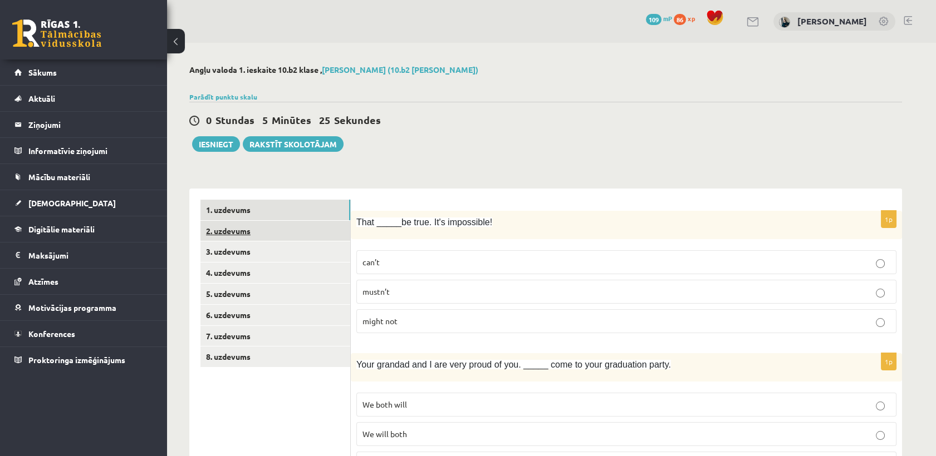
click at [254, 233] on link "2. uzdevums" at bounding box center [275, 231] width 150 height 21
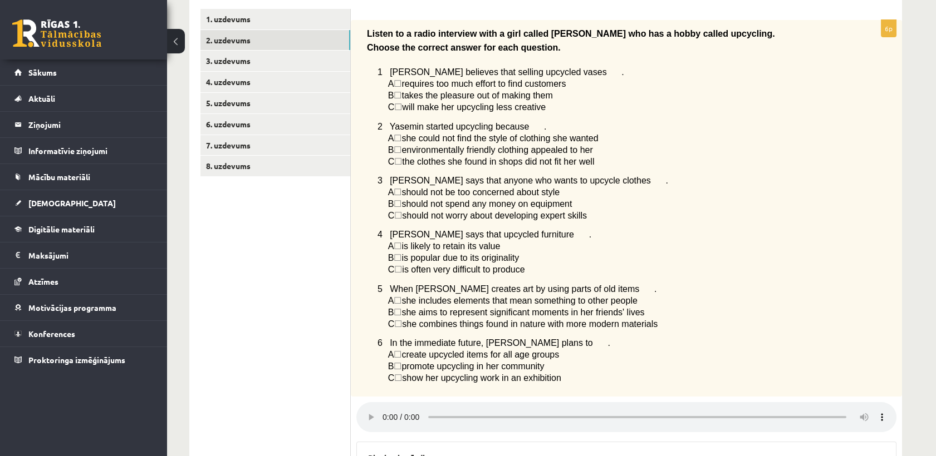
scroll to position [186, 0]
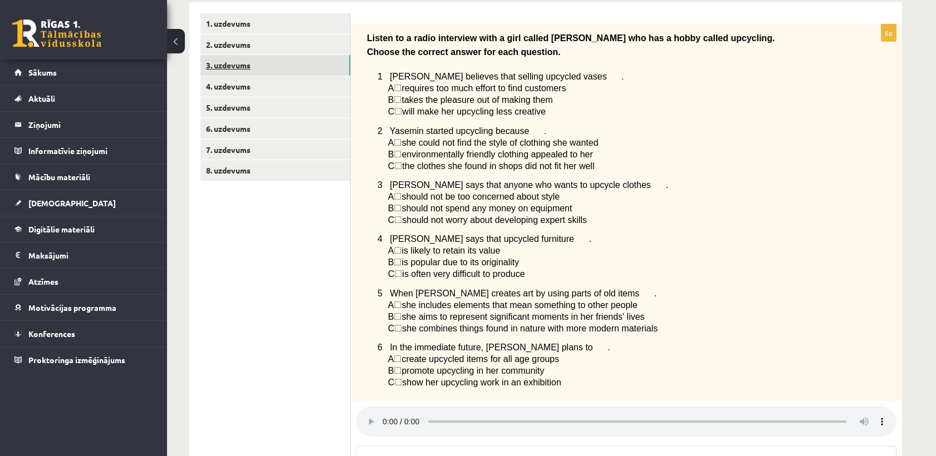
click at [243, 65] on link "3. uzdevums" at bounding box center [275, 65] width 150 height 21
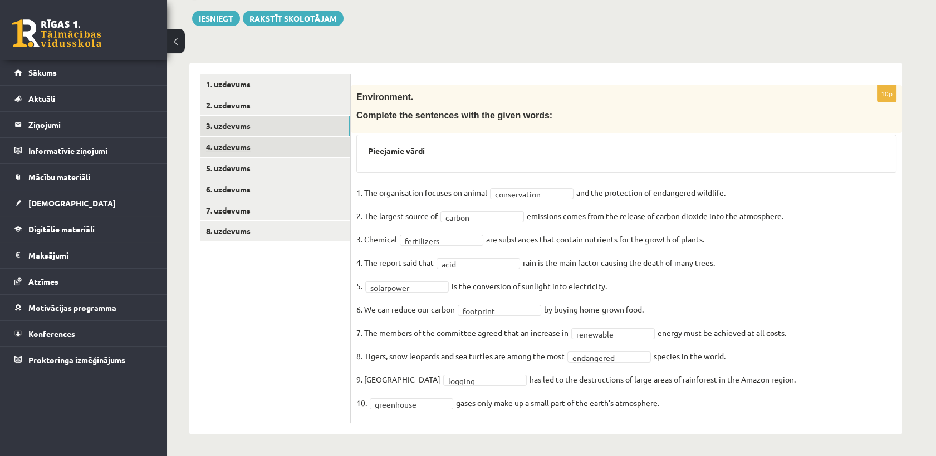
click at [242, 147] on link "4. uzdevums" at bounding box center [275, 147] width 150 height 21
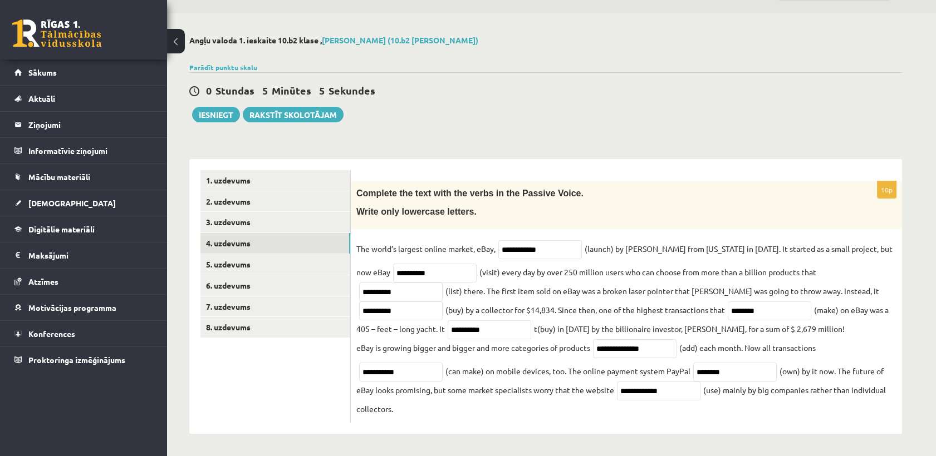
scroll to position [31, 0]
click at [393, 278] on input "**********" at bounding box center [435, 273] width 84 height 19
type input "**********"
click at [441, 297] on fieldset "**********" at bounding box center [626, 328] width 540 height 177
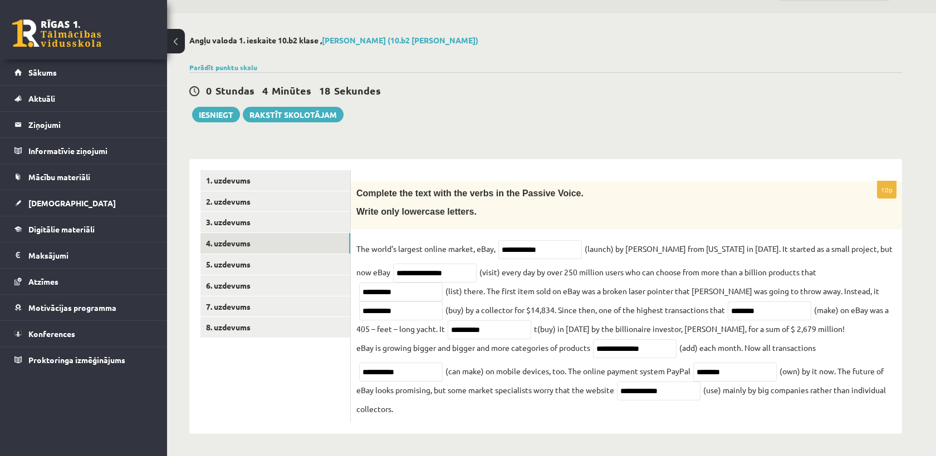
click at [753, 297] on fieldset "**********" at bounding box center [626, 328] width 540 height 177
click at [243, 262] on link "5. uzdevums" at bounding box center [275, 264] width 150 height 21
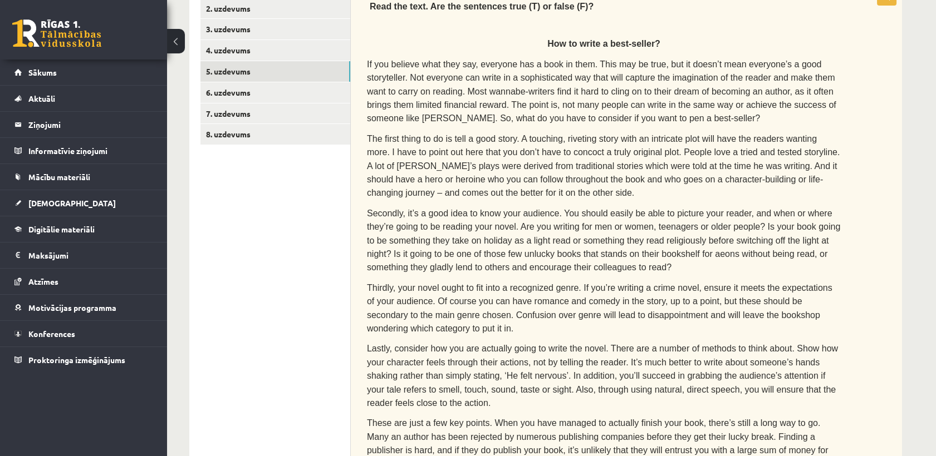
scroll to position [122, 0]
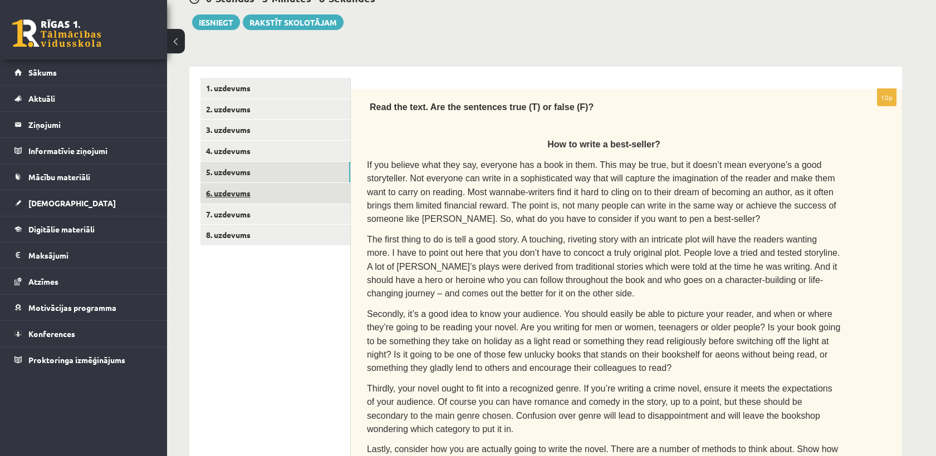
click at [218, 193] on link "6. uzdevums" at bounding box center [275, 193] width 150 height 21
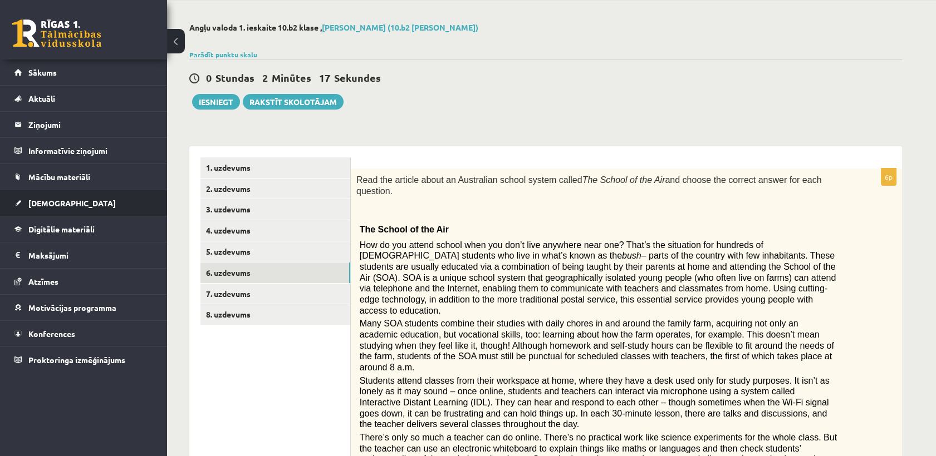
scroll to position [36, 0]
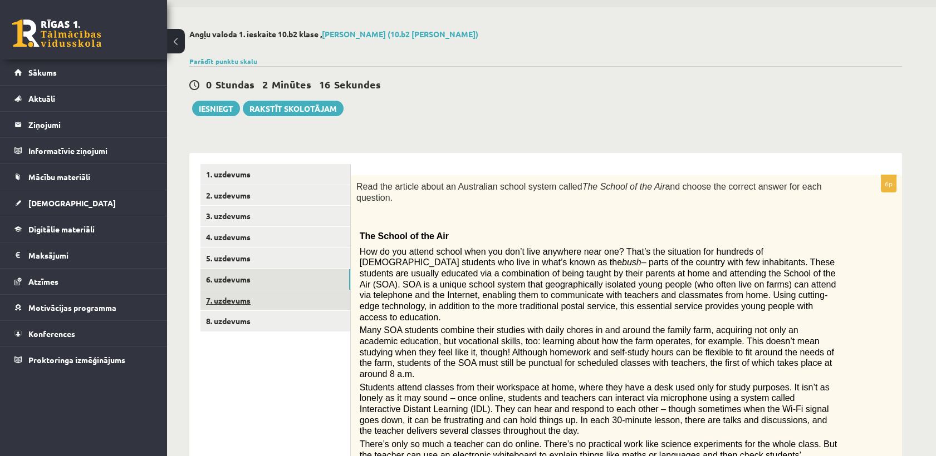
click at [246, 302] on link "7. uzdevums" at bounding box center [275, 301] width 150 height 21
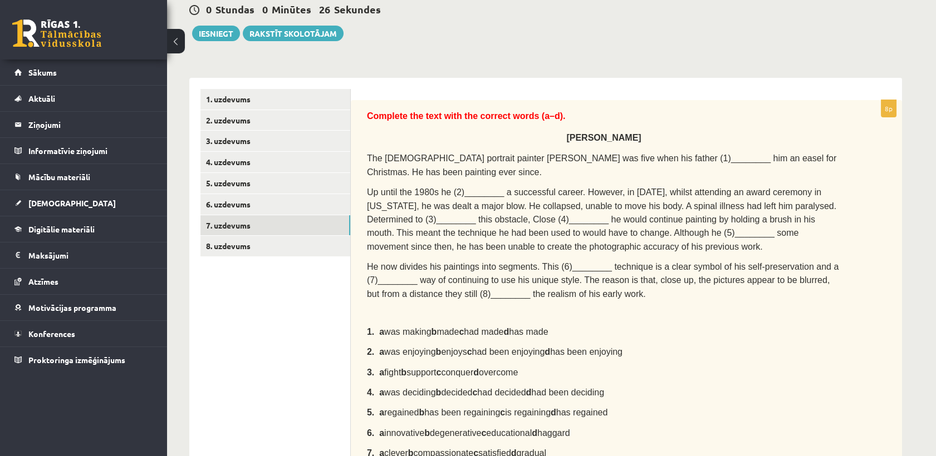
scroll to position [67, 0]
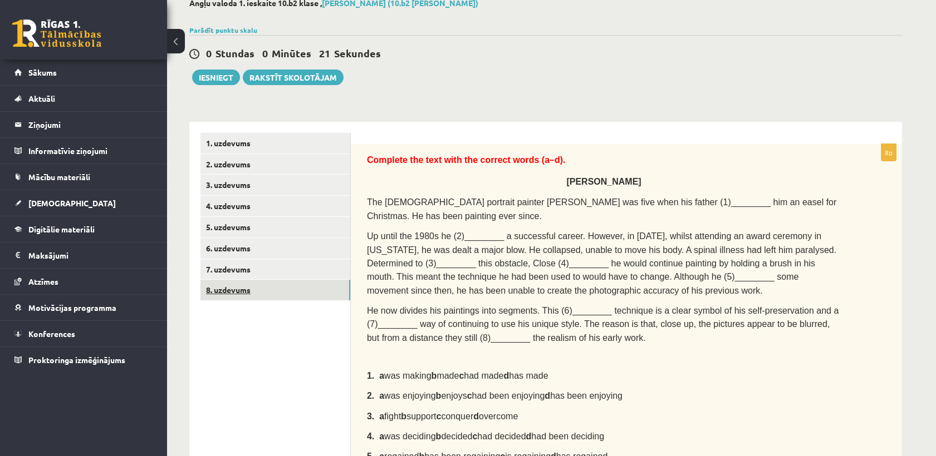
click at [227, 288] on link "8. uzdevums" at bounding box center [275, 290] width 150 height 21
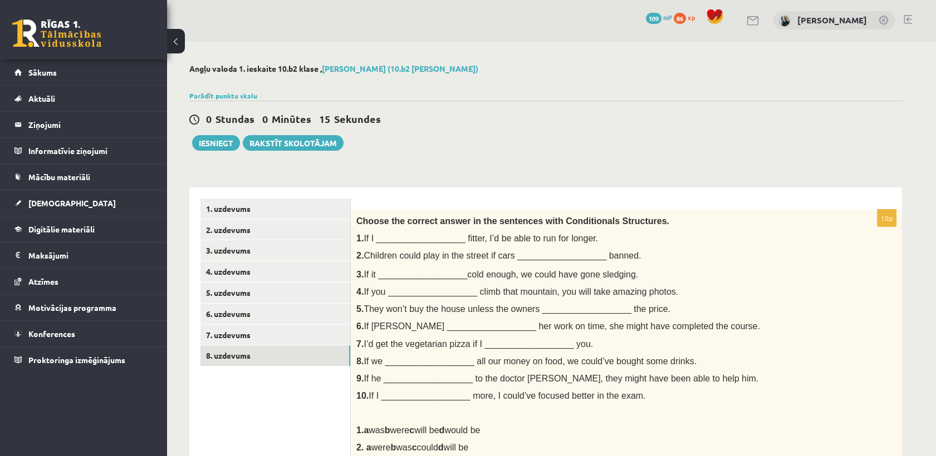
scroll to position [0, 0]
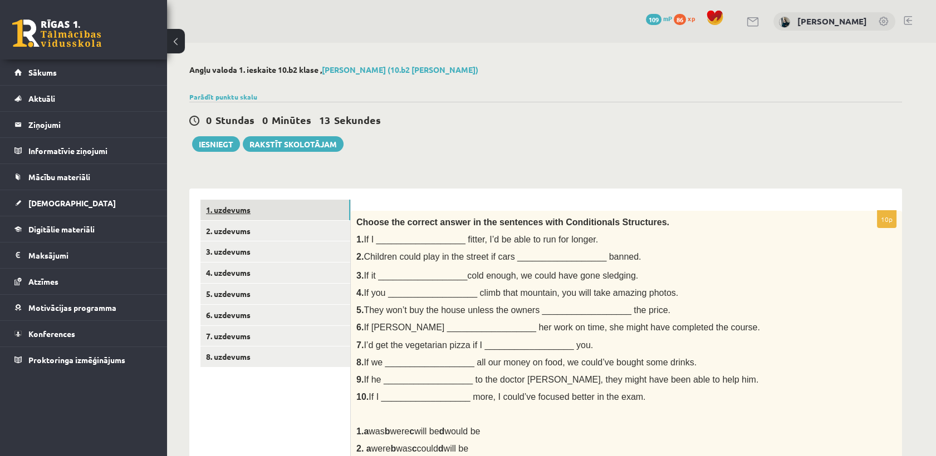
click at [223, 214] on link "1. uzdevums" at bounding box center [275, 210] width 150 height 21
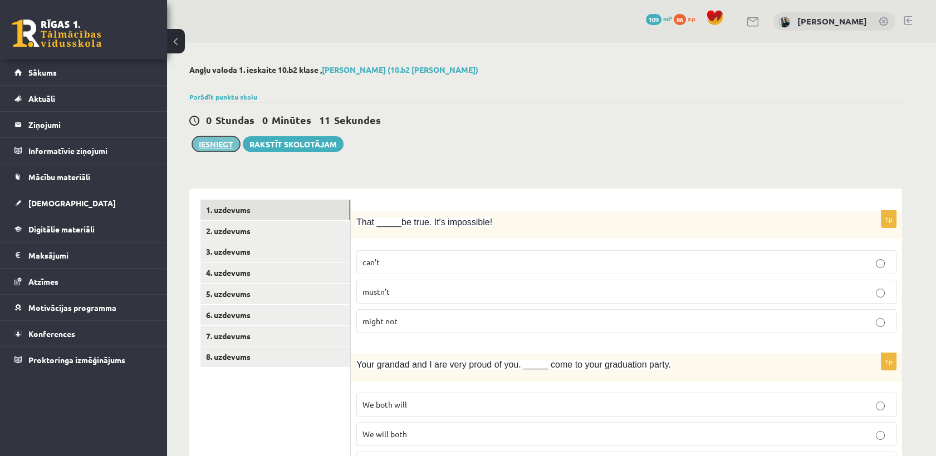
click at [203, 144] on button "Iesniegt" at bounding box center [216, 144] width 48 height 16
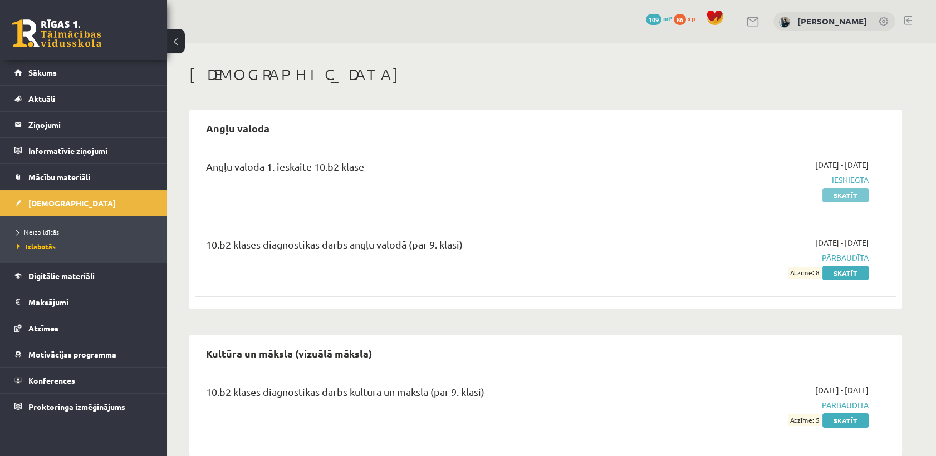
click at [860, 198] on link "Skatīt" at bounding box center [845, 195] width 46 height 14
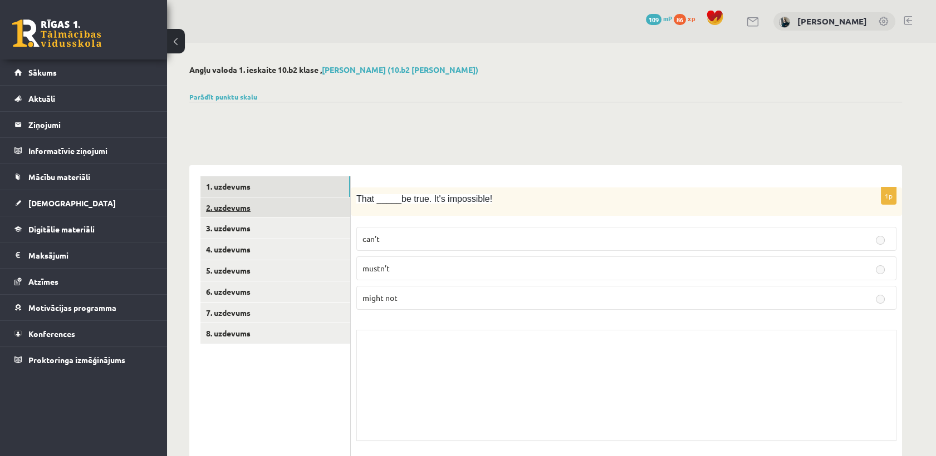
click at [306, 216] on link "2. uzdevums" at bounding box center [275, 208] width 150 height 21
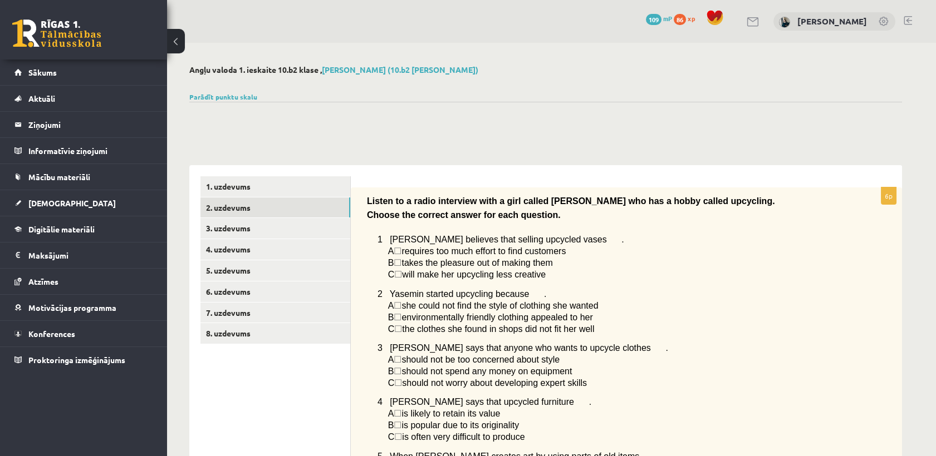
click at [201, 97] on link "Parādīt punktu skalu" at bounding box center [223, 96] width 68 height 9
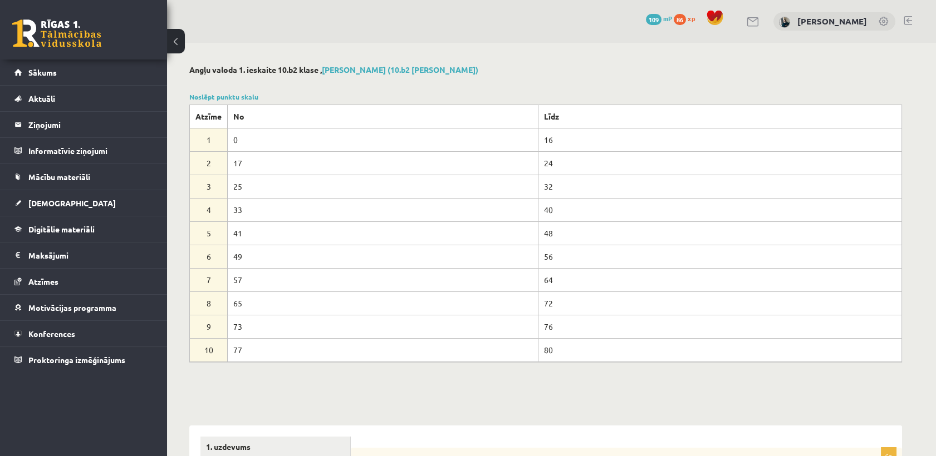
drag, startPoint x: 543, startPoint y: 305, endPoint x: 544, endPoint y: 357, distance: 52.3
click at [544, 357] on tbody "Atzīme No Līdz 1 0 16 2 17 24 3 25 32 4 33 40 5 41 48 6 49 56 7 57 64" at bounding box center [546, 233] width 712 height 257
drag, startPoint x: 544, startPoint y: 357, endPoint x: 528, endPoint y: 316, distance: 44.6
click at [531, 323] on td "73" at bounding box center [383, 326] width 311 height 23
click at [538, 296] on td "72" at bounding box center [720, 303] width 364 height 23
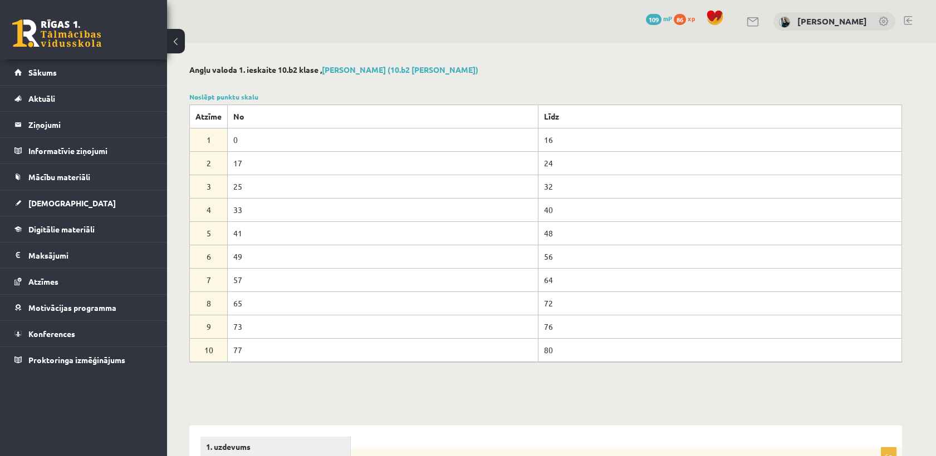
drag, startPoint x: 535, startPoint y: 296, endPoint x: 551, endPoint y: 354, distance: 59.6
click at [551, 354] on tbody "Atzīme No Līdz 1 0 16 2 17 24 3 25 32 4 33 40 5 41 48 6 49 56 7 57 64" at bounding box center [546, 233] width 712 height 257
click at [551, 354] on td "80" at bounding box center [720, 349] width 364 height 23
click at [559, 369] on div at bounding box center [545, 375] width 713 height 27
click at [195, 97] on link "Noslēpt punktu skalu" at bounding box center [223, 96] width 69 height 9
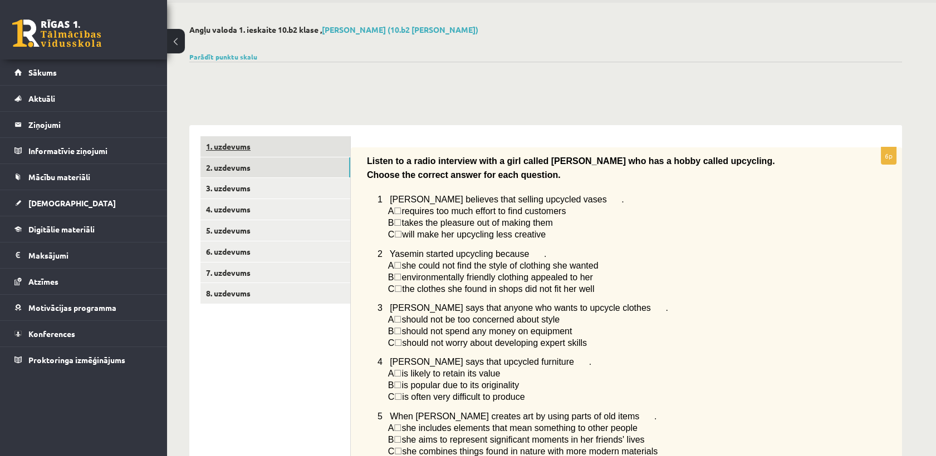
scroll to position [62, 0]
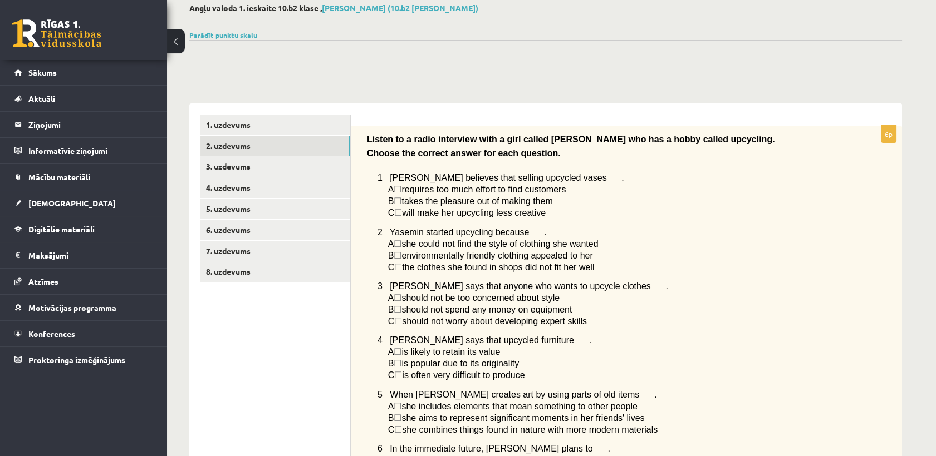
click at [177, 41] on button at bounding box center [176, 41] width 18 height 24
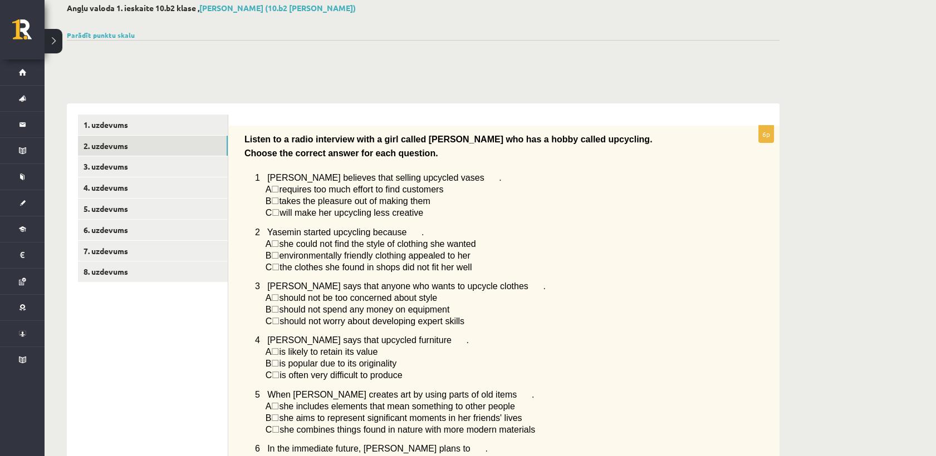
click at [50, 46] on button at bounding box center [54, 41] width 18 height 24
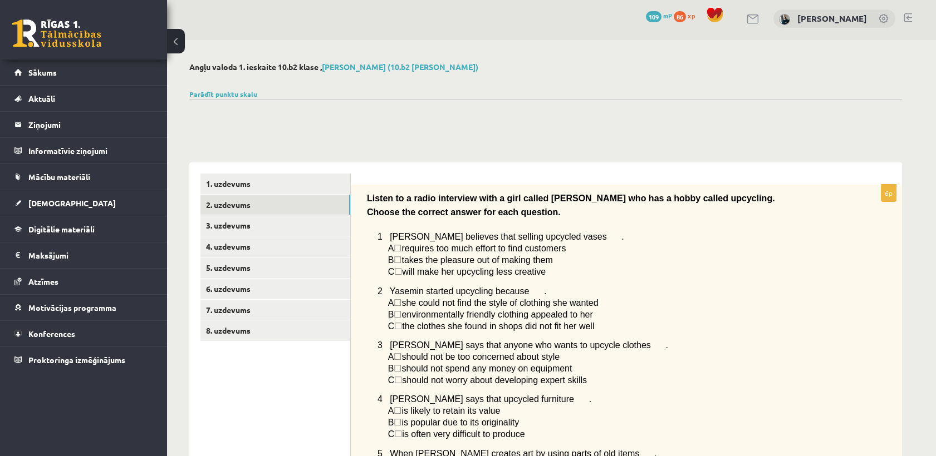
scroll to position [0, 0]
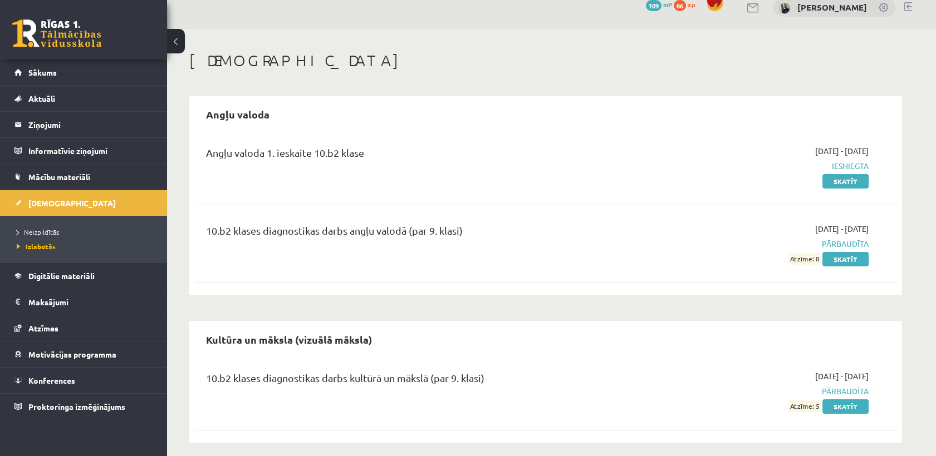
scroll to position [22, 0]
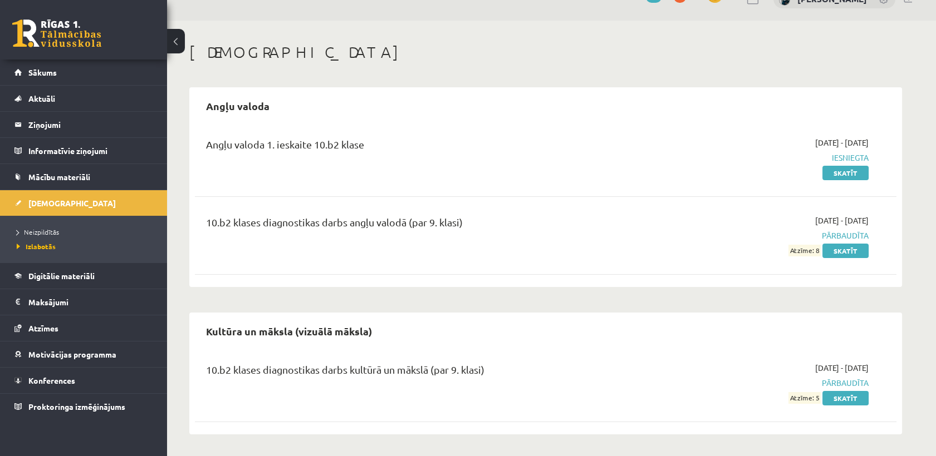
click at [178, 37] on button at bounding box center [176, 41] width 18 height 24
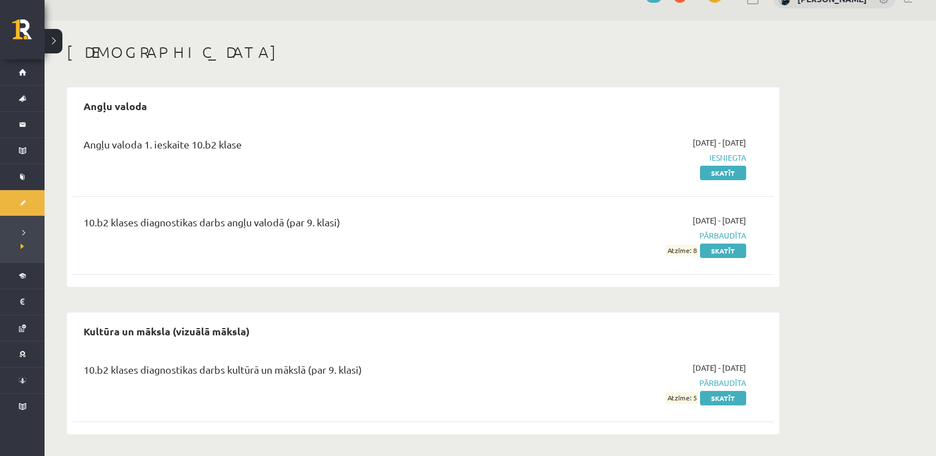
click at [53, 50] on button at bounding box center [54, 41] width 18 height 24
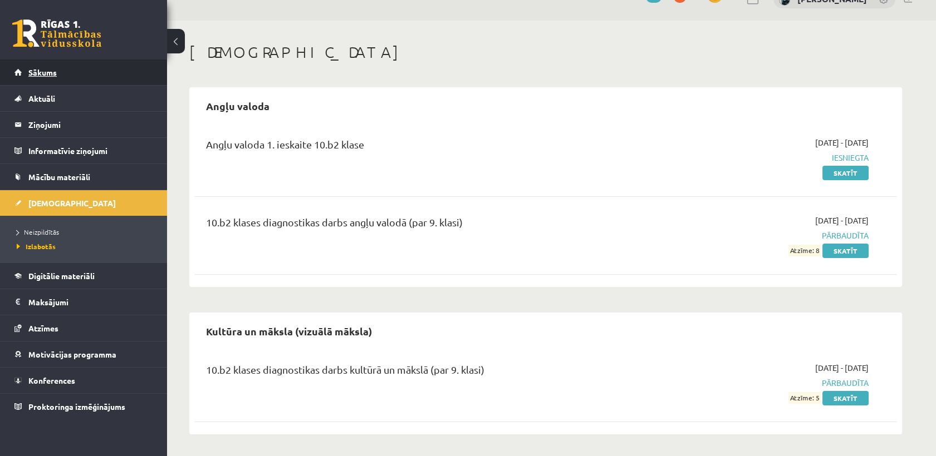
click at [57, 73] on link "Sākums" at bounding box center [83, 73] width 139 height 26
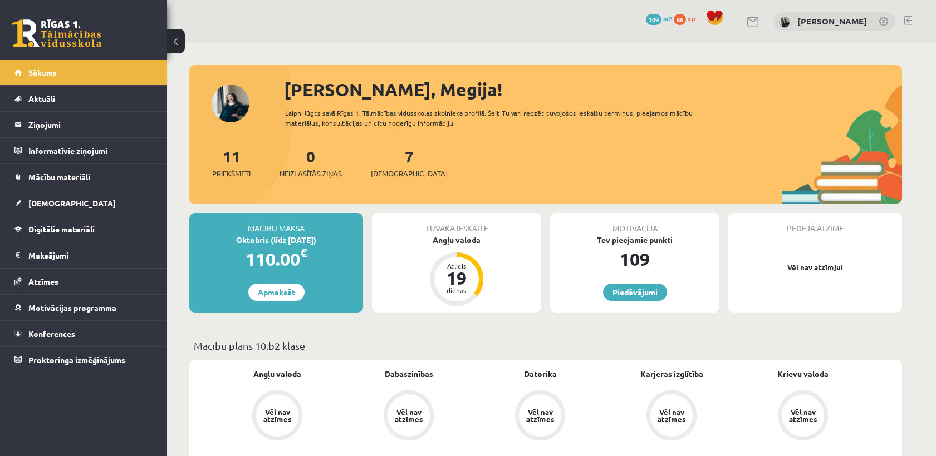
click at [475, 289] on div "Atlicis 19 dienas" at bounding box center [456, 279] width 45 height 45
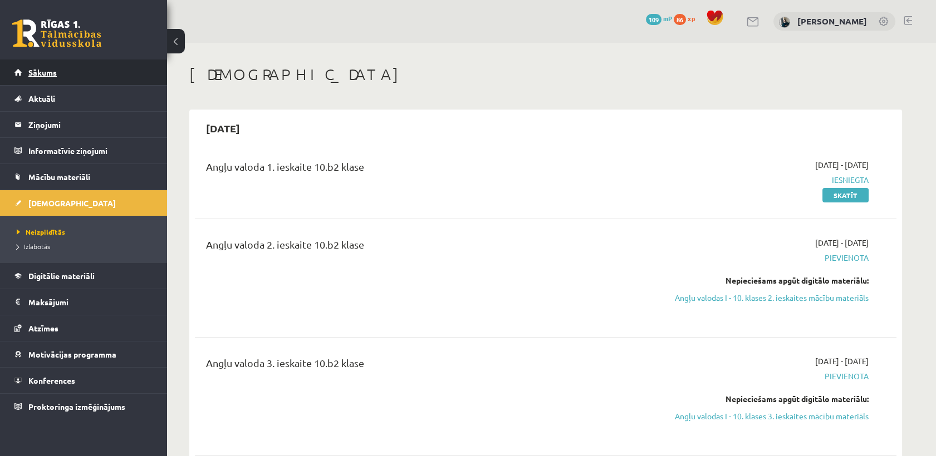
click at [33, 70] on span "Sākums" at bounding box center [42, 72] width 28 height 10
